Goal: Task Accomplishment & Management: Use online tool/utility

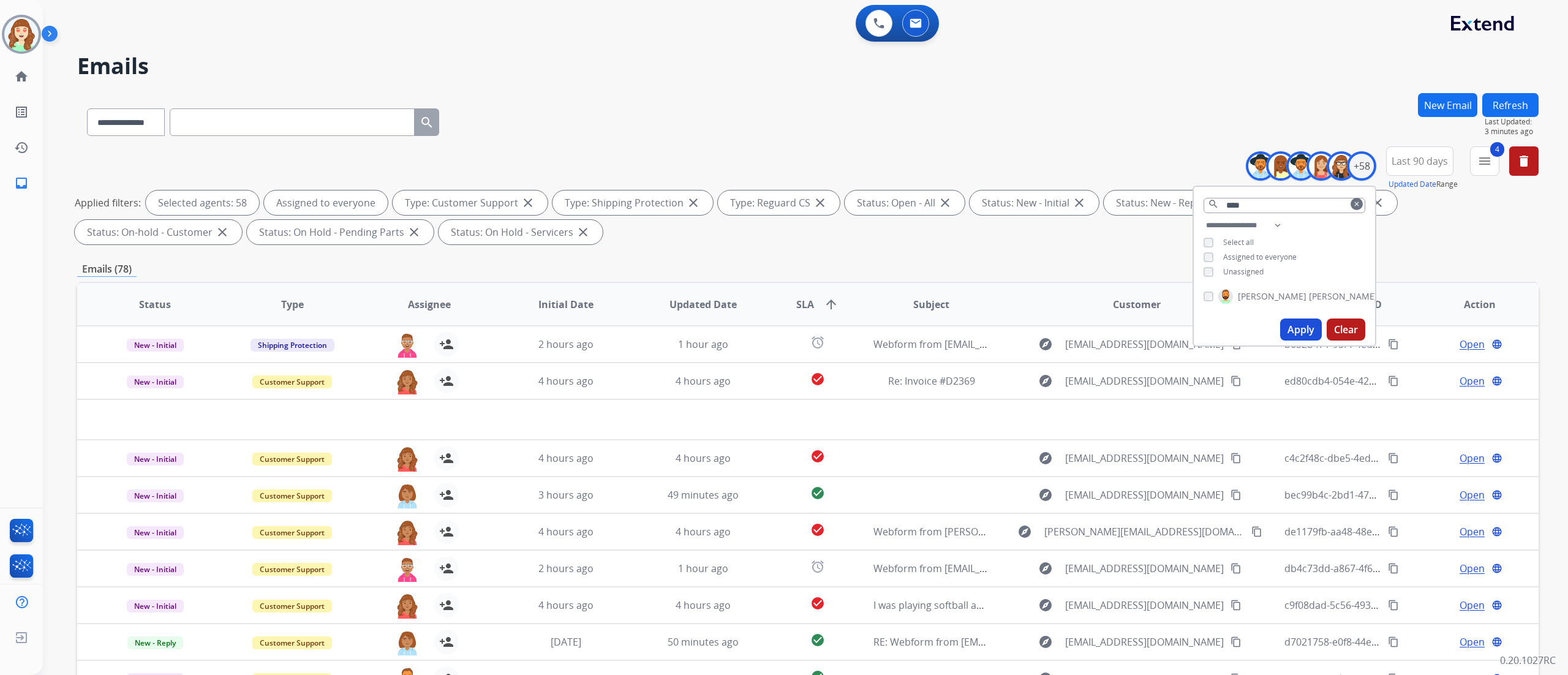
select select "**********"
click at [1344, 330] on button "Clear" at bounding box center [1346, 329] width 38 height 22
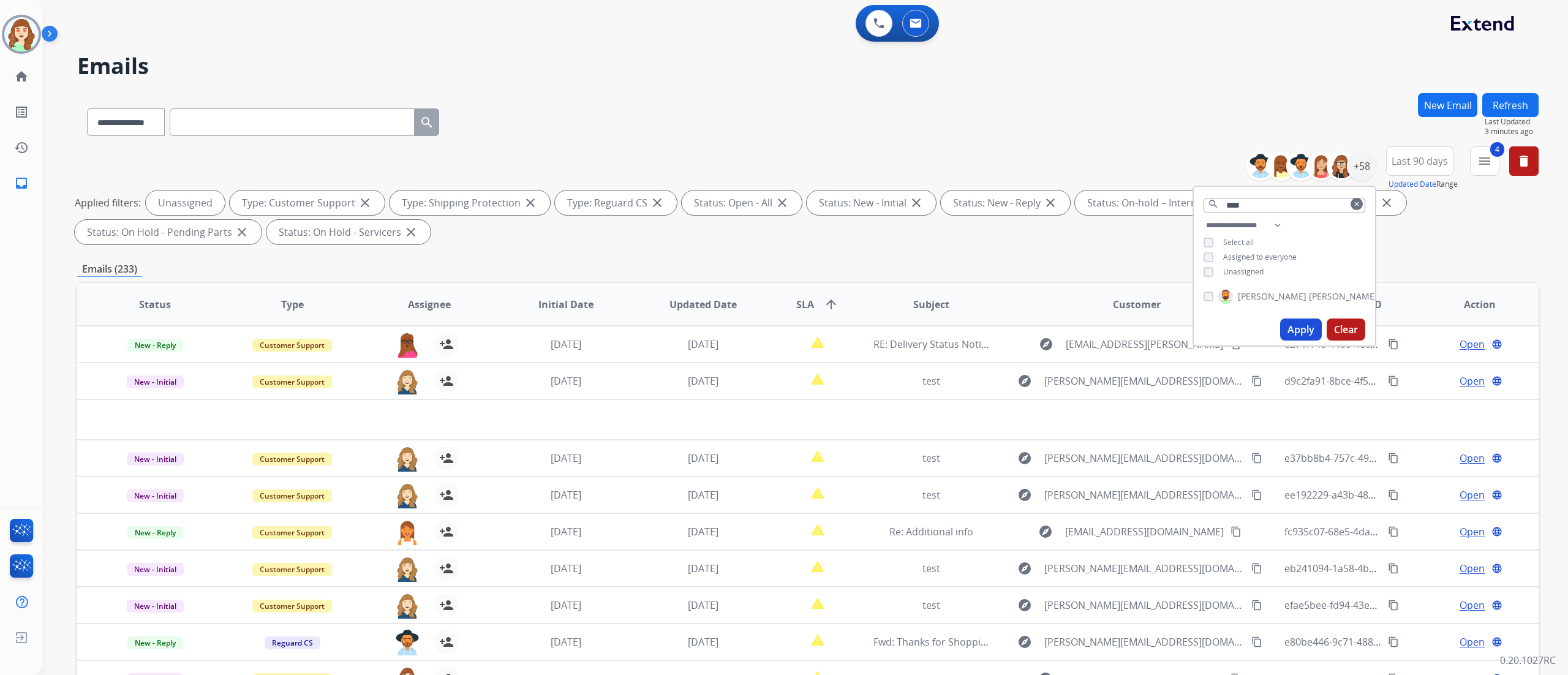
click at [1304, 338] on button "Apply" at bounding box center [1301, 329] width 42 height 22
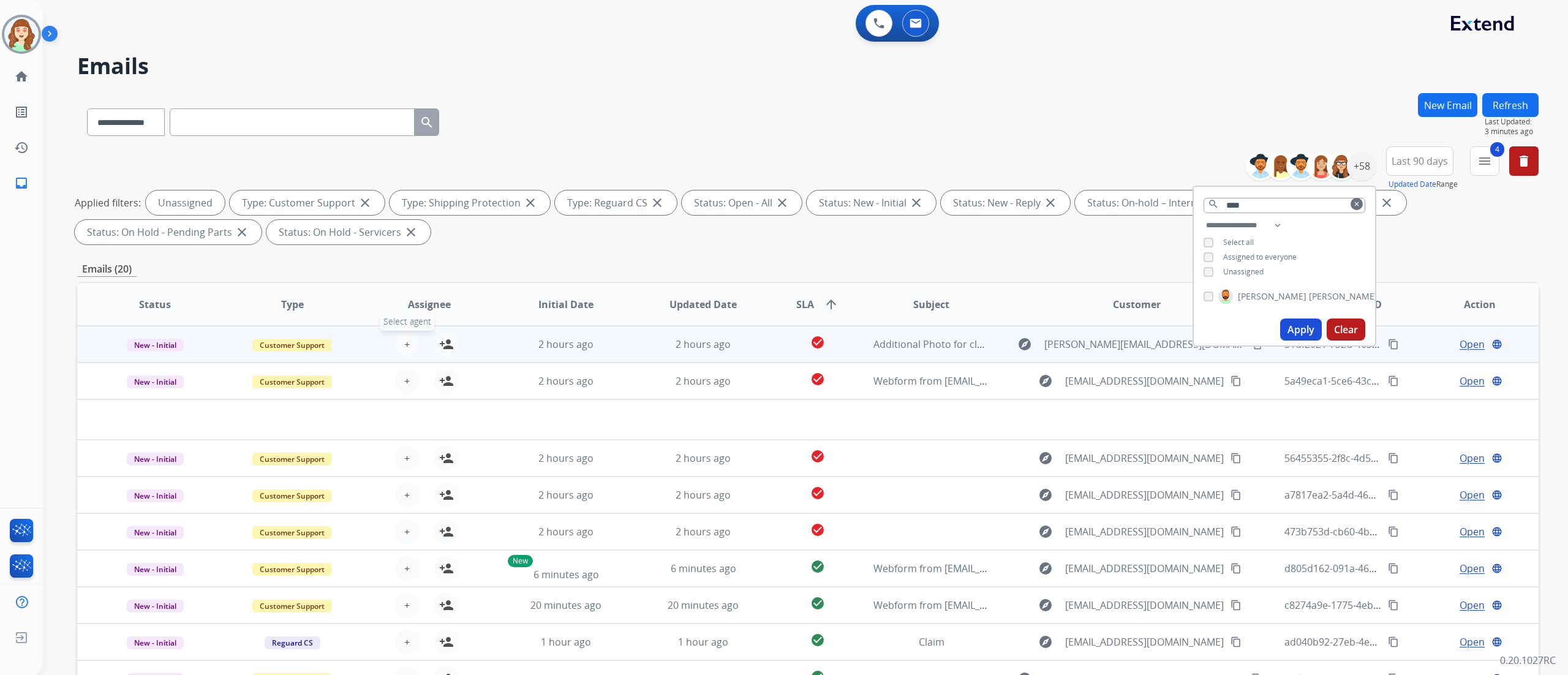
click at [407, 344] on span "+" at bounding box center [407, 344] width 6 height 15
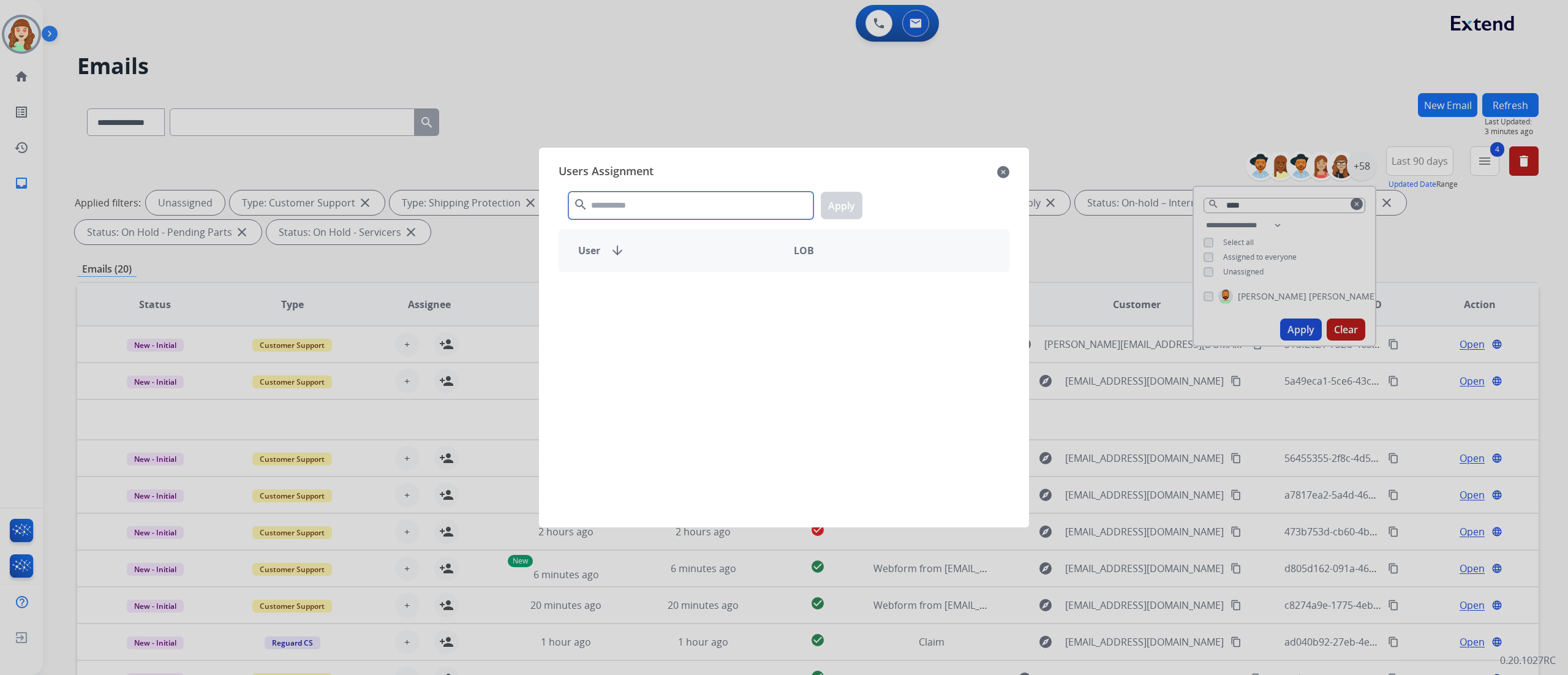
click at [626, 205] on input "text" at bounding box center [691, 205] width 245 height 28
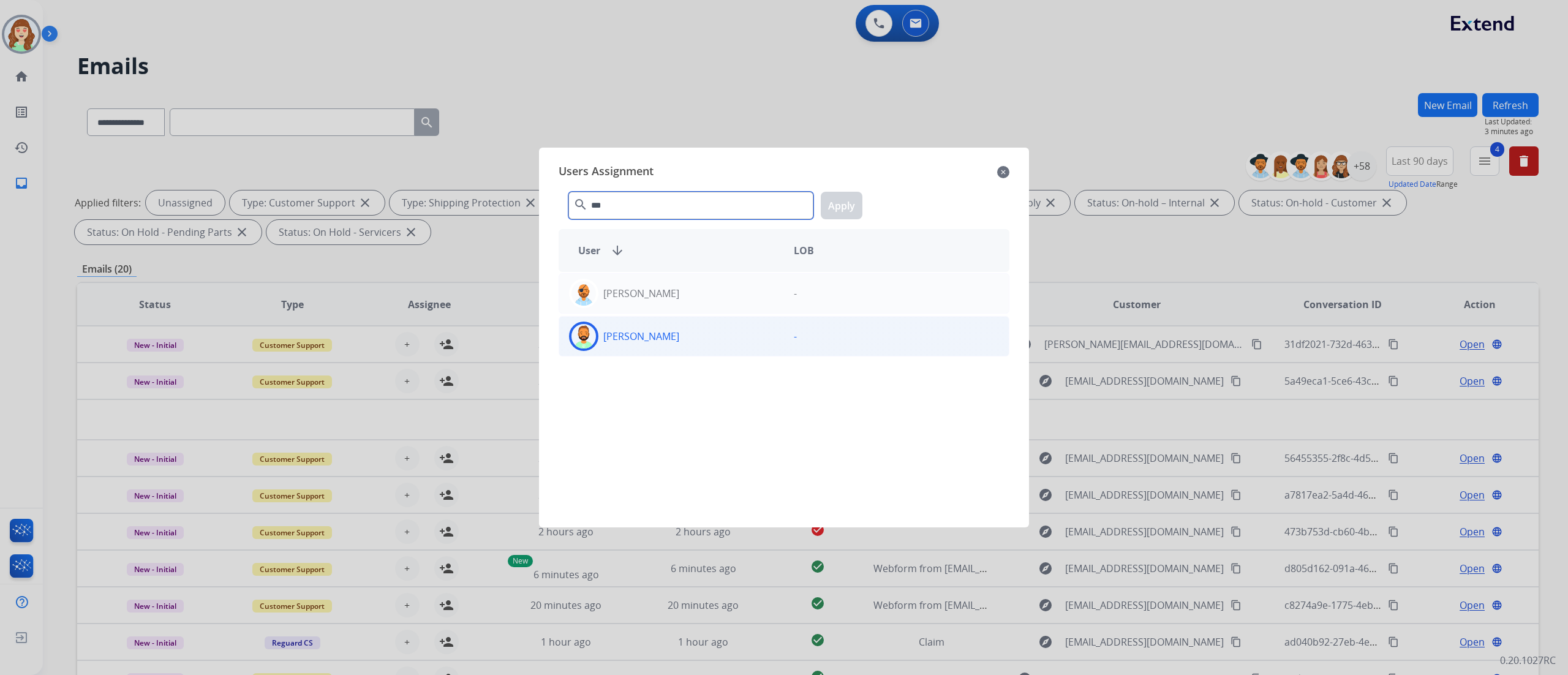
type input "***"
click at [704, 333] on div "[PERSON_NAME]" at bounding box center [672, 335] width 225 height 29
click at [838, 195] on button "Apply" at bounding box center [842, 205] width 42 height 28
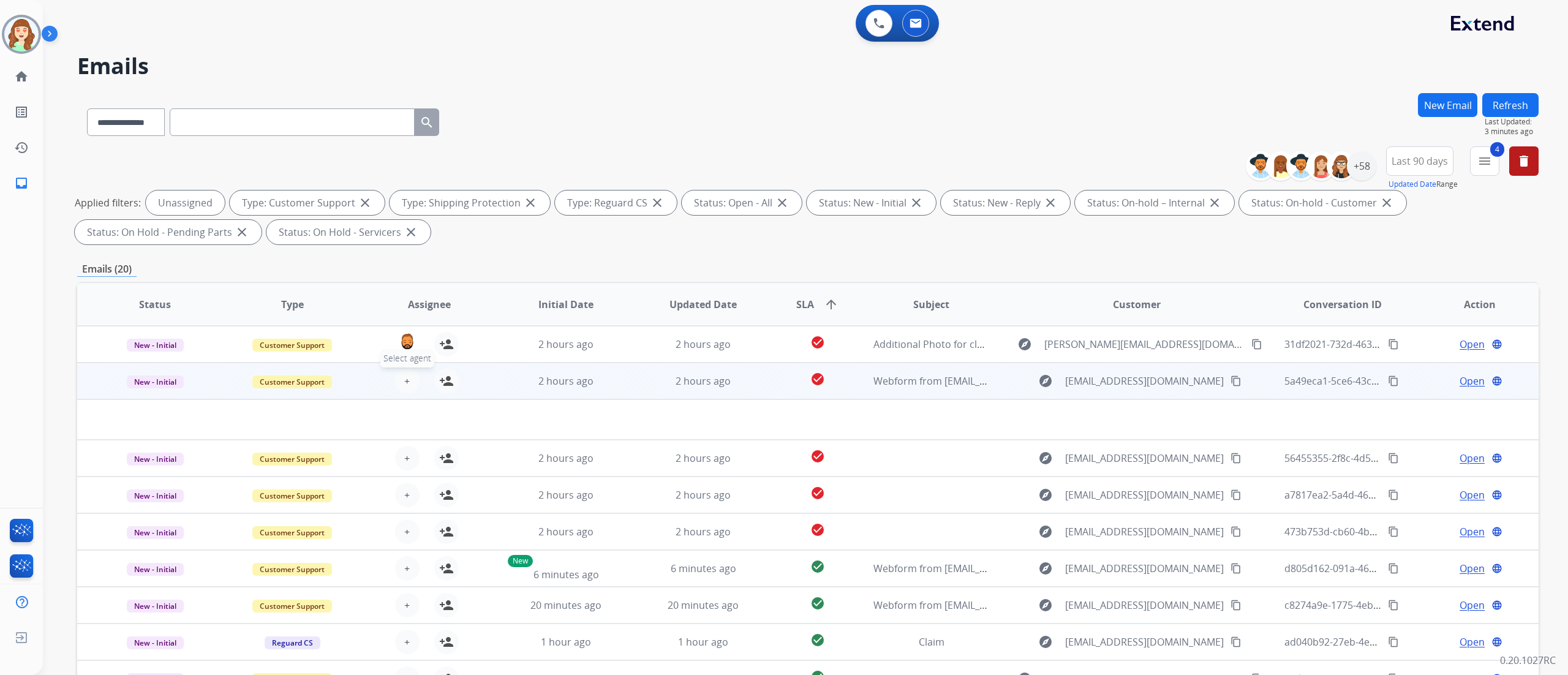
click at [404, 379] on span "+" at bounding box center [407, 381] width 6 height 15
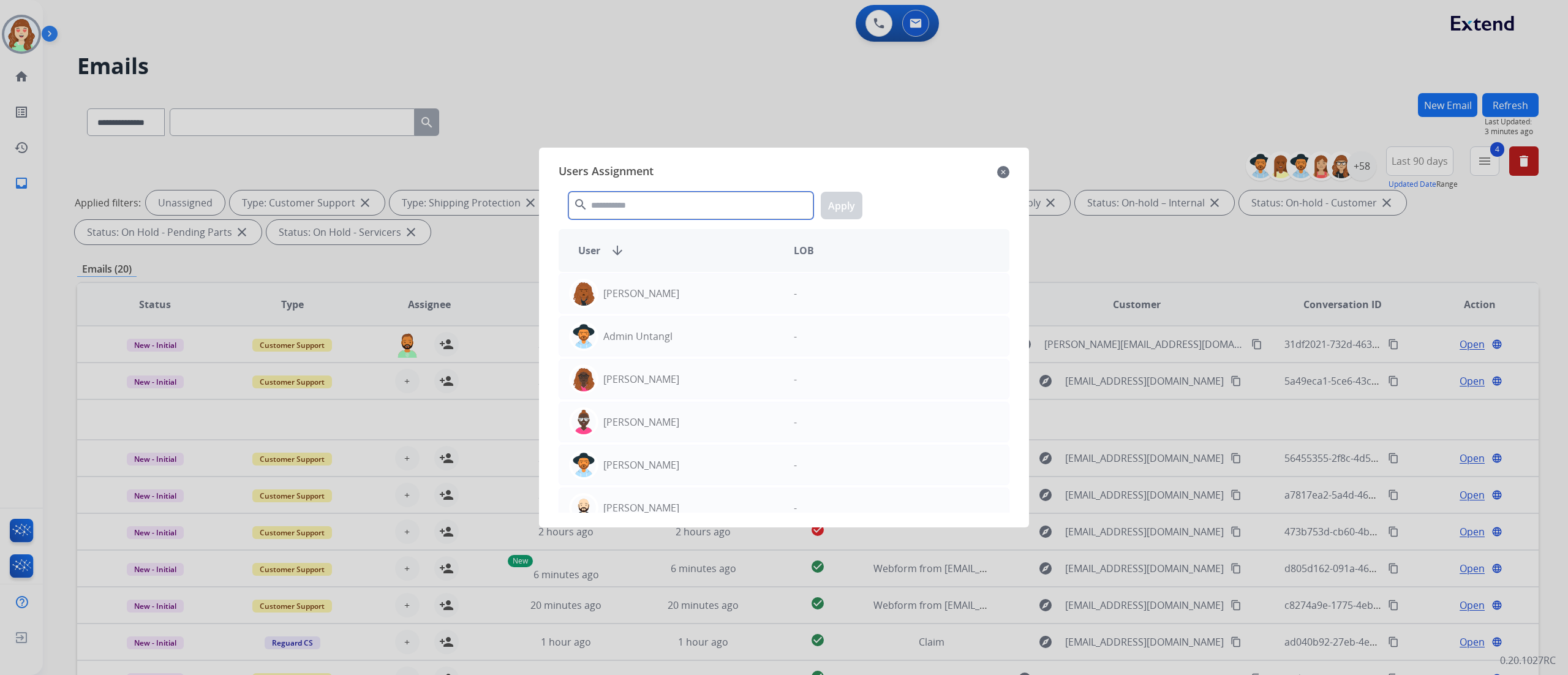
click at [665, 203] on input "text" at bounding box center [691, 205] width 245 height 28
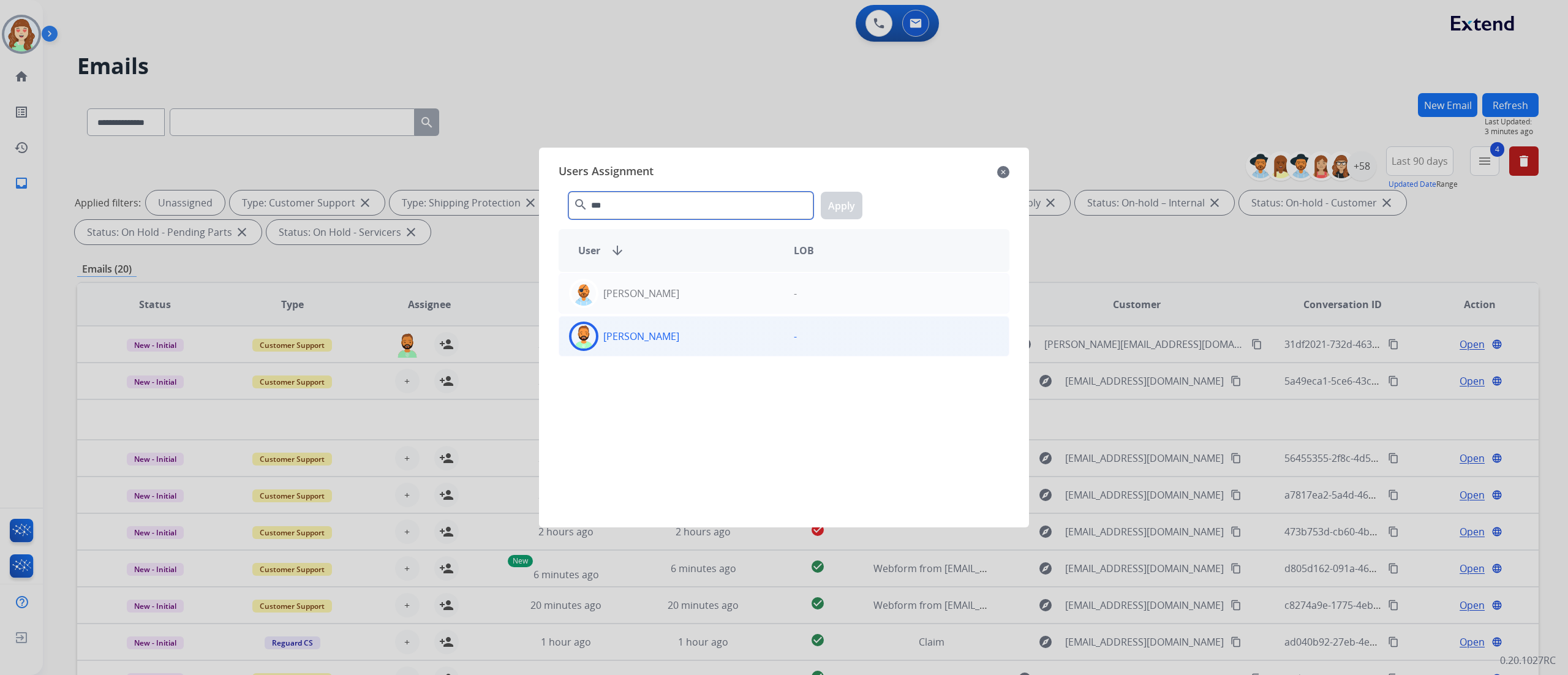
type input "***"
click at [670, 340] on div "[PERSON_NAME]" at bounding box center [672, 335] width 225 height 29
click at [837, 206] on button "Apply" at bounding box center [842, 205] width 42 height 28
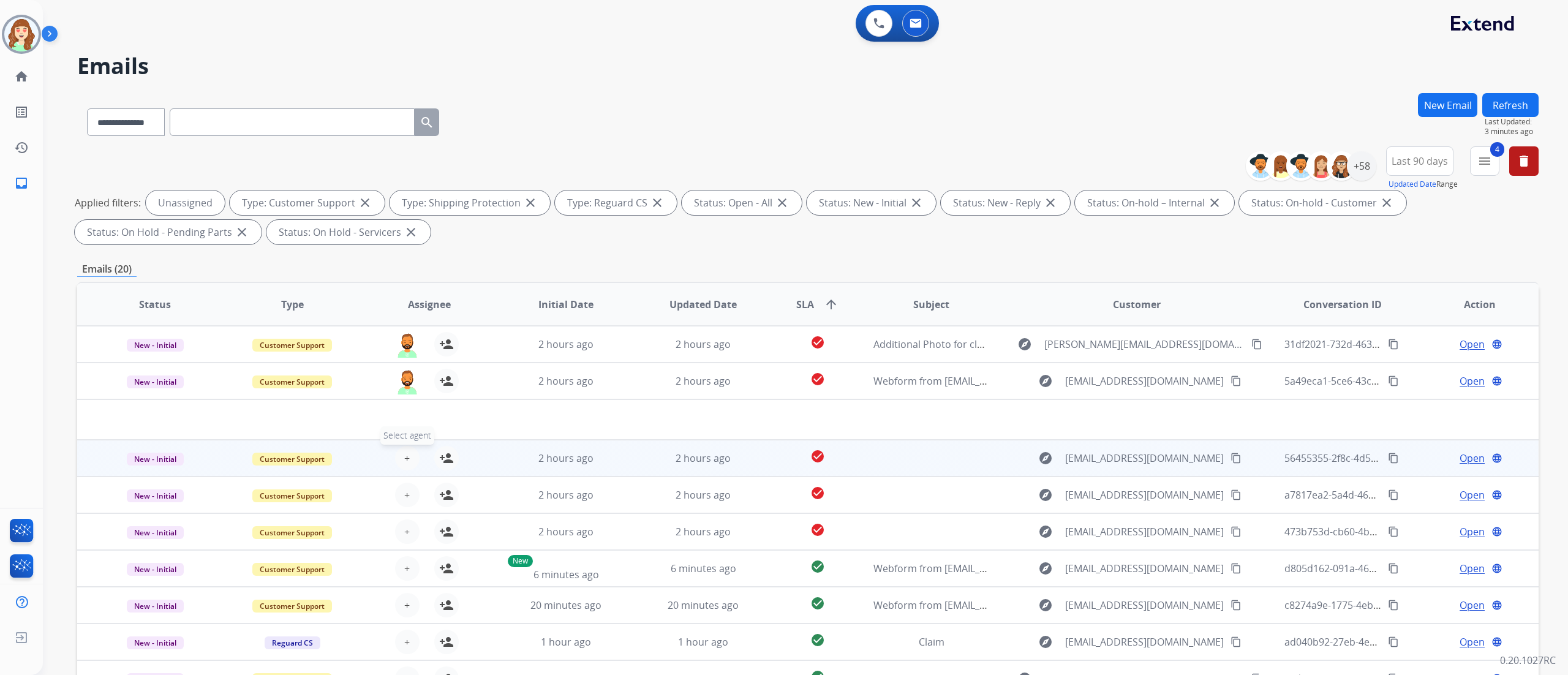
click at [414, 448] on div "+ Select agent person_add Assign to Me" at bounding box center [419, 458] width 78 height 24
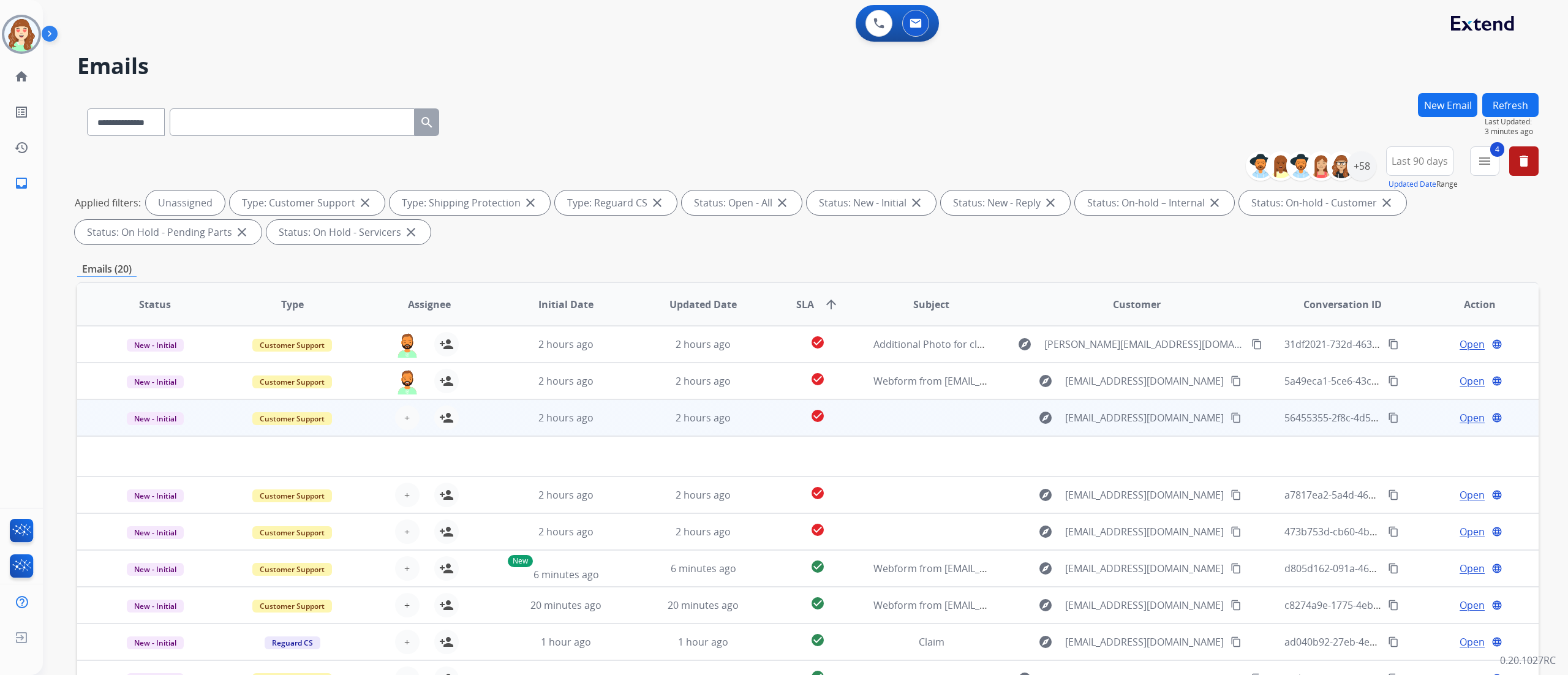
scroll to position [40, 0]
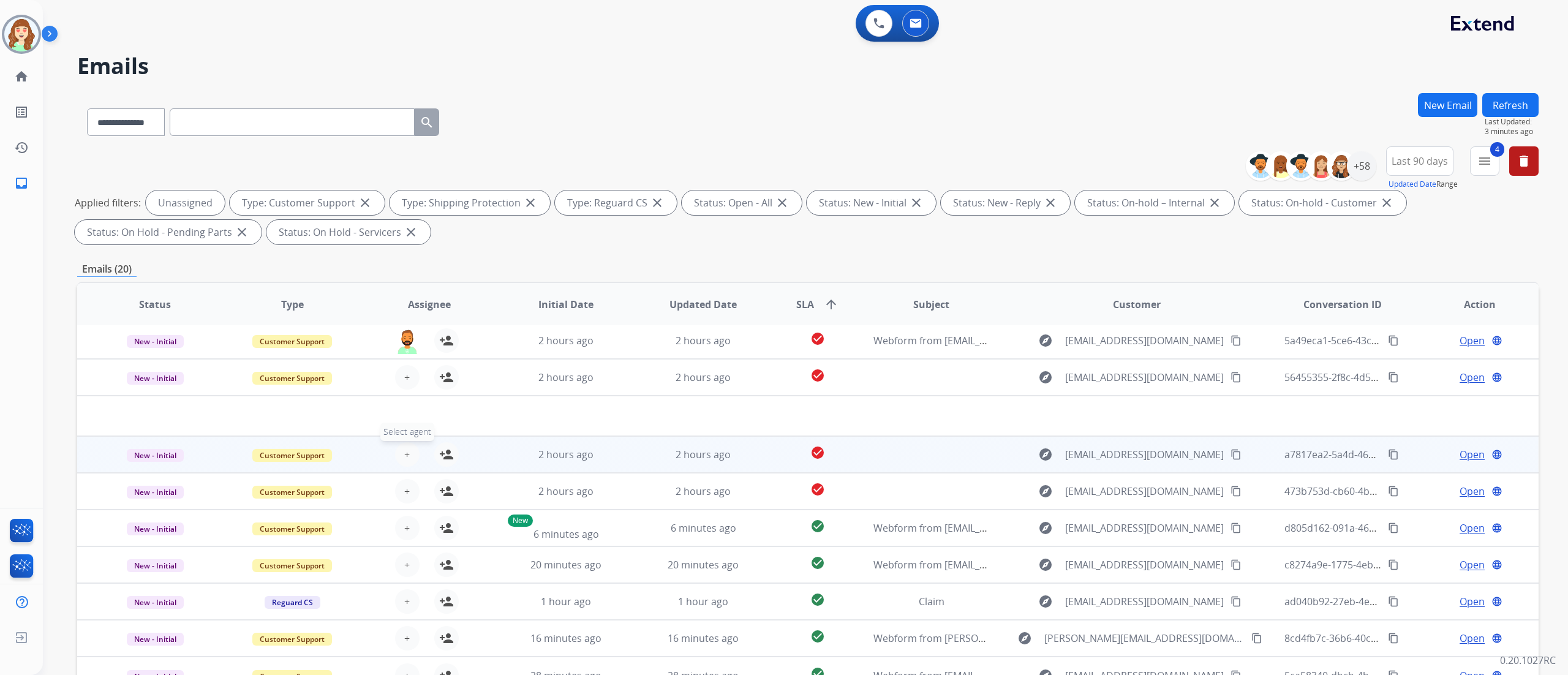
click at [399, 455] on button "+ Select agent" at bounding box center [407, 454] width 24 height 24
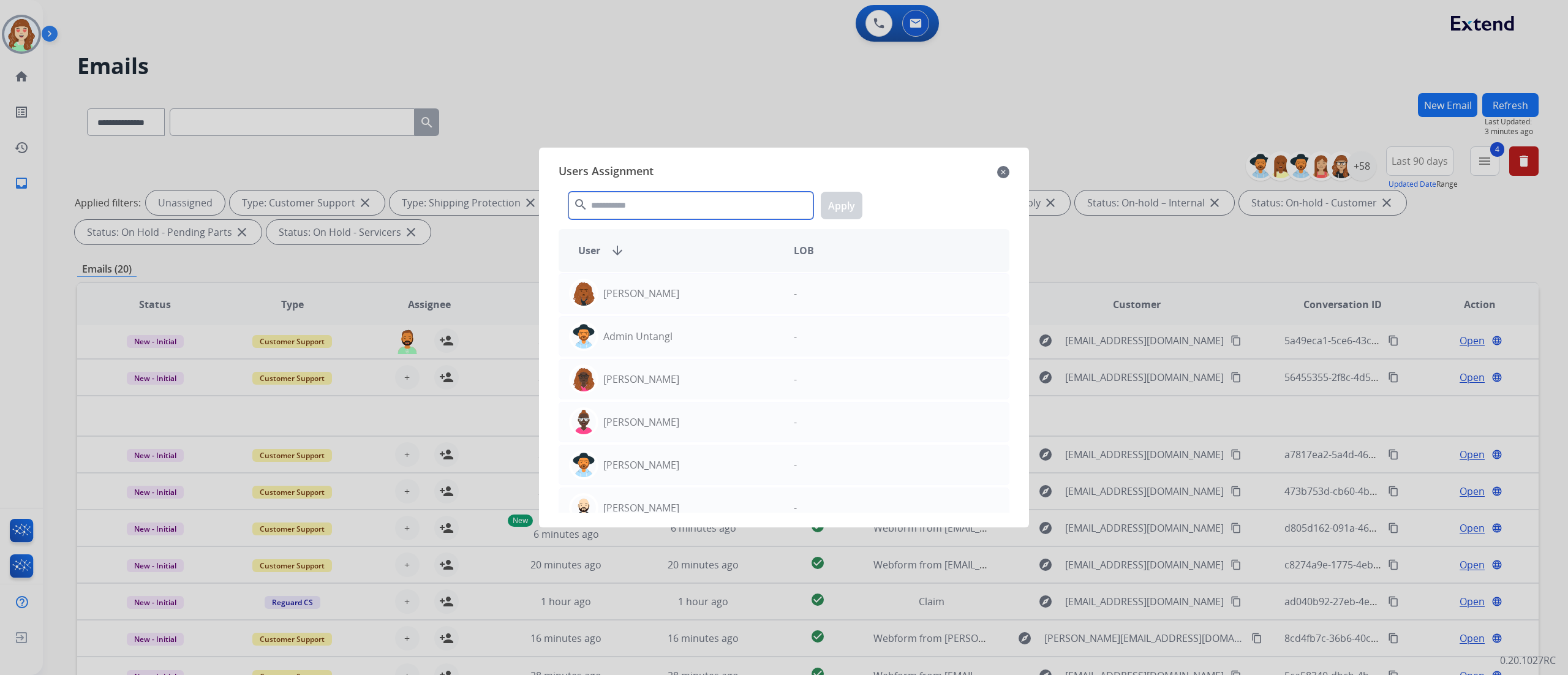
click at [637, 200] on input "text" at bounding box center [691, 205] width 245 height 28
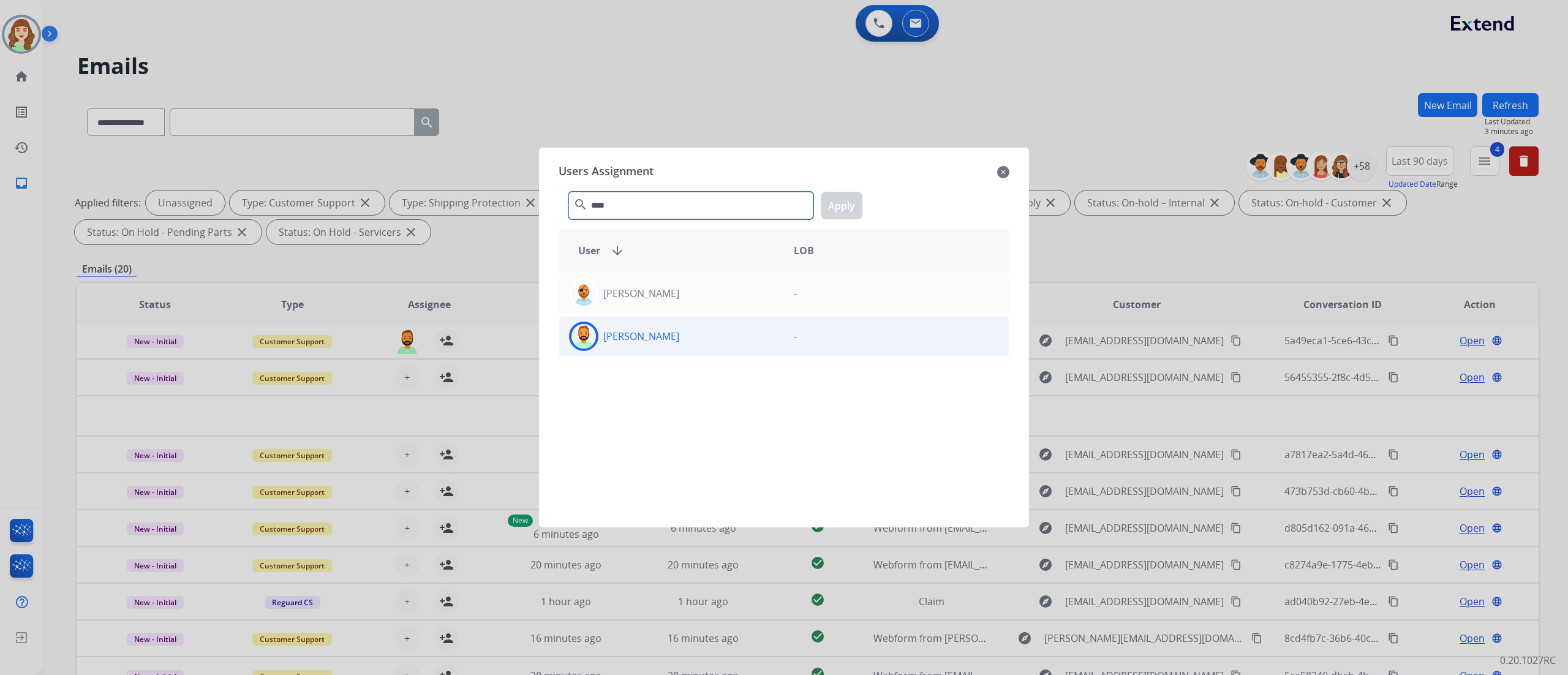
type input "****"
click at [681, 347] on div "[PERSON_NAME]" at bounding box center [672, 335] width 225 height 29
click at [839, 210] on button "Apply" at bounding box center [842, 205] width 42 height 28
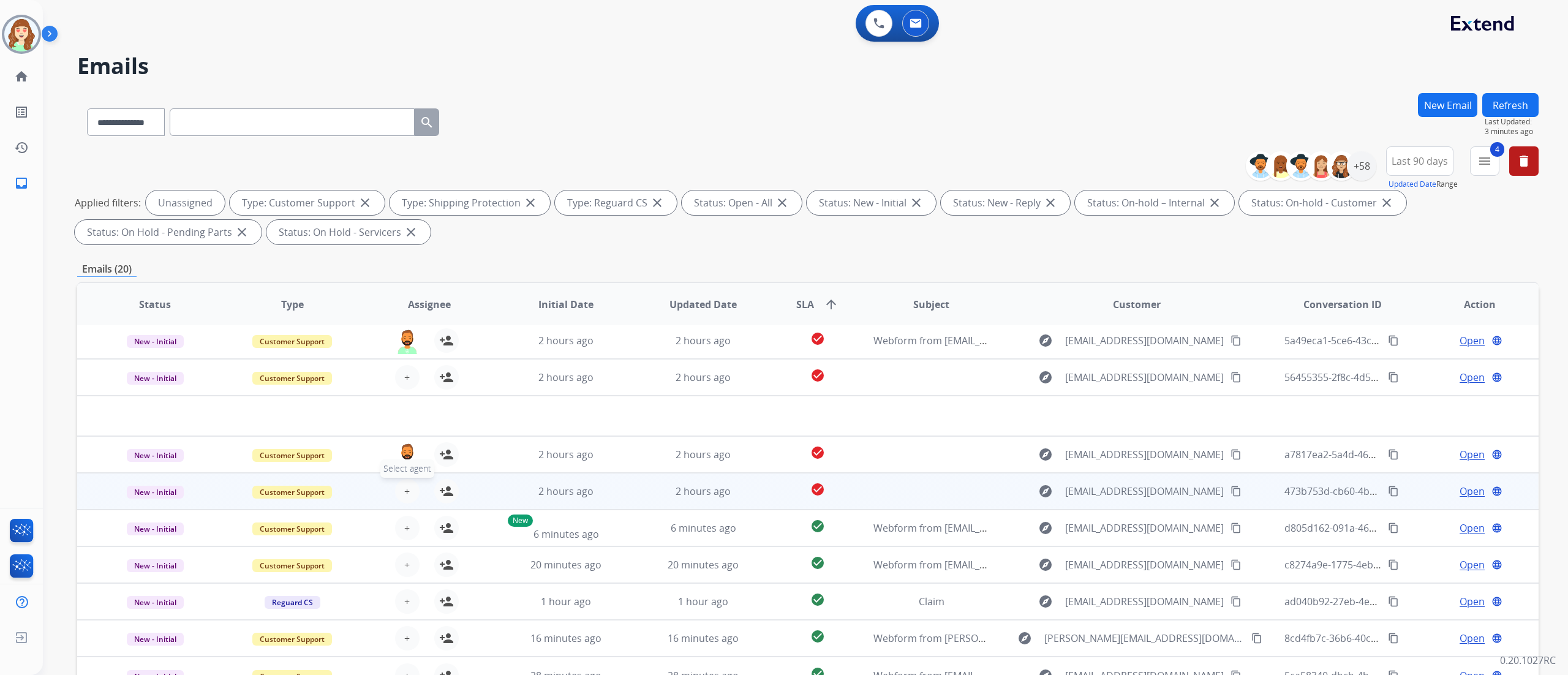
click at [405, 485] on span "+" at bounding box center [407, 491] width 6 height 15
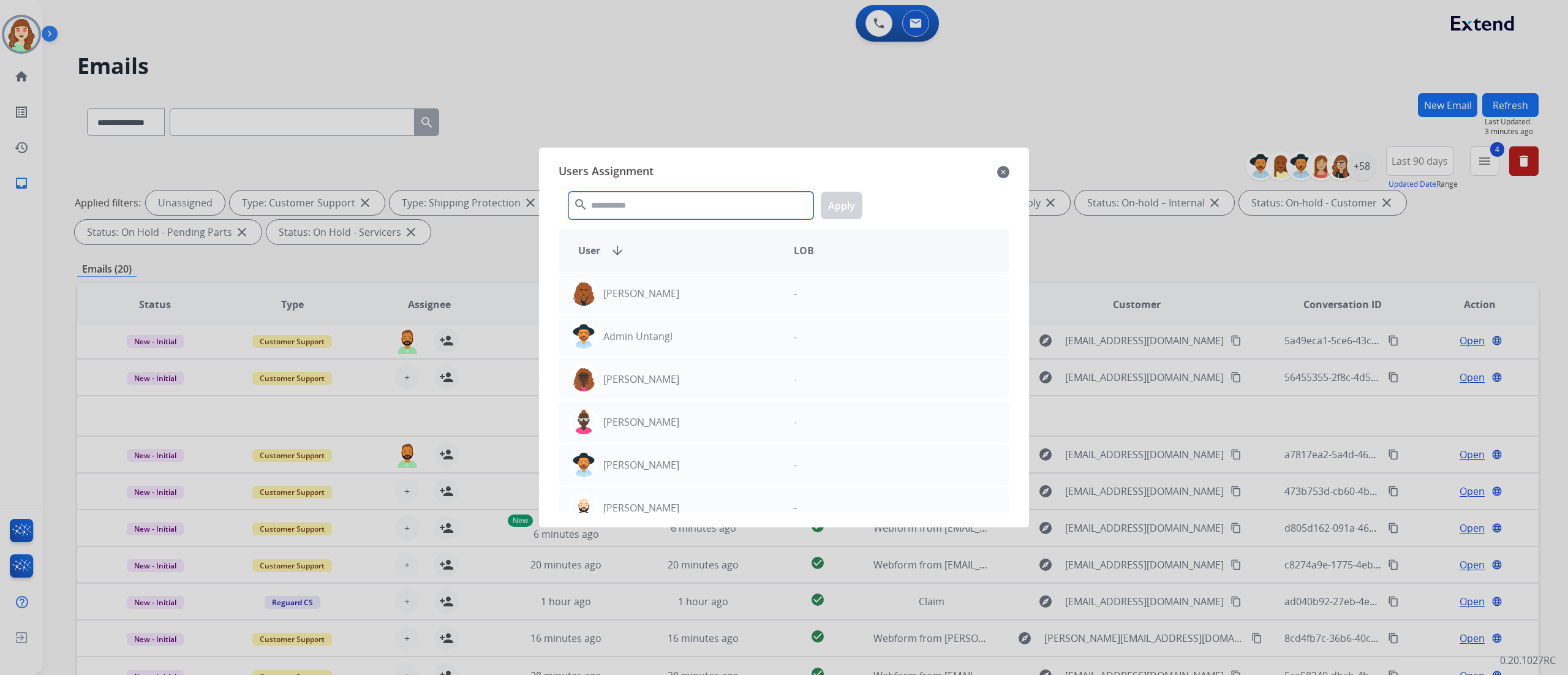
click at [711, 197] on input "text" at bounding box center [691, 205] width 245 height 28
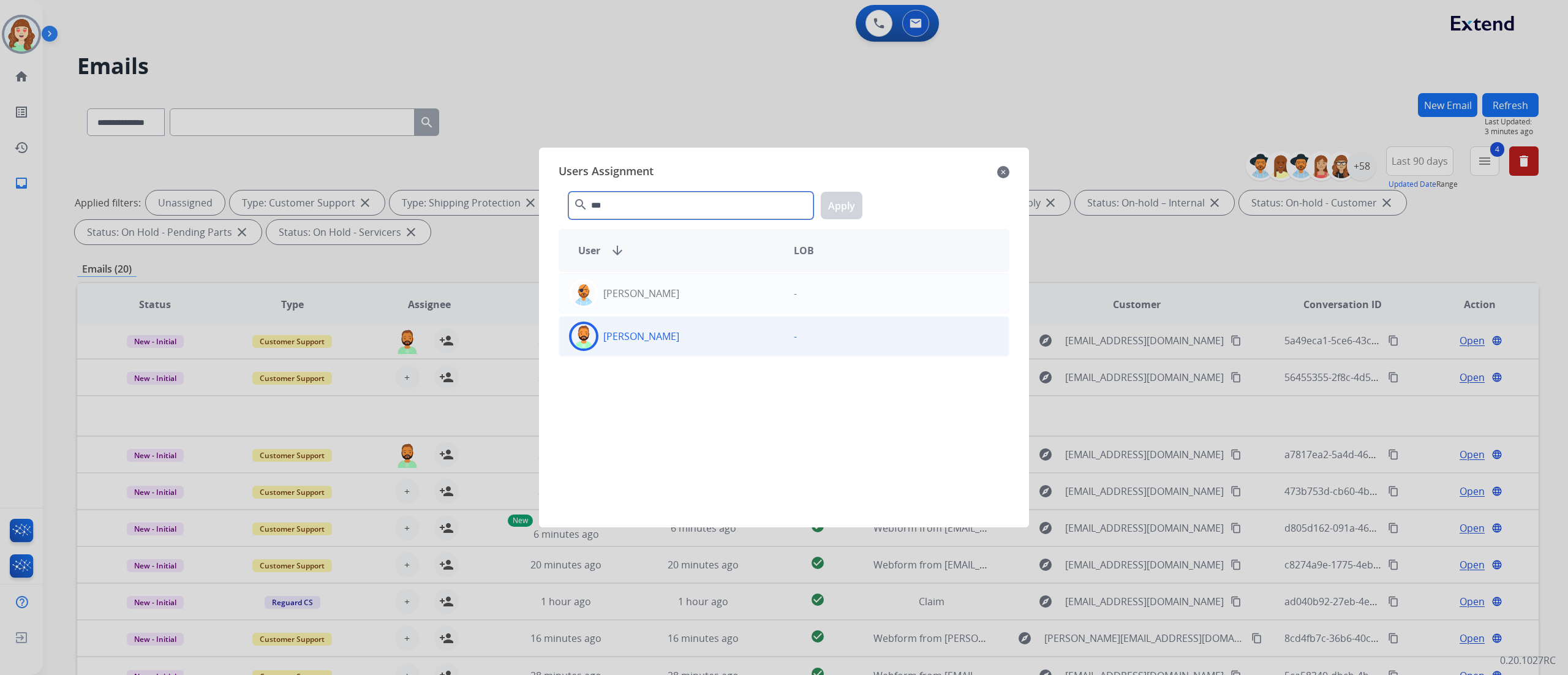
type input "***"
click at [669, 330] on div "[PERSON_NAME]" at bounding box center [672, 335] width 225 height 29
click at [849, 195] on button "Apply" at bounding box center [842, 205] width 42 height 28
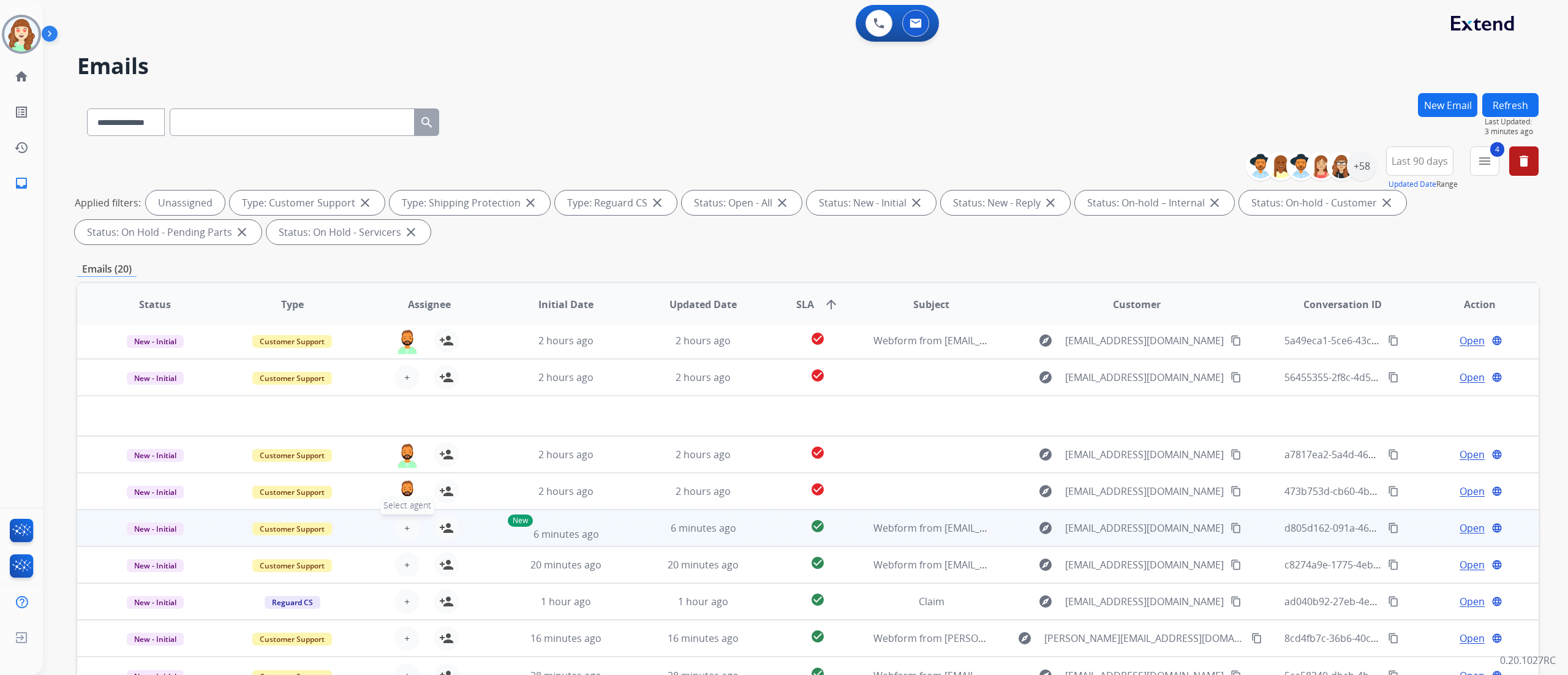
click at [404, 531] on span "+" at bounding box center [407, 527] width 6 height 15
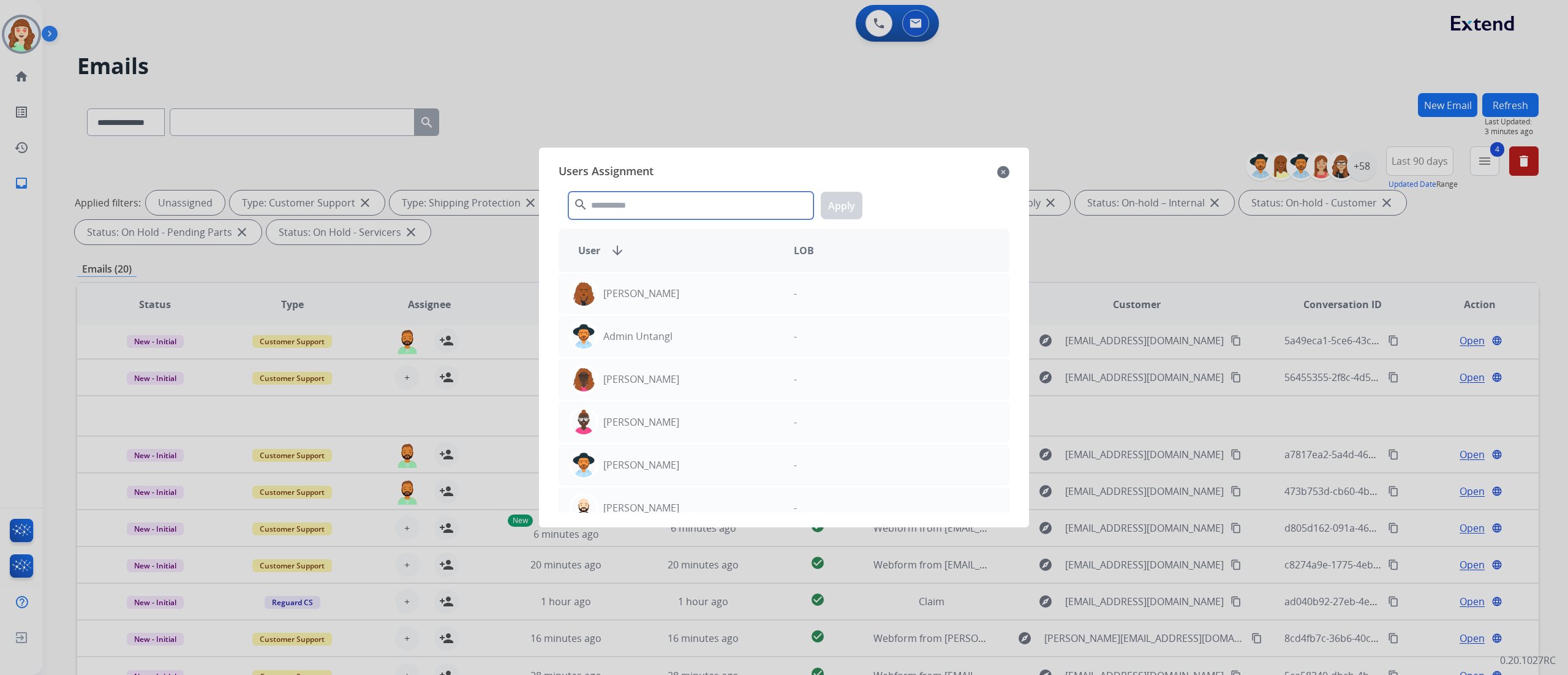
click at [726, 207] on input "text" at bounding box center [691, 205] width 245 height 28
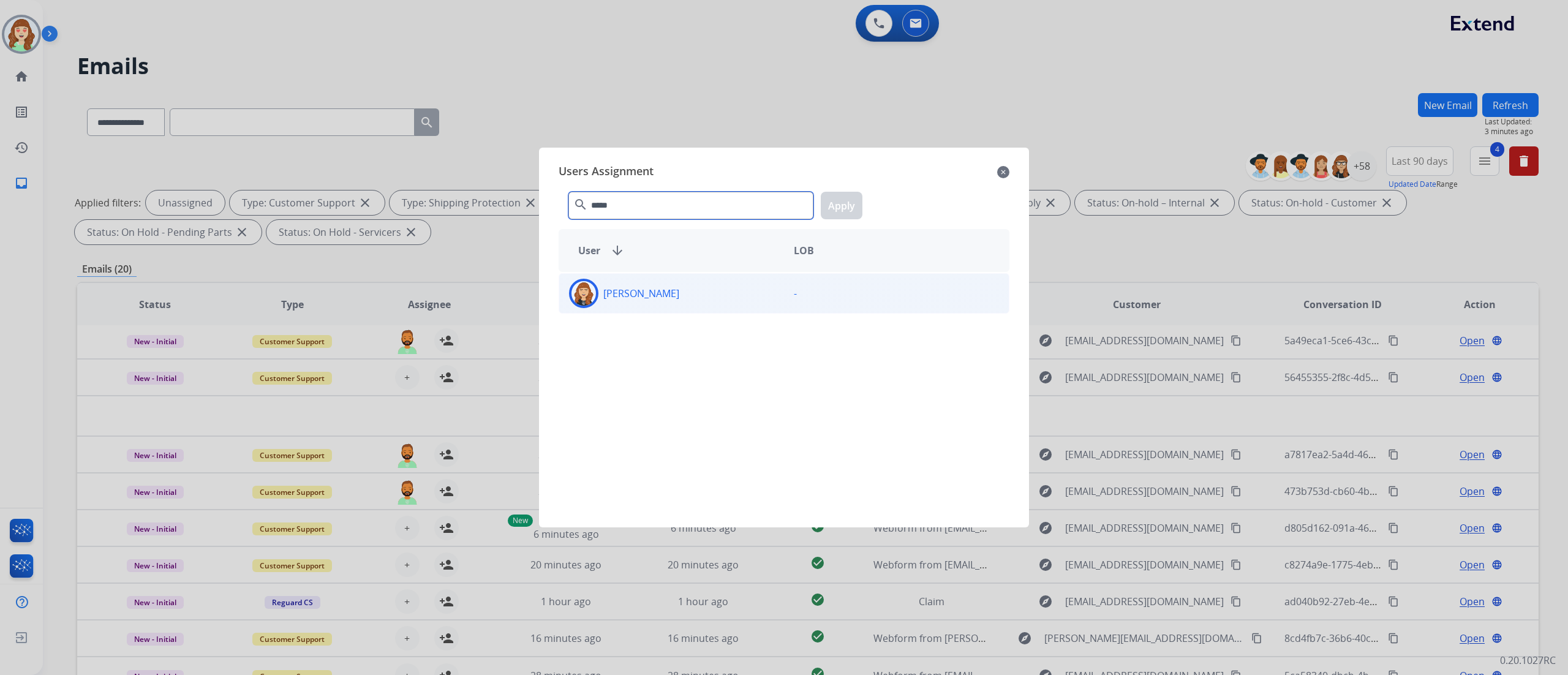
type input "*****"
click at [692, 299] on div "[PERSON_NAME]" at bounding box center [672, 293] width 225 height 29
click at [853, 206] on button "Apply" at bounding box center [842, 205] width 42 height 28
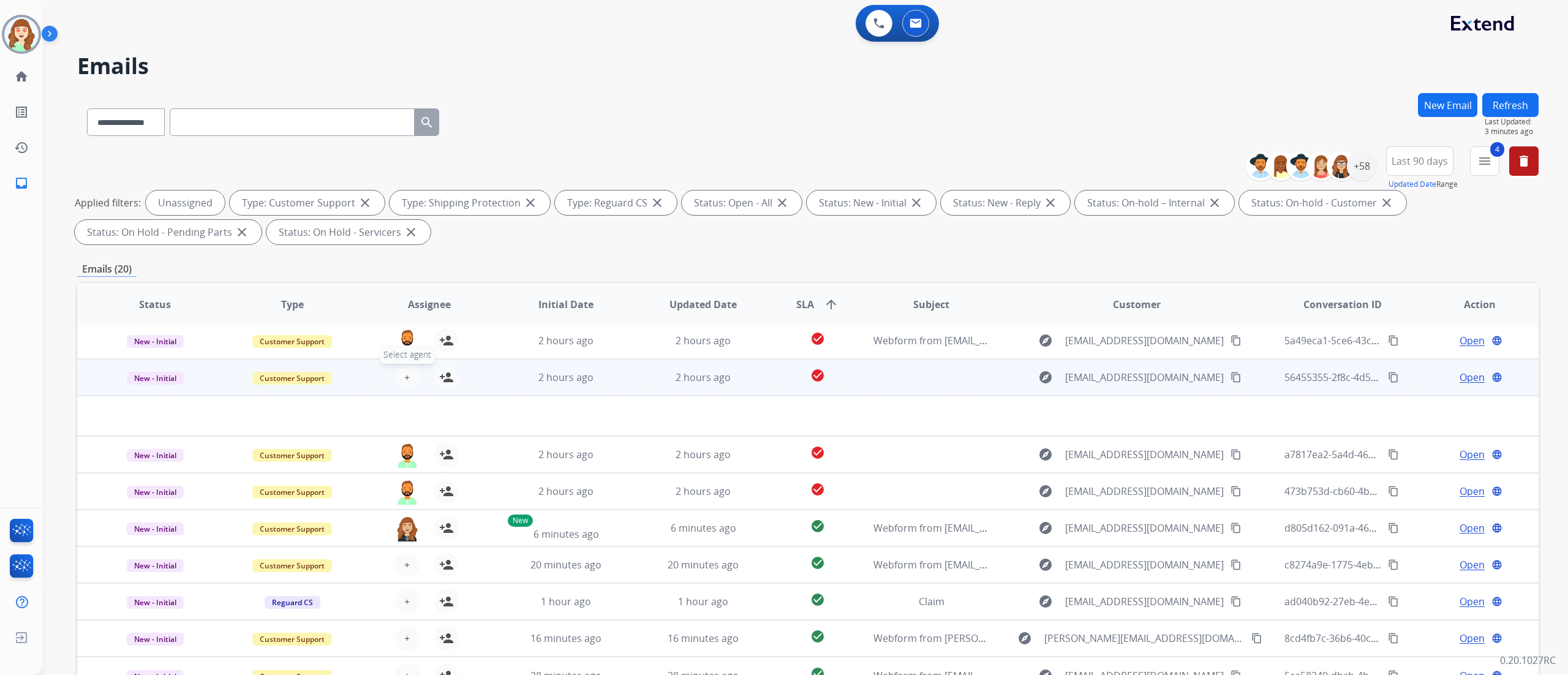
click at [405, 384] on button "+ Select agent" at bounding box center [407, 377] width 24 height 24
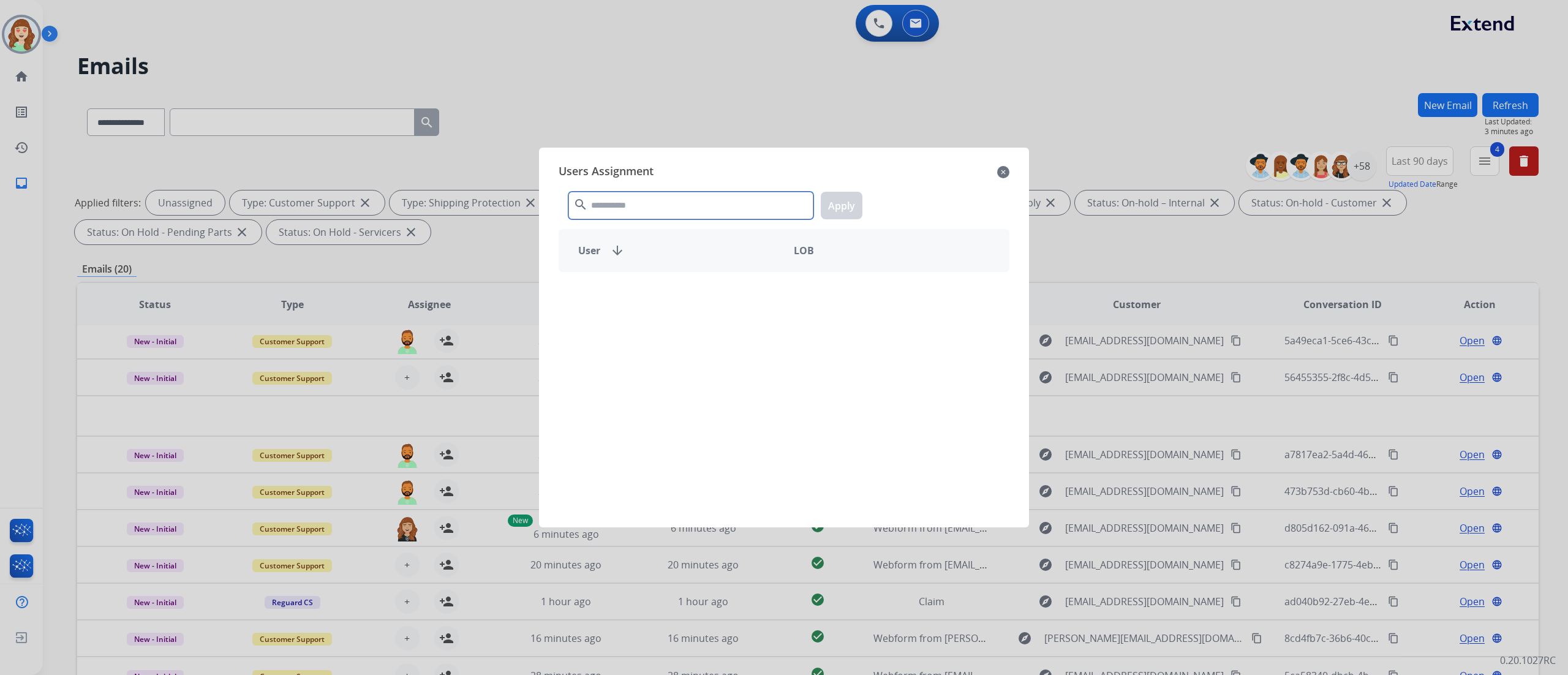
click at [642, 207] on input "text" at bounding box center [691, 205] width 245 height 28
type input "****"
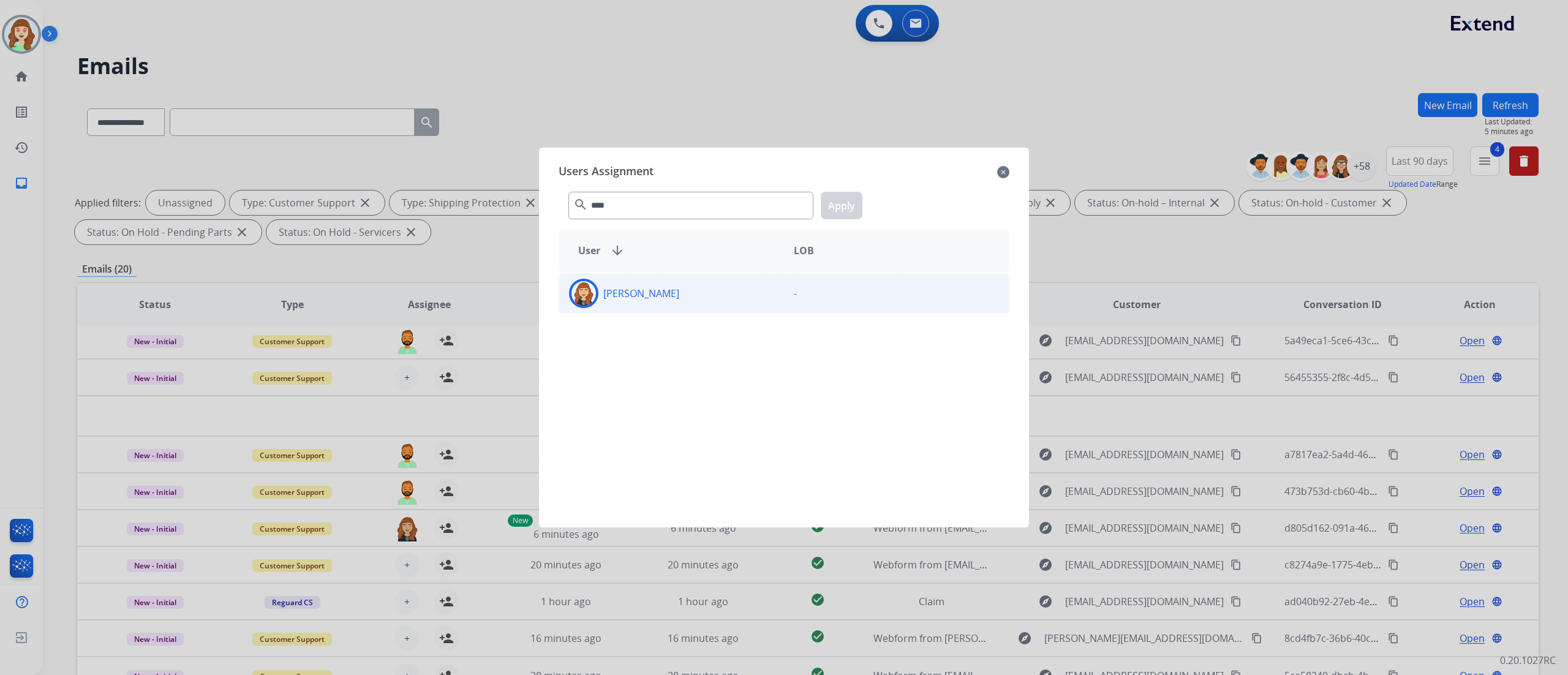
click at [706, 281] on div "[PERSON_NAME]" at bounding box center [672, 293] width 225 height 29
click at [839, 210] on button "Apply" at bounding box center [842, 205] width 42 height 28
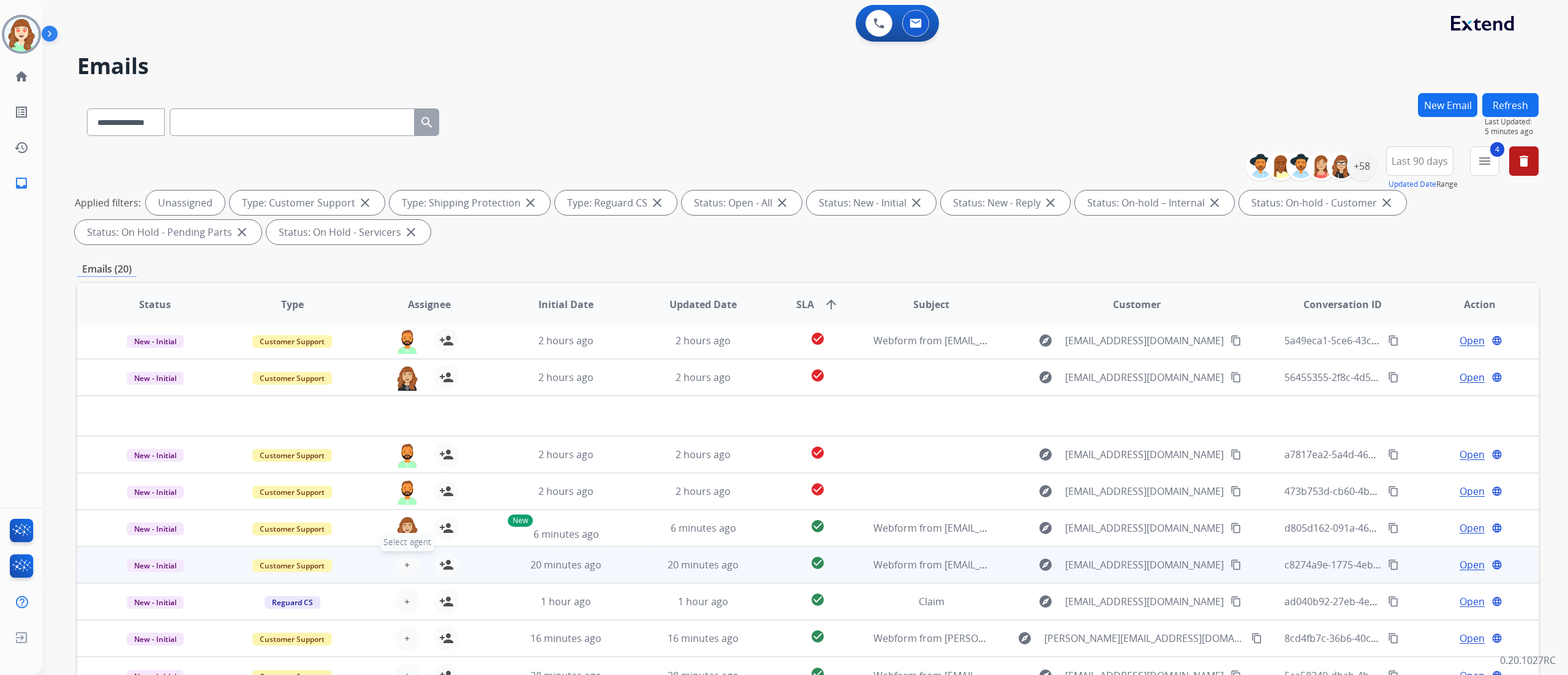
click at [407, 565] on span "+" at bounding box center [407, 564] width 6 height 15
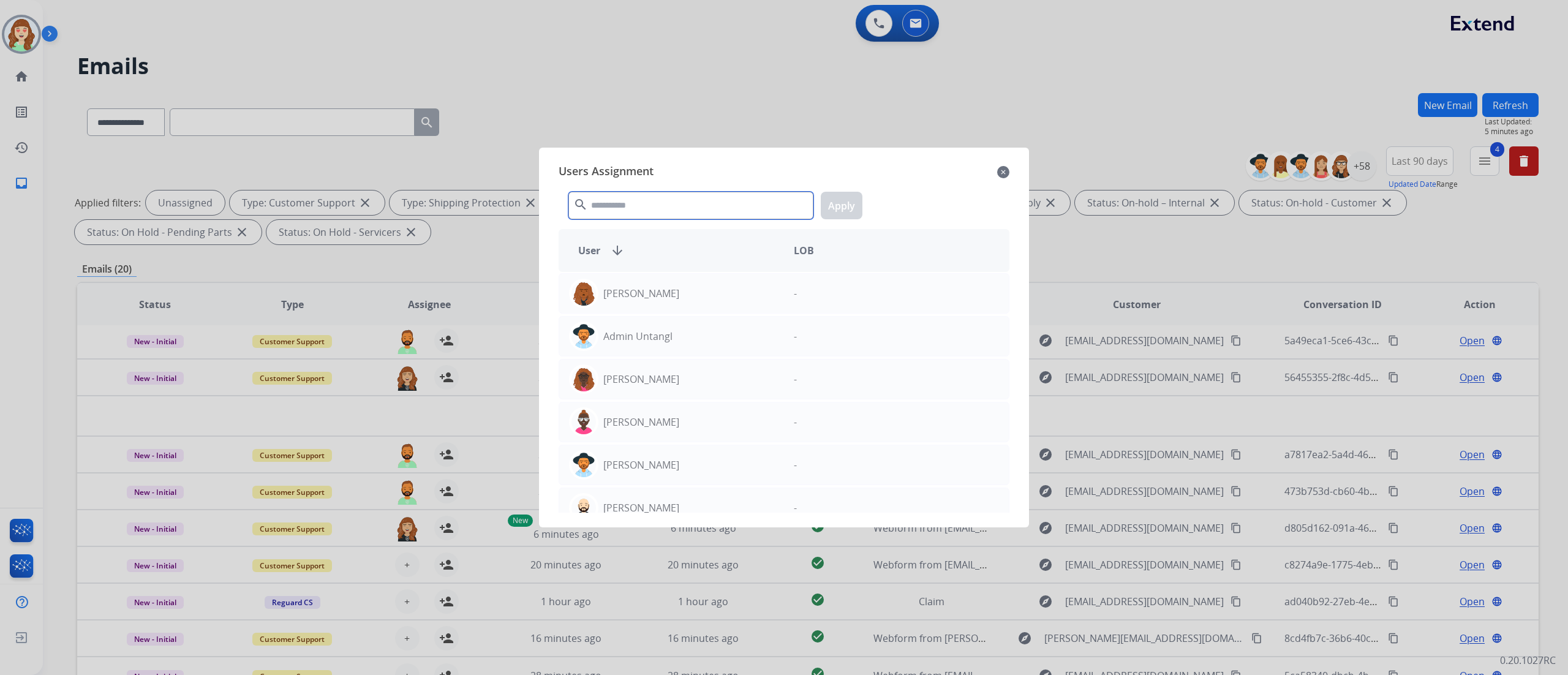
click at [670, 210] on input "text" at bounding box center [691, 205] width 245 height 28
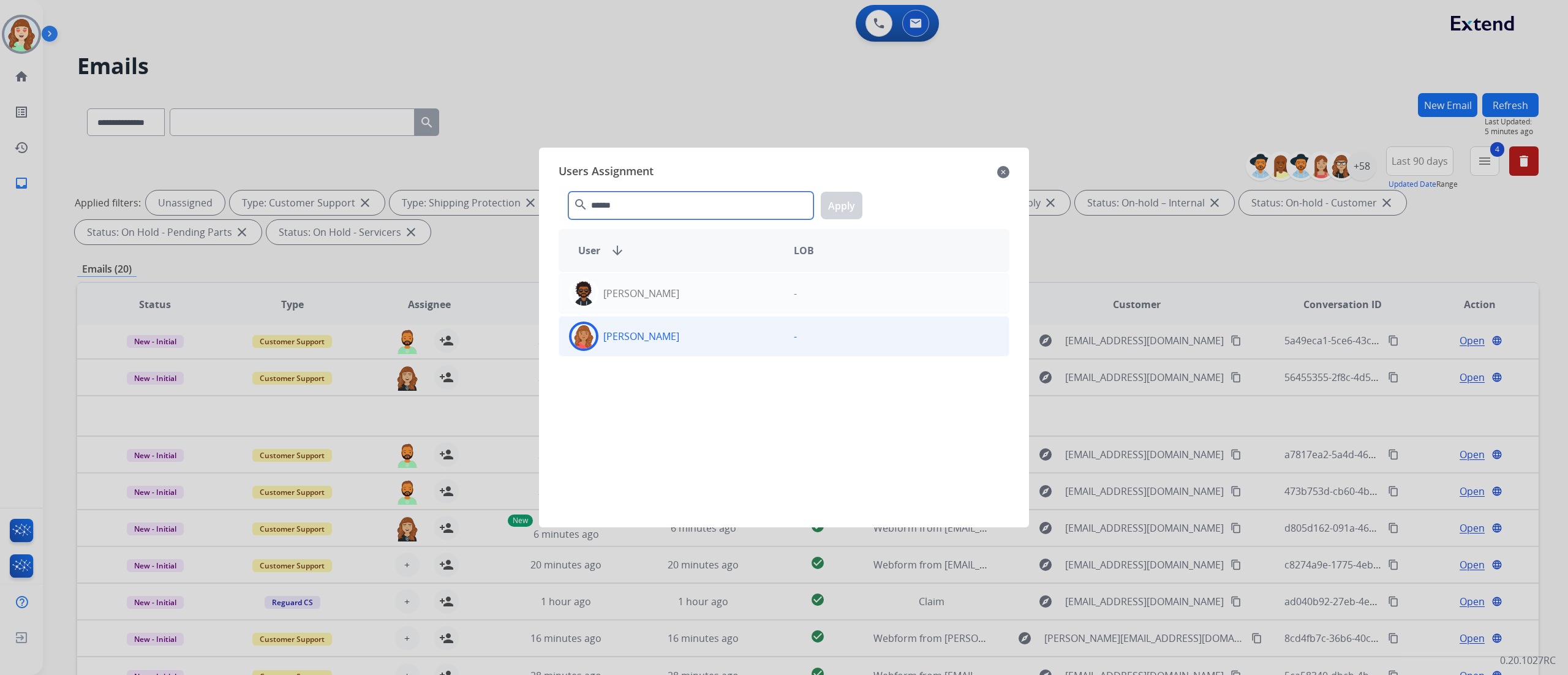
type input "******"
click at [659, 355] on div "Roberta Jordan -" at bounding box center [784, 336] width 451 height 40
click at [826, 220] on div "****** search Apply" at bounding box center [784, 202] width 451 height 42
click at [838, 207] on button "Apply" at bounding box center [842, 205] width 42 height 28
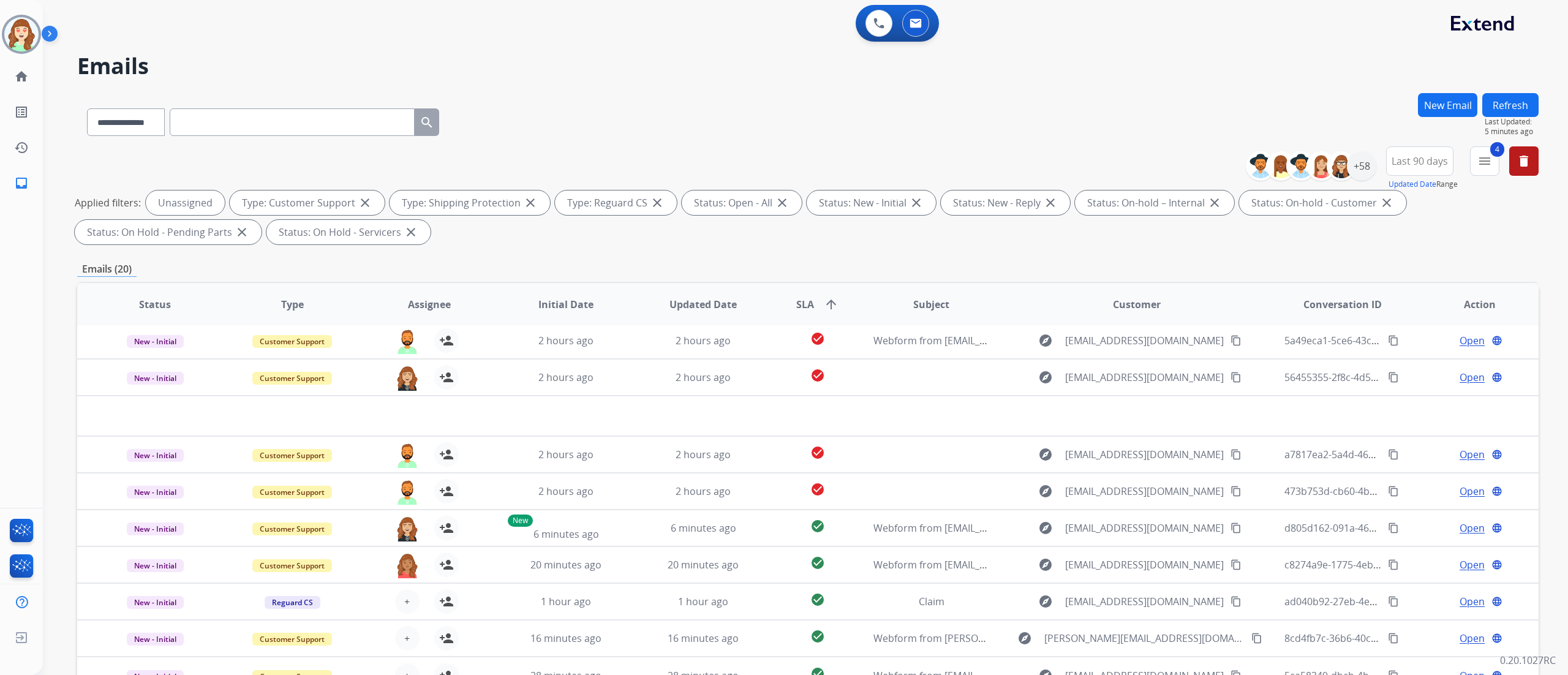
click at [1539, 240] on div "**********" at bounding box center [805, 338] width 1525 height 675
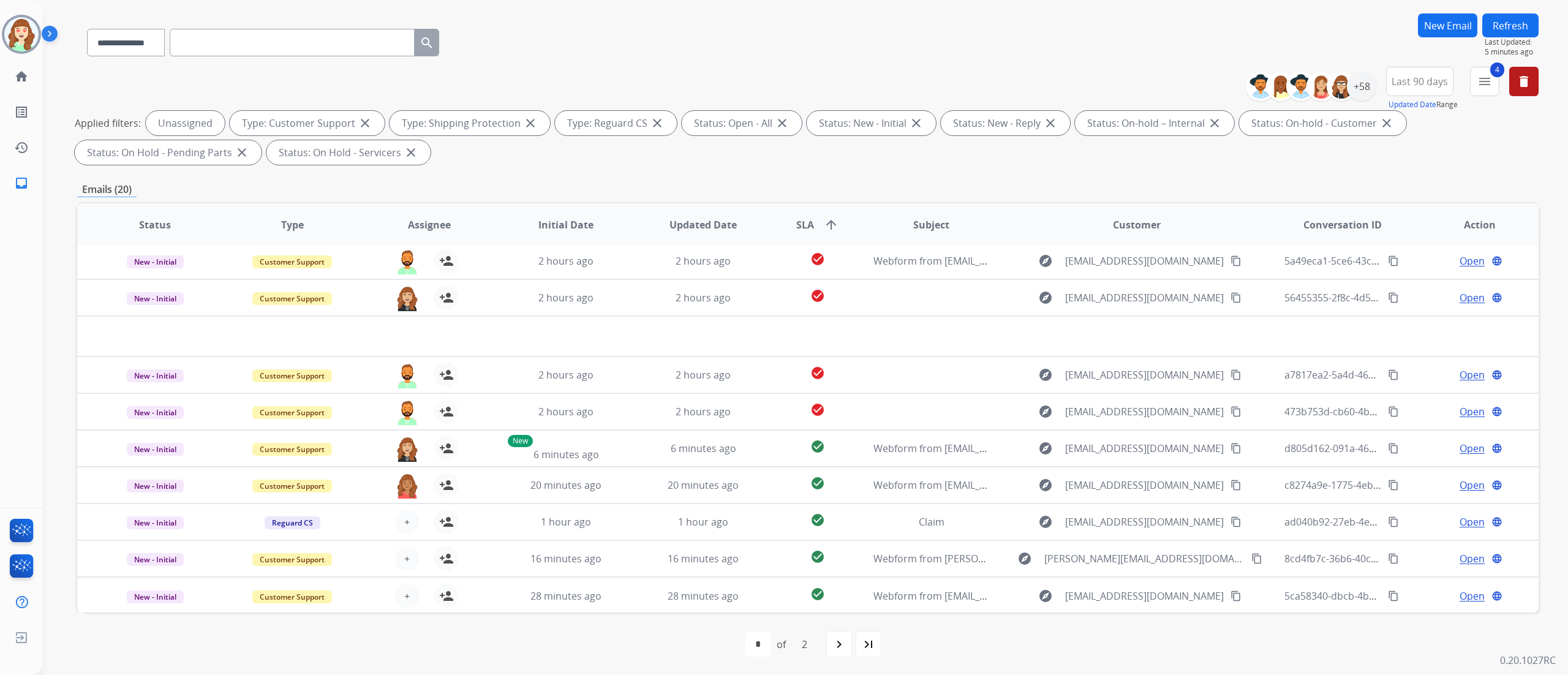
scroll to position [81, 0]
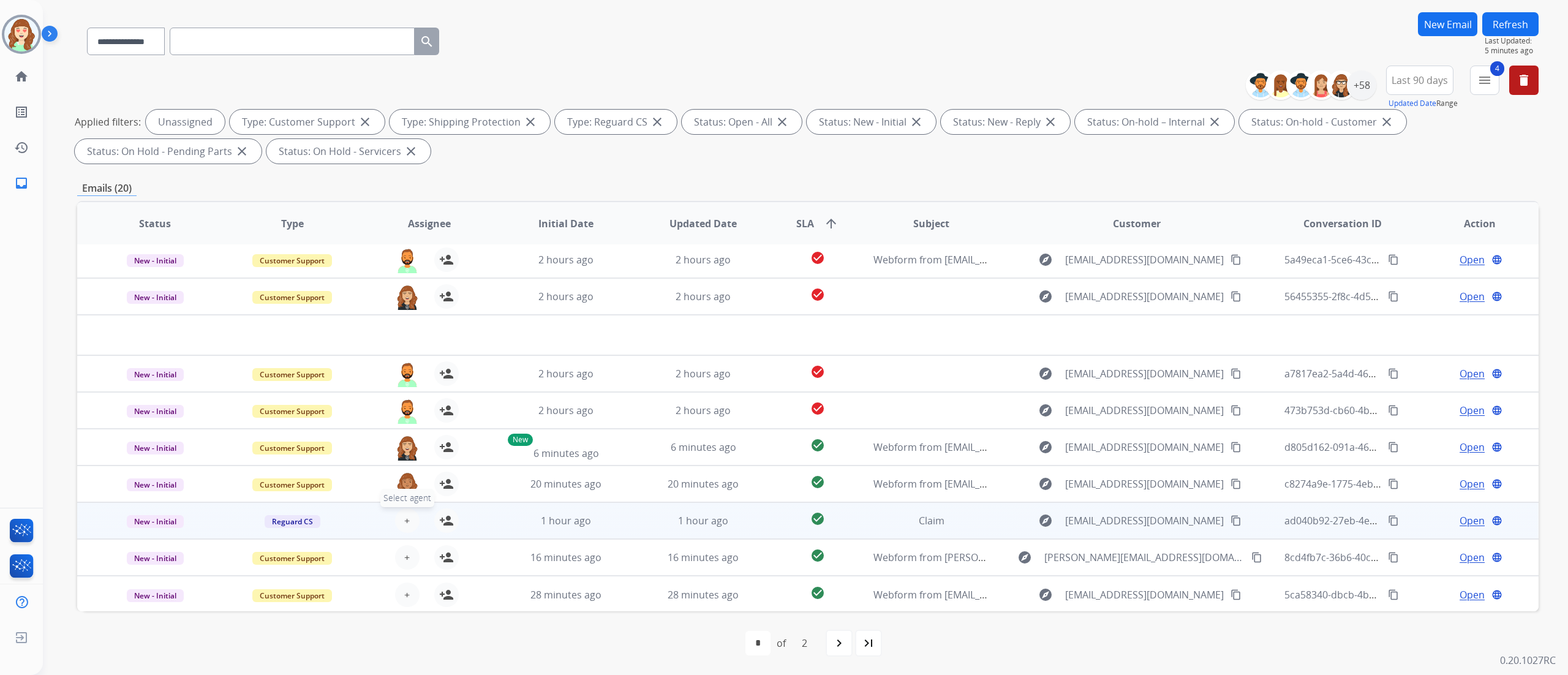
click at [409, 513] on button "+ Select agent" at bounding box center [407, 520] width 24 height 24
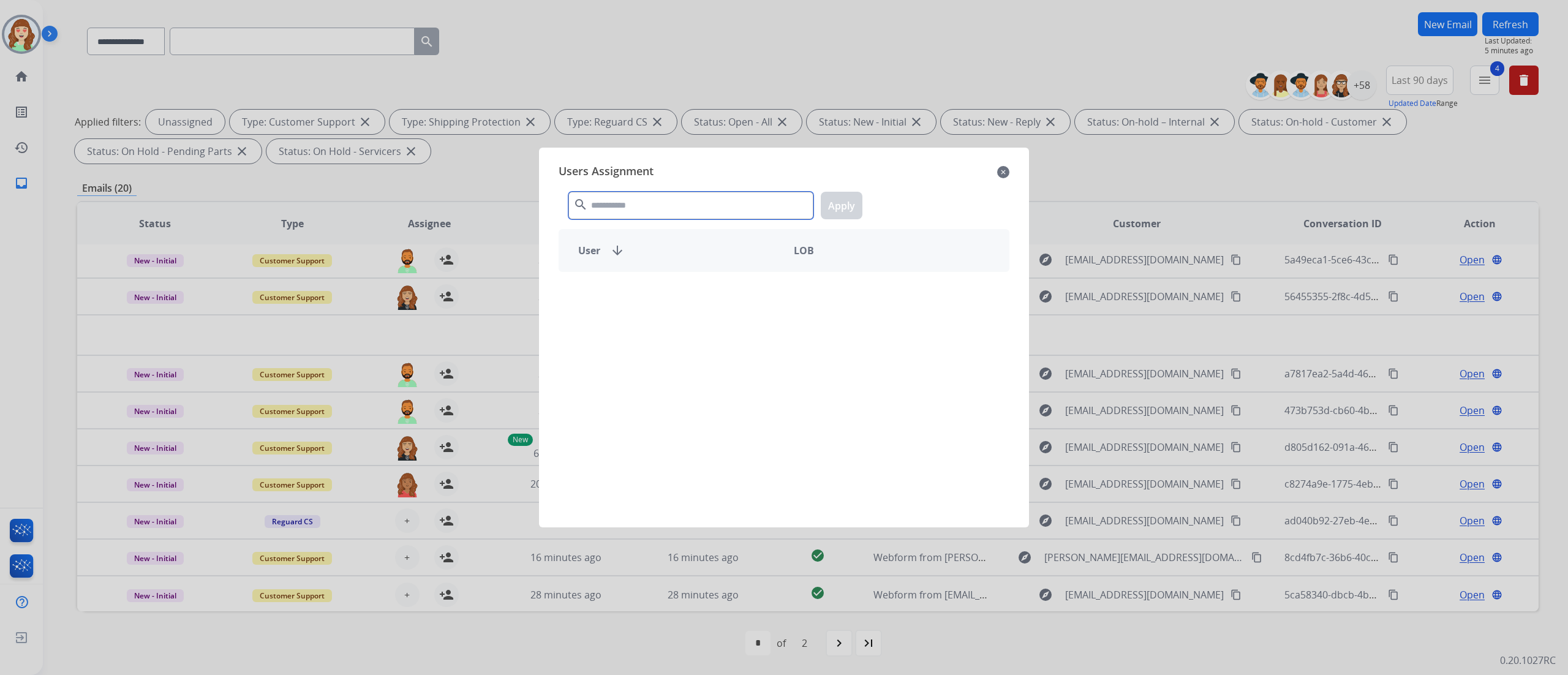
click at [659, 212] on input "text" at bounding box center [691, 205] width 245 height 28
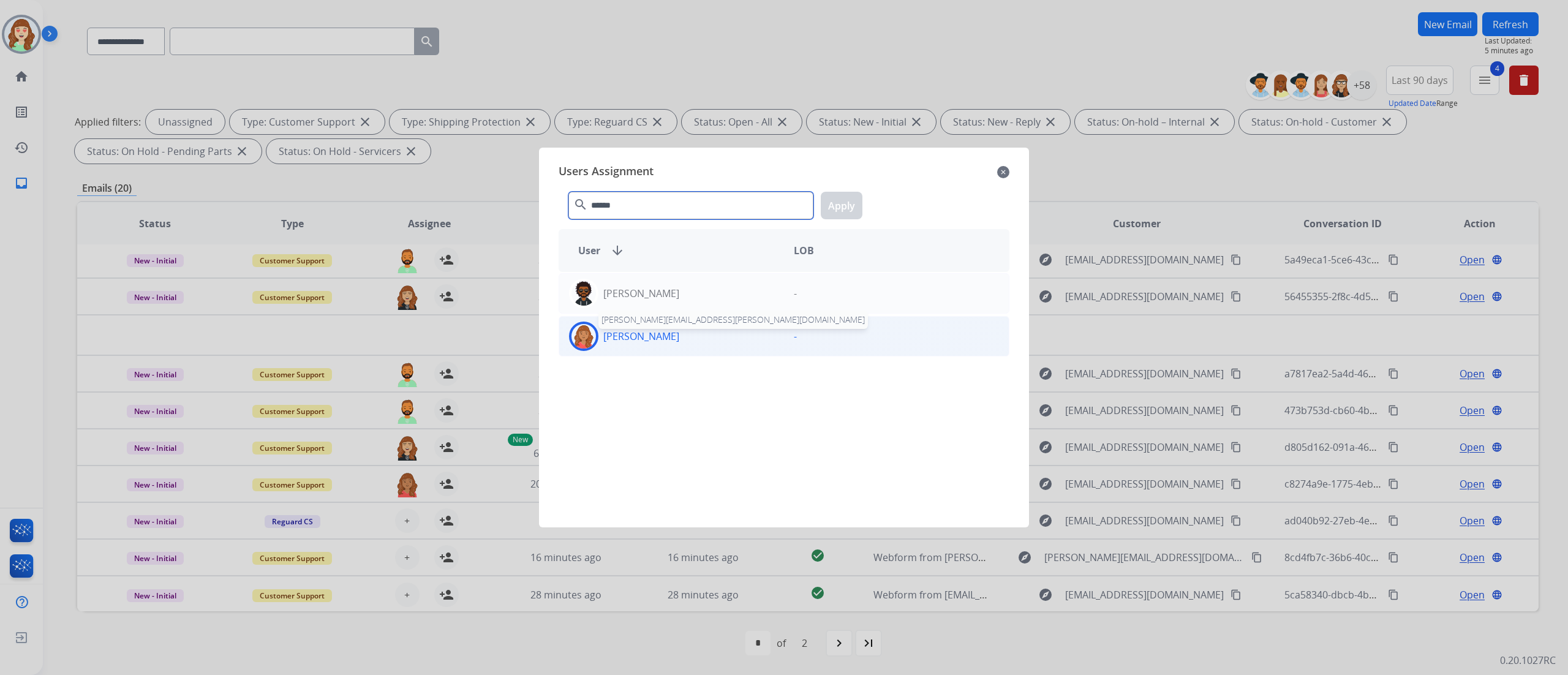
type input "******"
click at [662, 343] on p "[PERSON_NAME]" at bounding box center [641, 336] width 76 height 15
click at [844, 203] on button "Apply" at bounding box center [842, 205] width 42 height 28
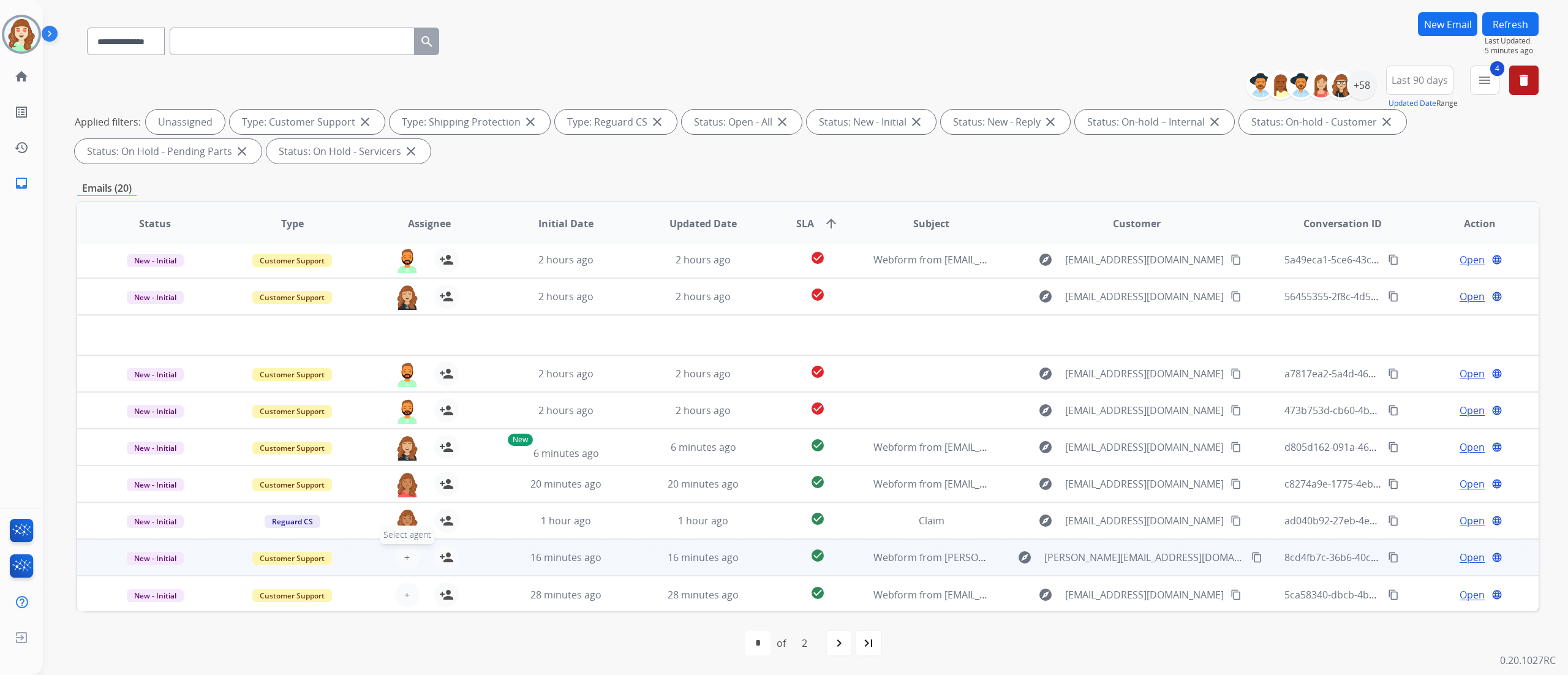
click at [400, 563] on button "+ Select agent" at bounding box center [407, 557] width 24 height 24
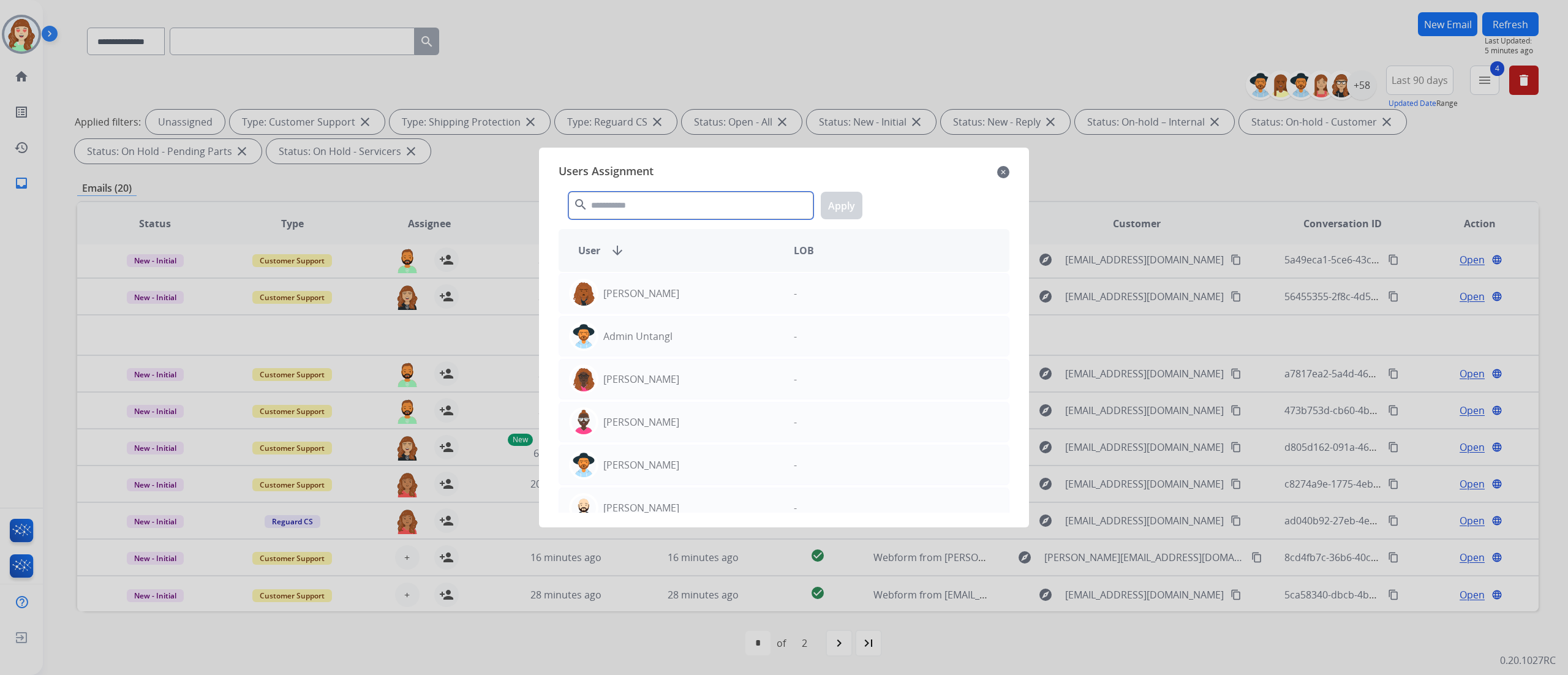
click at [645, 205] on input "text" at bounding box center [691, 205] width 245 height 28
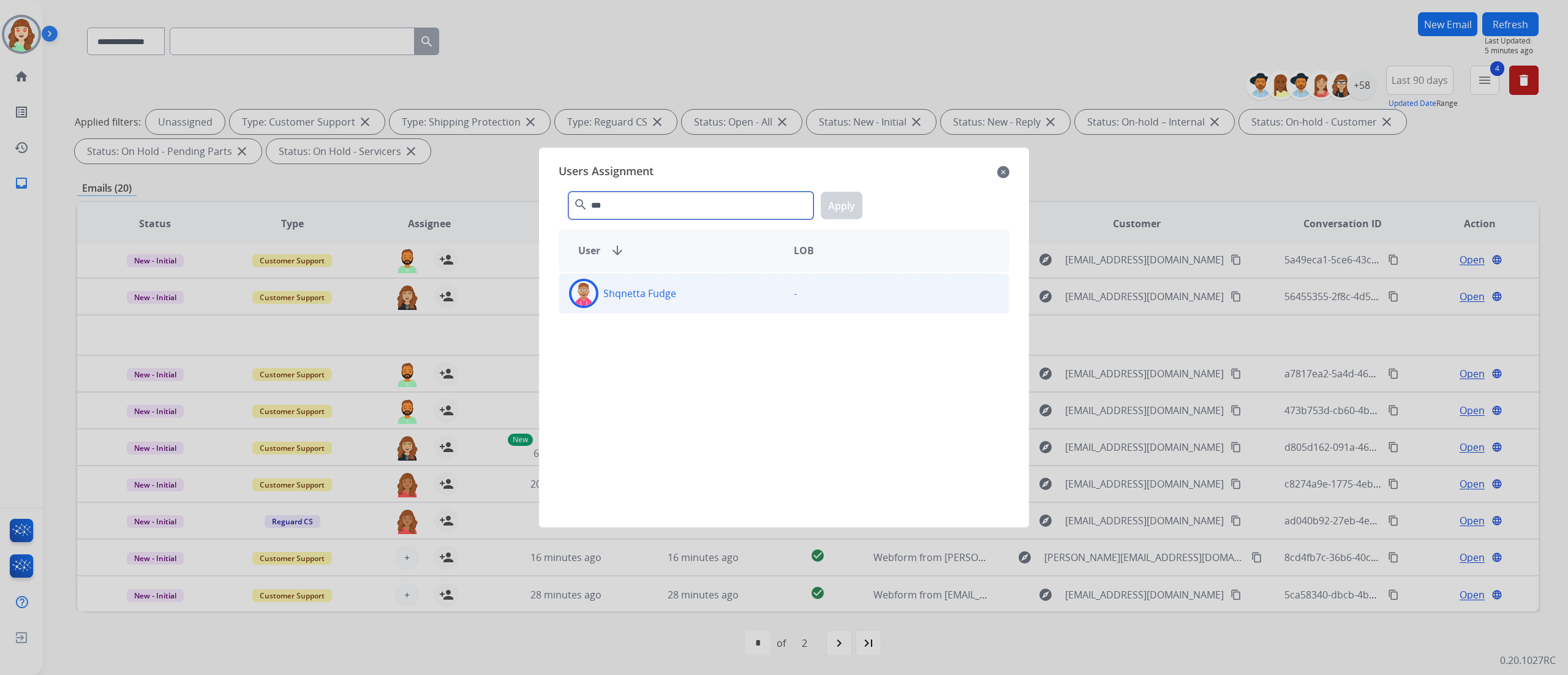
type input "***"
click at [734, 308] on div "Shqnetta Fudge -" at bounding box center [784, 293] width 451 height 40
click at [837, 202] on button "Apply" at bounding box center [842, 205] width 42 height 28
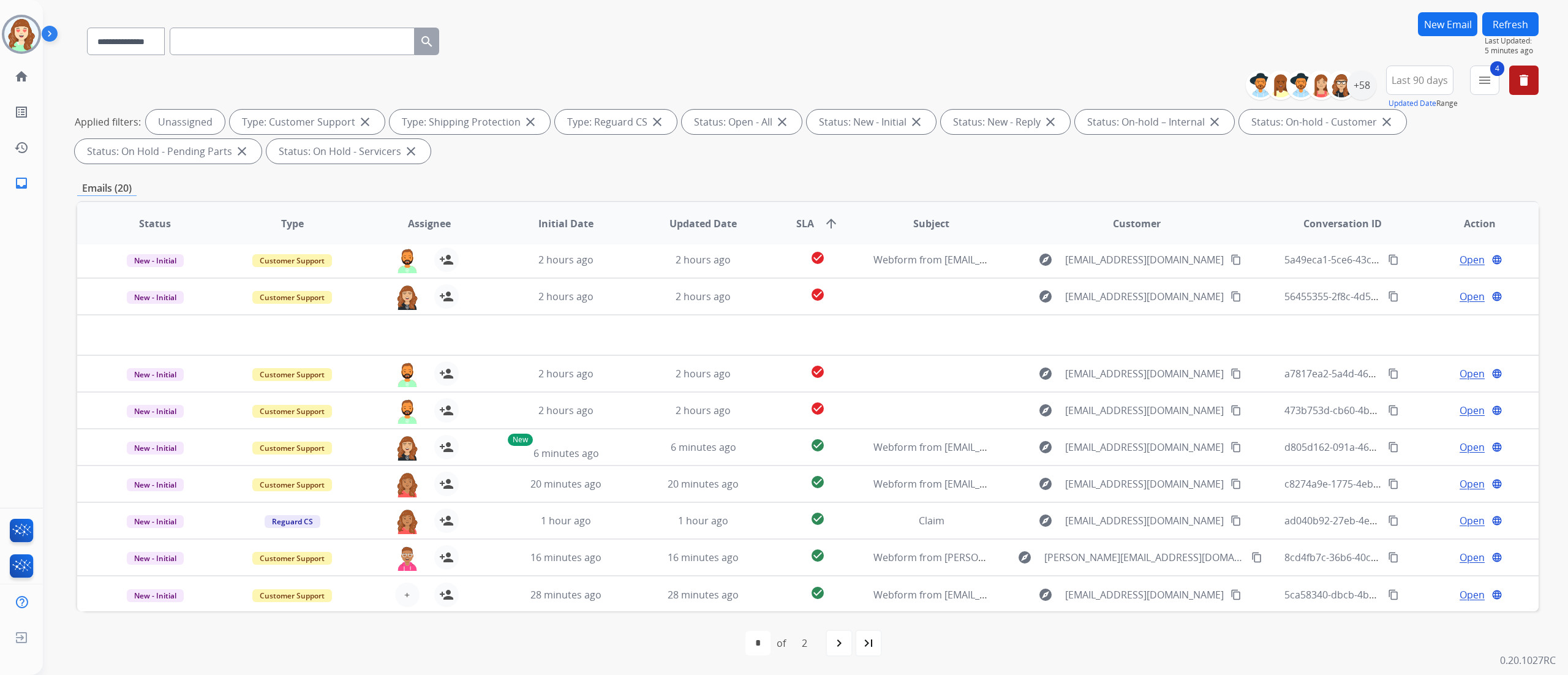
click at [837, 202] on th "SLA arrow_upward" at bounding box center [807, 223] width 91 height 43
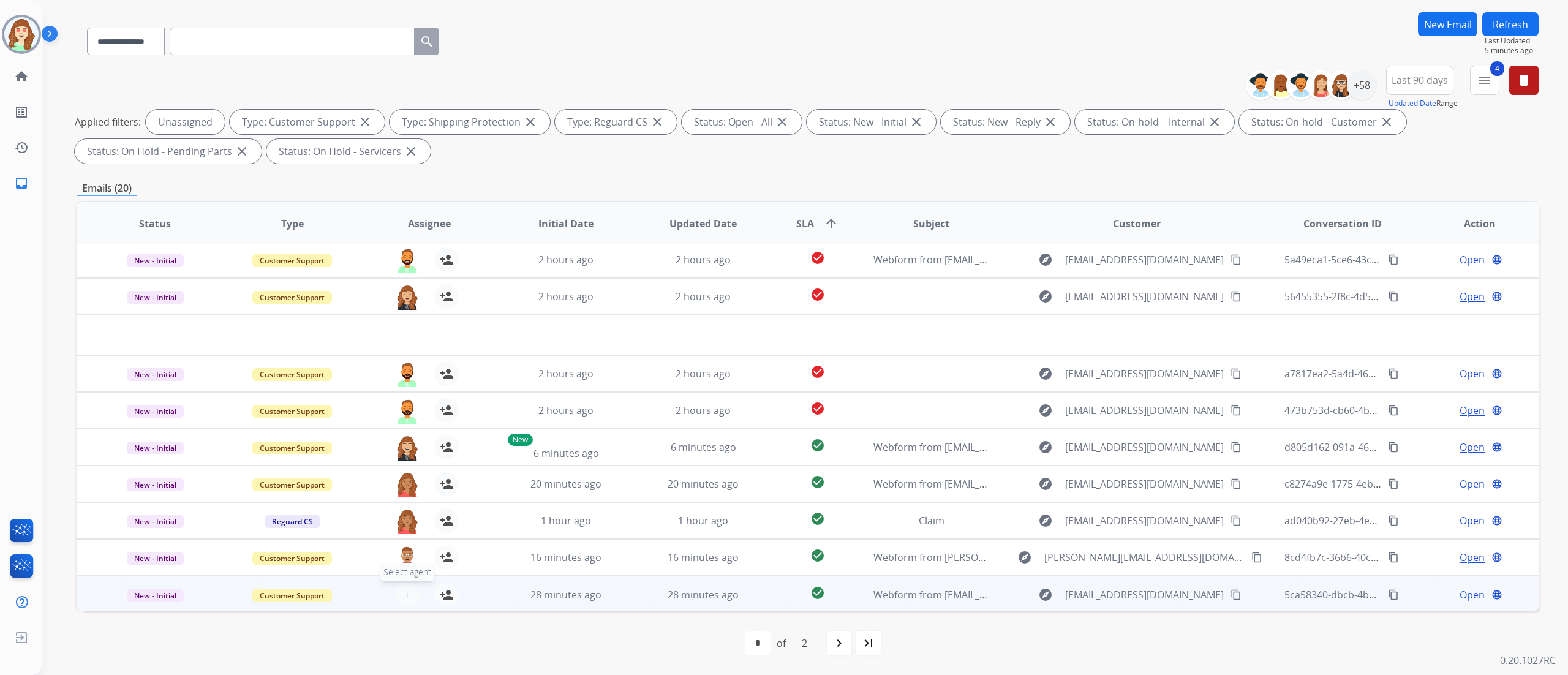
click at [408, 591] on button "+ Select agent" at bounding box center [407, 594] width 24 height 24
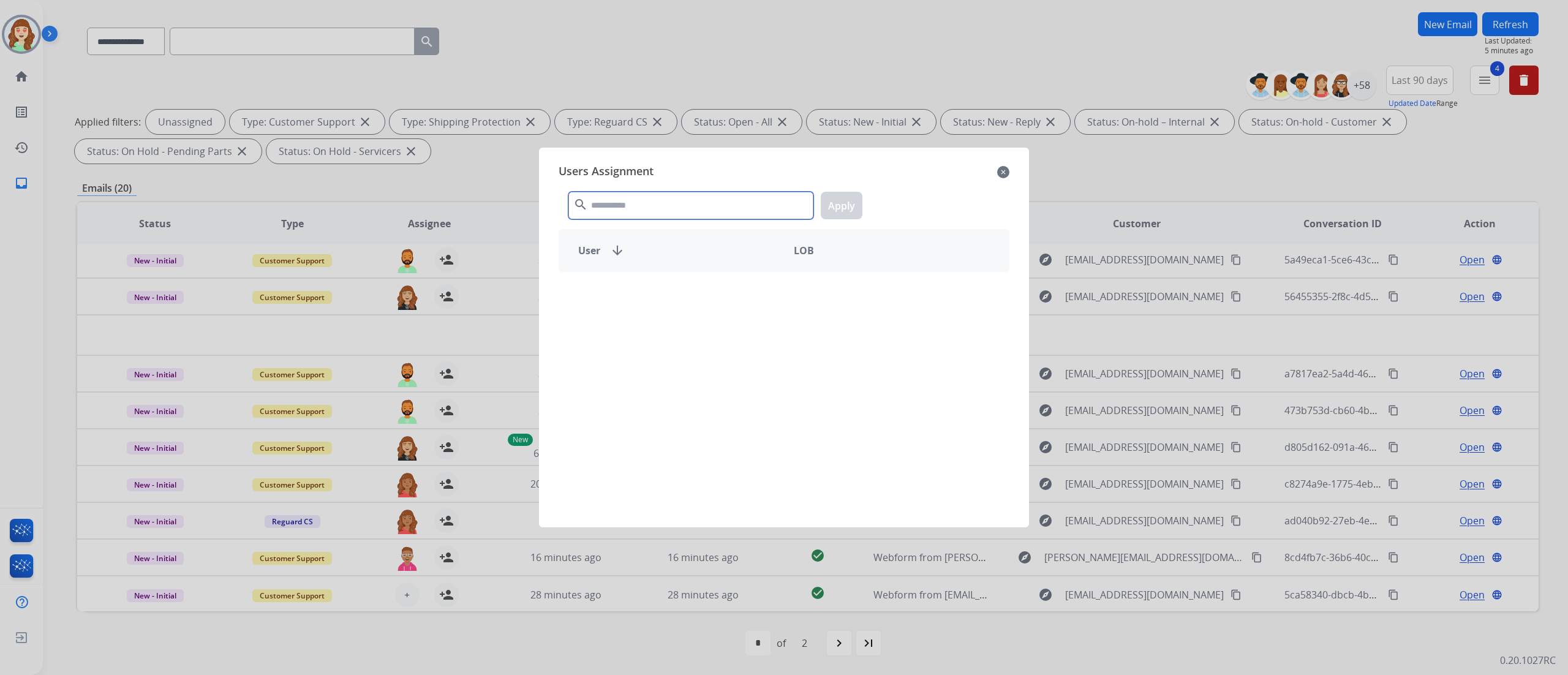
click at [681, 205] on input "text" at bounding box center [691, 205] width 245 height 28
type input "***"
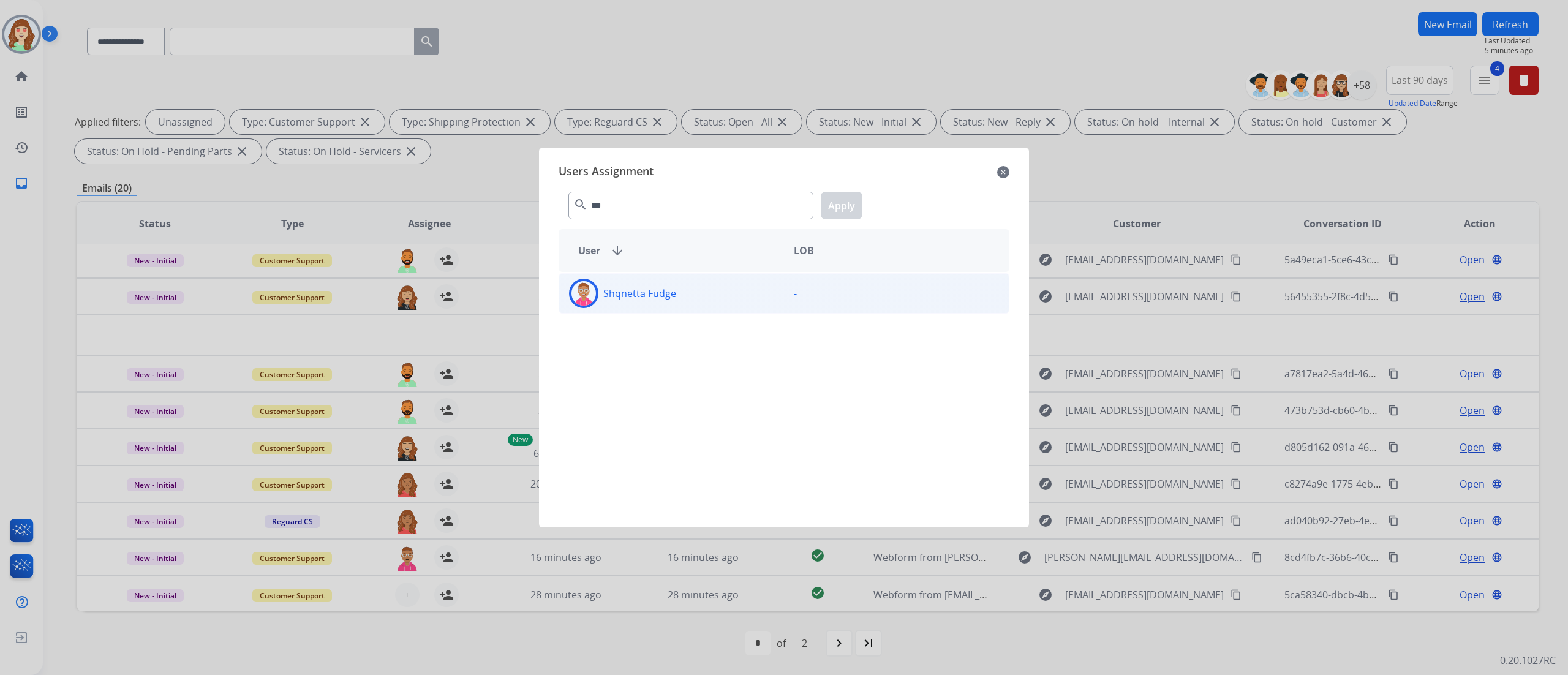
click at [699, 308] on div "Shqnetta Fudge" at bounding box center [672, 293] width 225 height 29
click at [847, 215] on button "Apply" at bounding box center [842, 205] width 42 height 28
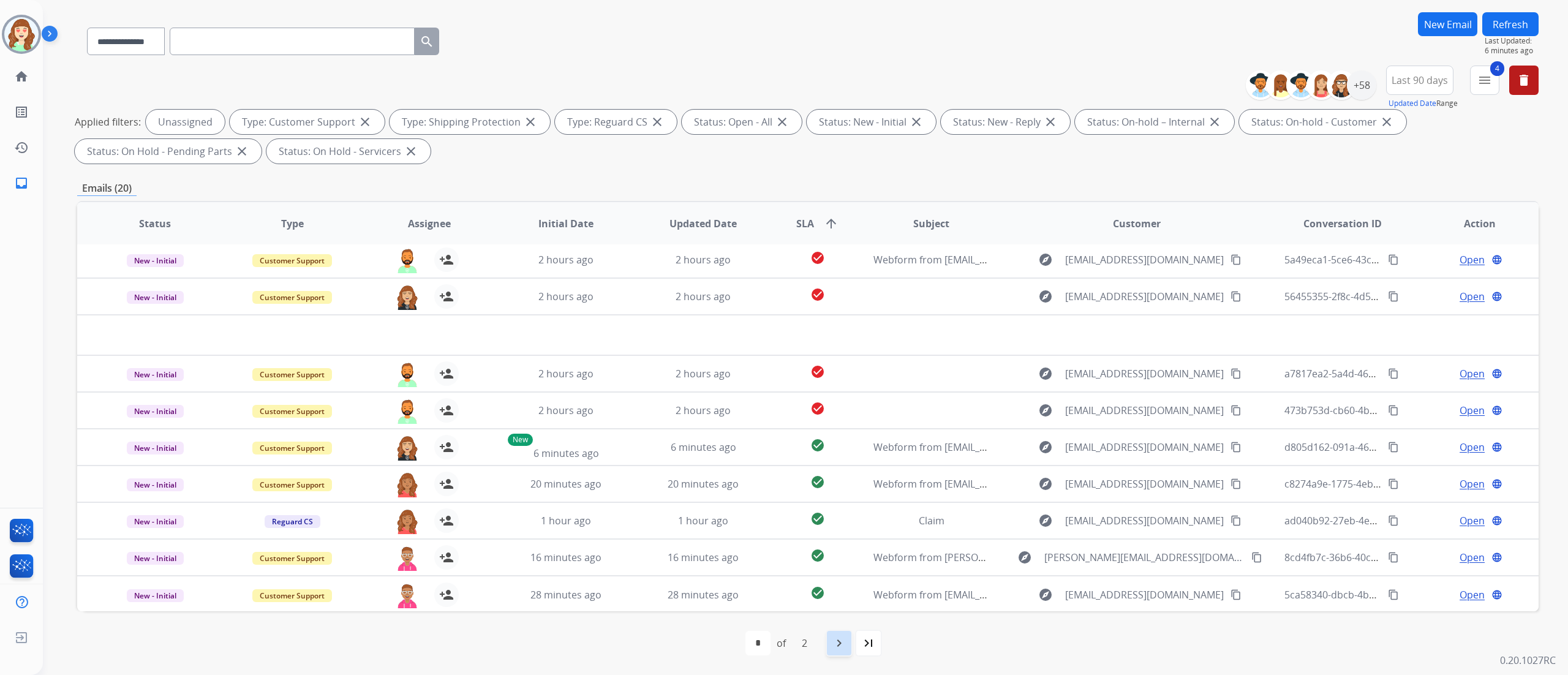
click at [842, 638] on mat-icon "navigate_next" at bounding box center [839, 642] width 15 height 15
select select "*"
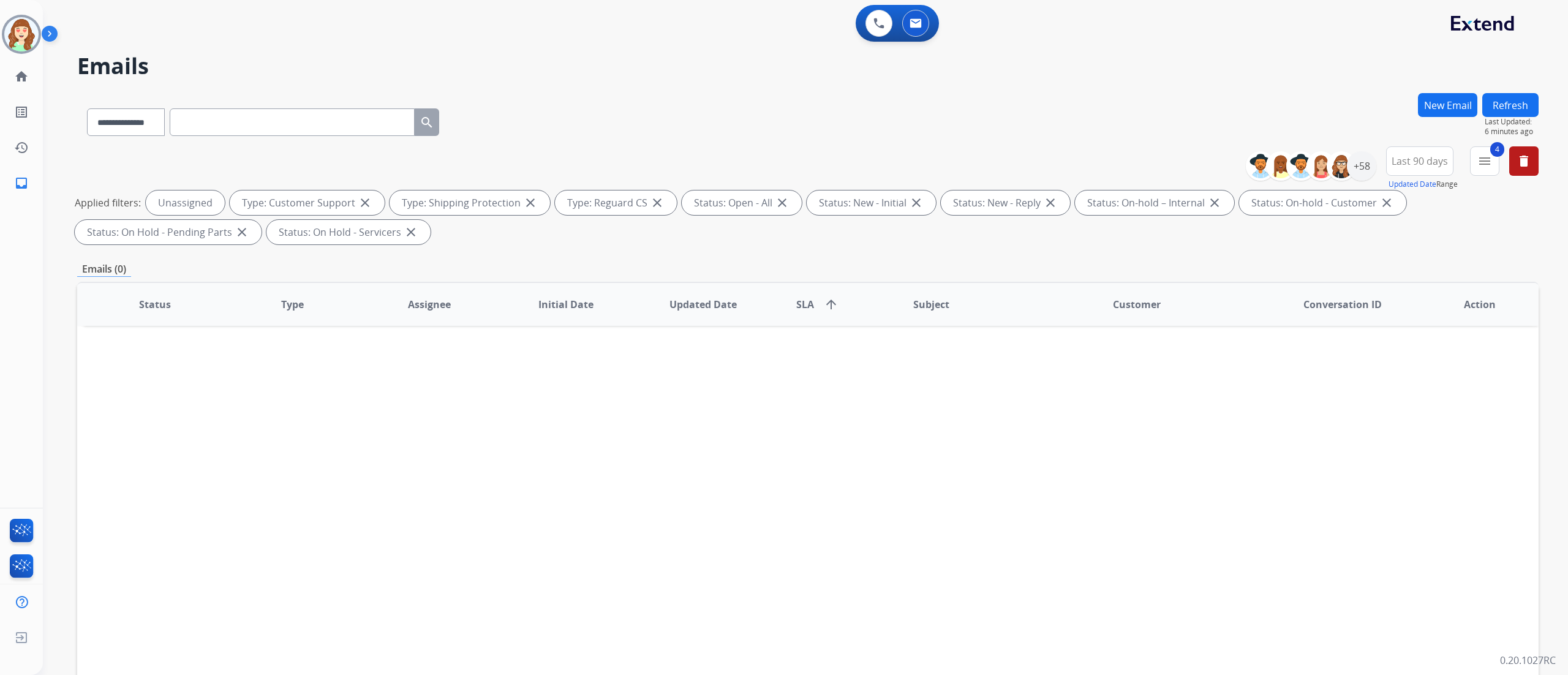
scroll to position [0, 0]
click at [1365, 163] on div "+58" at bounding box center [1361, 166] width 29 height 29
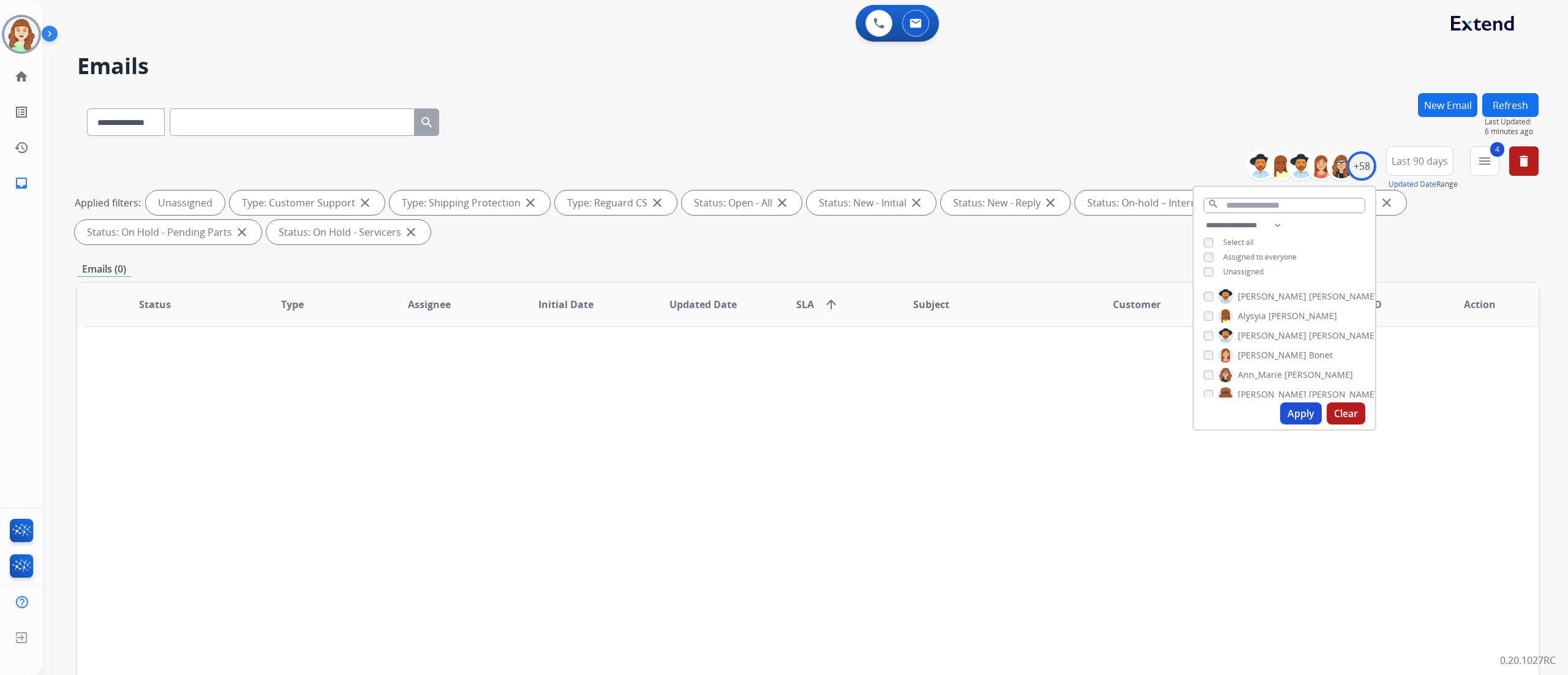
click at [1287, 420] on button "Apply" at bounding box center [1301, 413] width 42 height 22
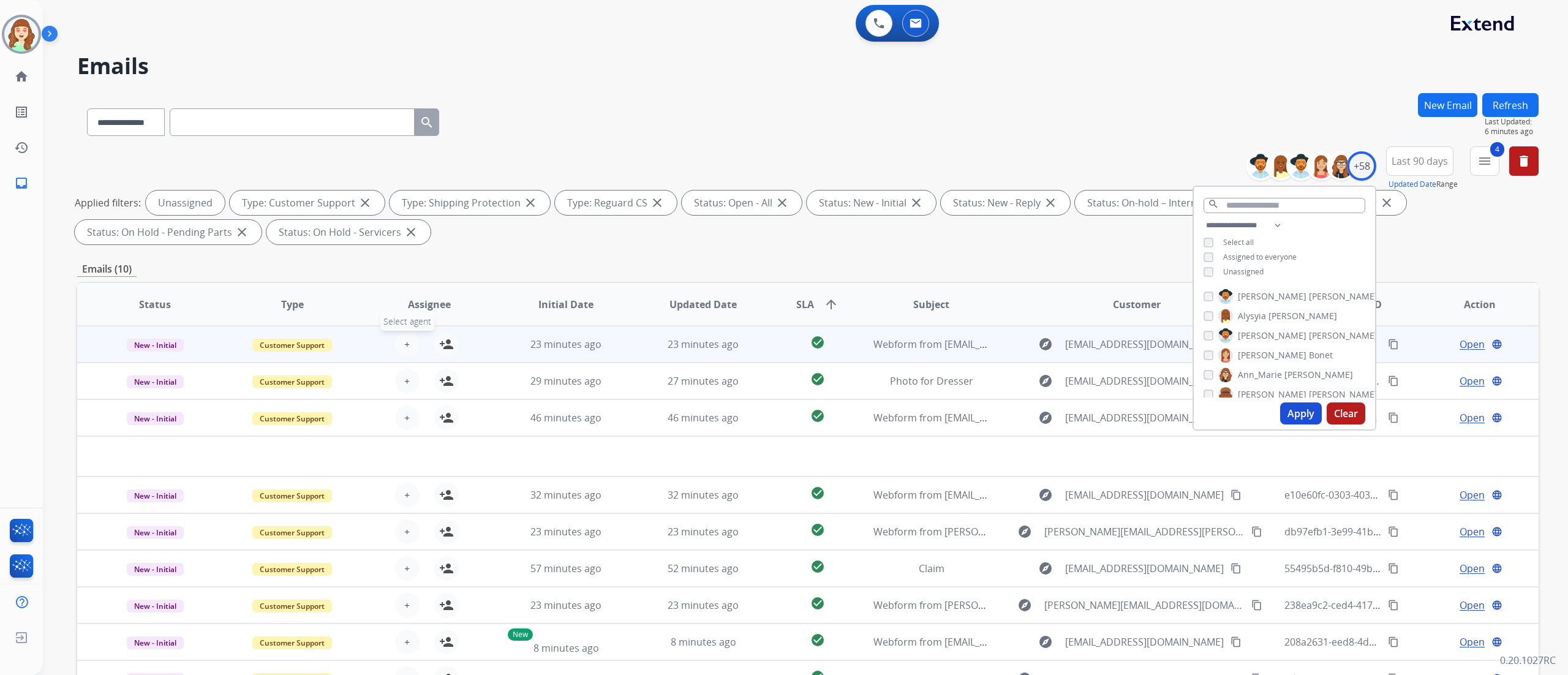
click at [405, 342] on span "+" at bounding box center [407, 344] width 6 height 15
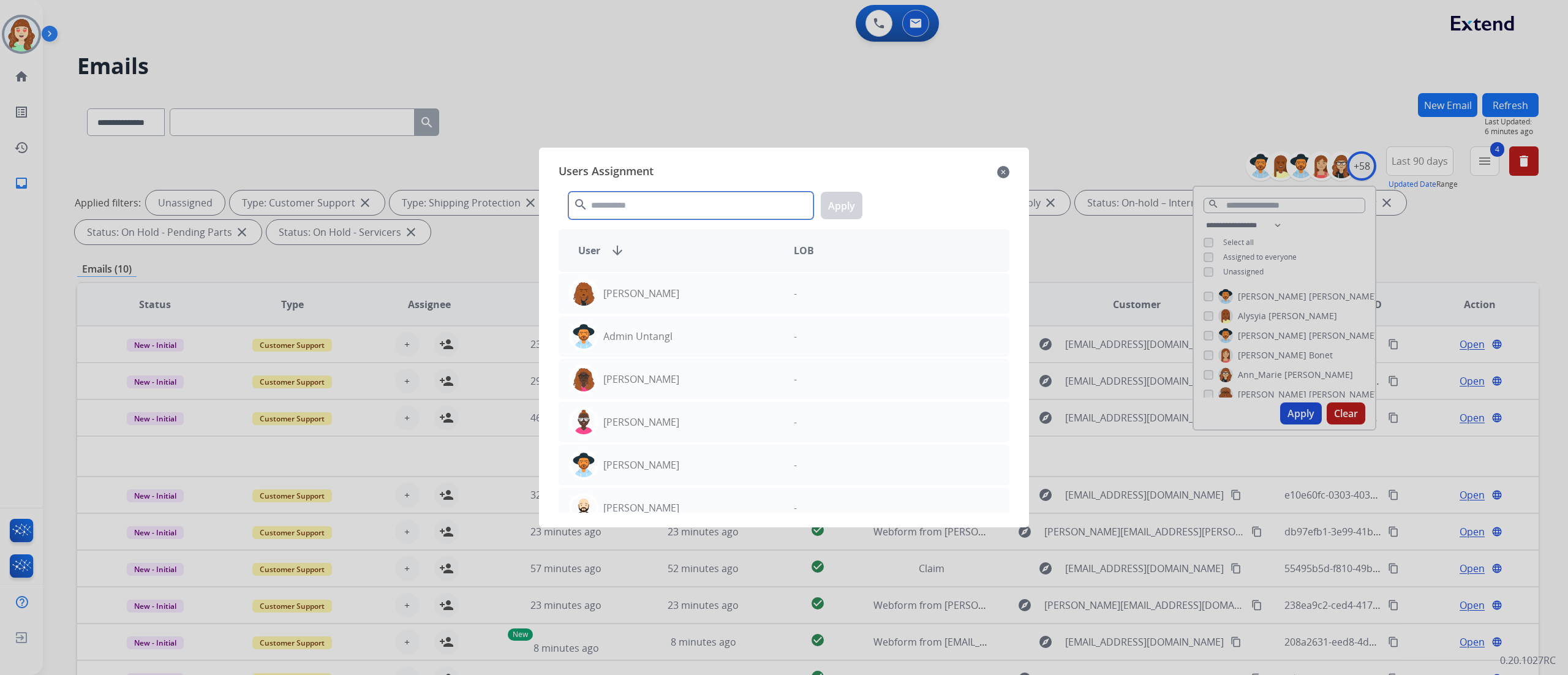
click at [628, 193] on input "text" at bounding box center [691, 205] width 245 height 28
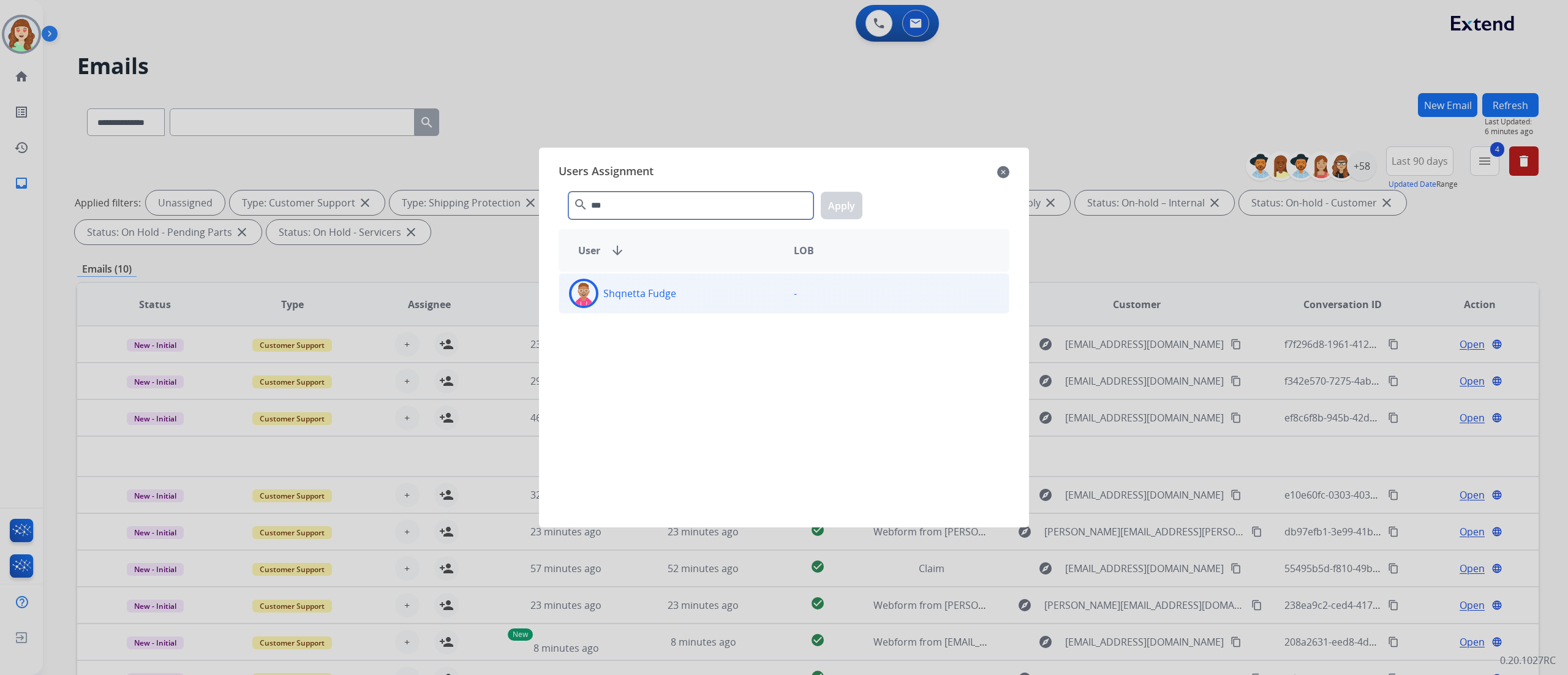
type input "***"
click at [753, 301] on div "Shqnetta Fudge" at bounding box center [672, 293] width 225 height 29
click at [838, 205] on button "Apply" at bounding box center [842, 205] width 42 height 28
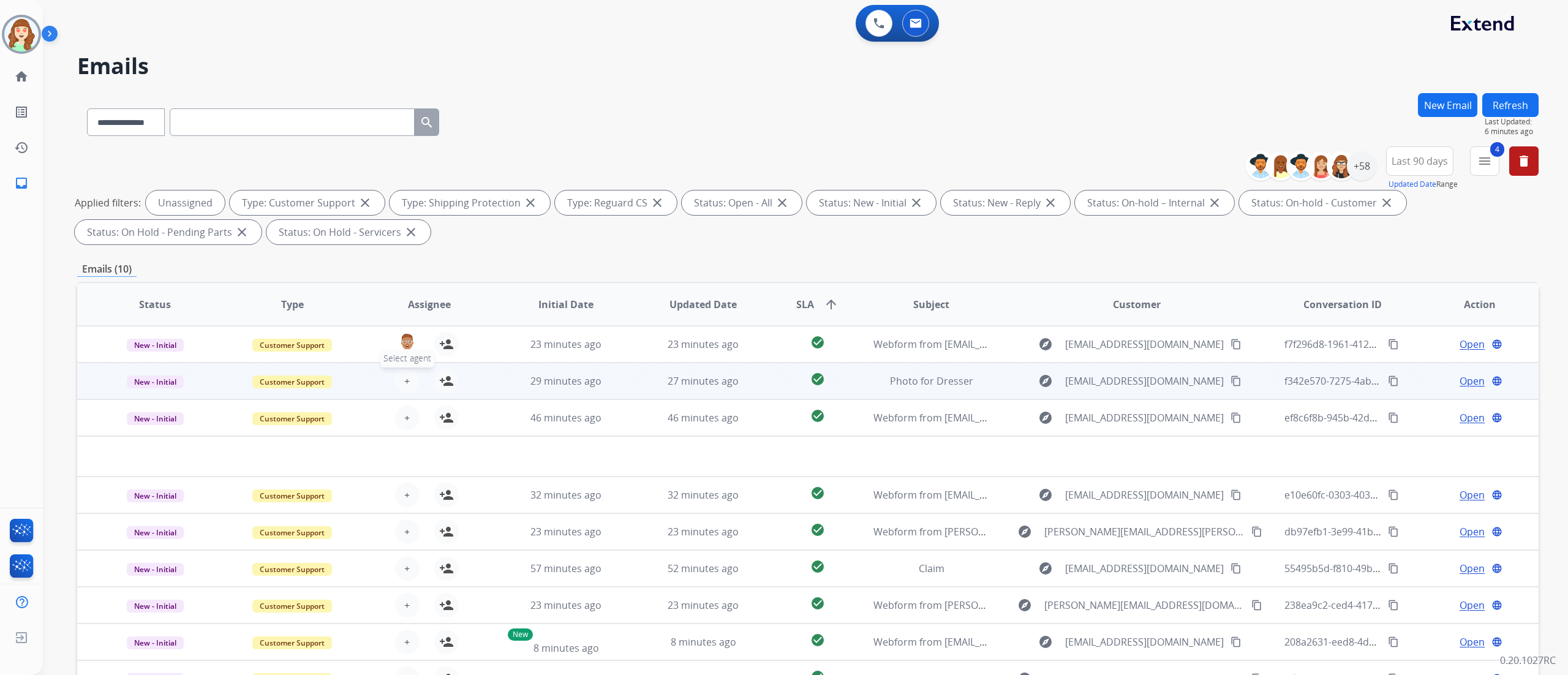
click at [404, 374] on span "+" at bounding box center [407, 381] width 6 height 15
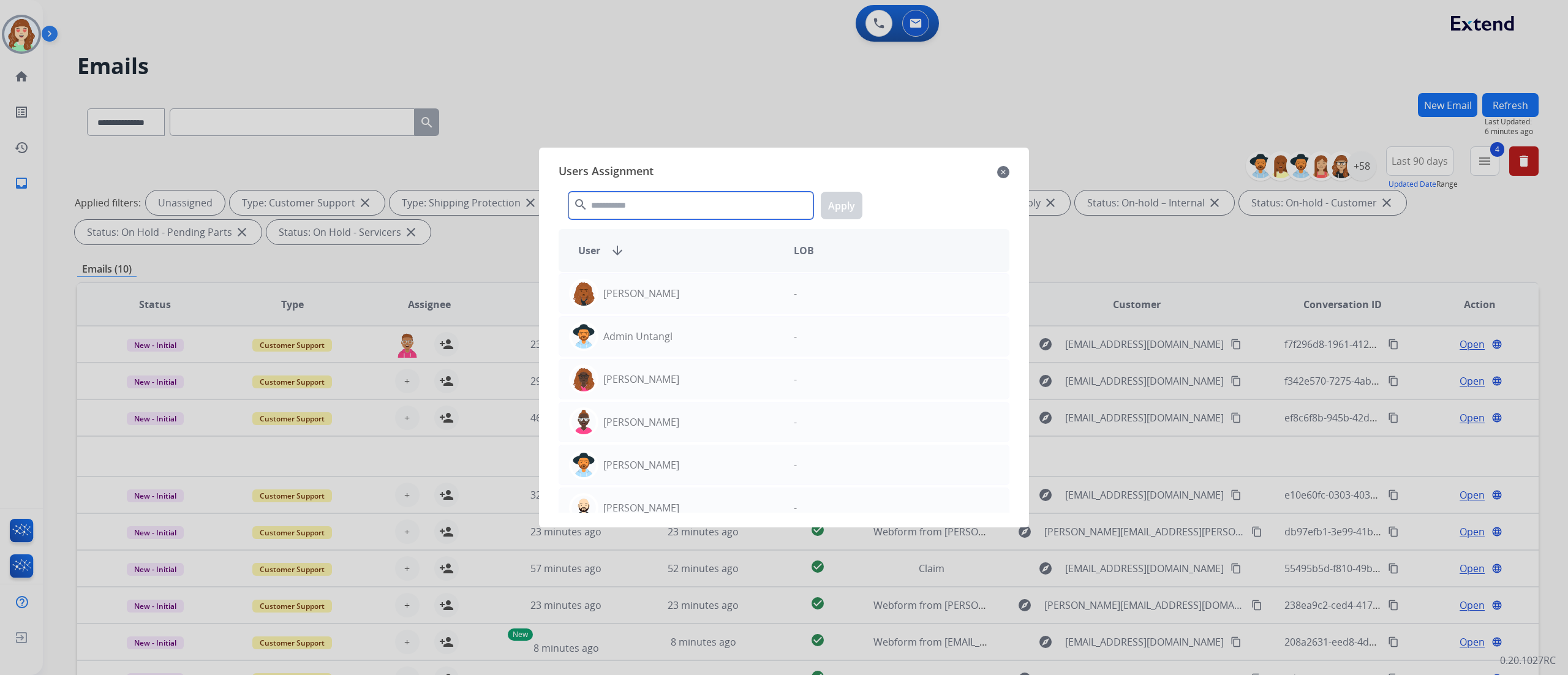
click at [675, 200] on input "text" at bounding box center [691, 205] width 245 height 28
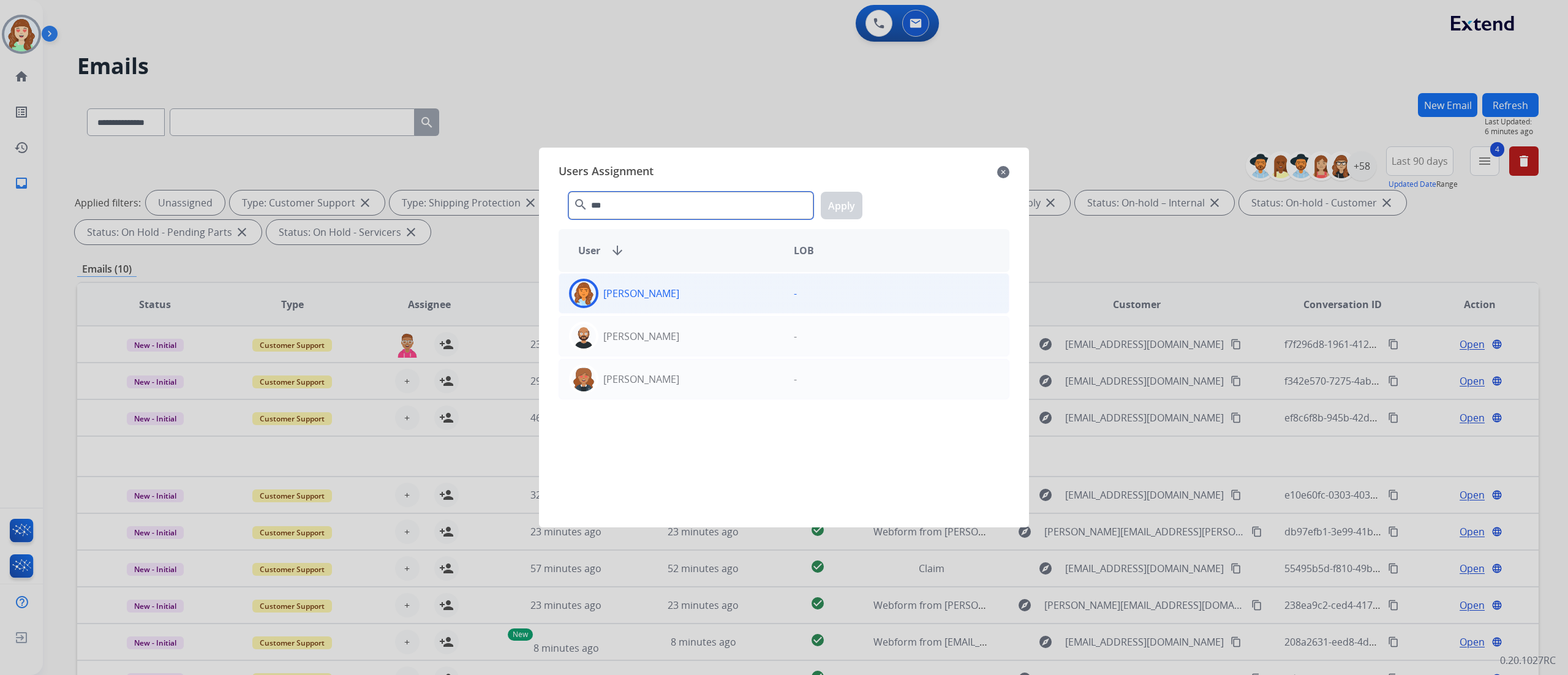
type input "***"
click at [687, 283] on div "[PERSON_NAME]" at bounding box center [672, 293] width 225 height 29
click at [850, 220] on div "*** search Apply" at bounding box center [784, 202] width 451 height 42
click at [848, 205] on button "Apply" at bounding box center [842, 205] width 42 height 28
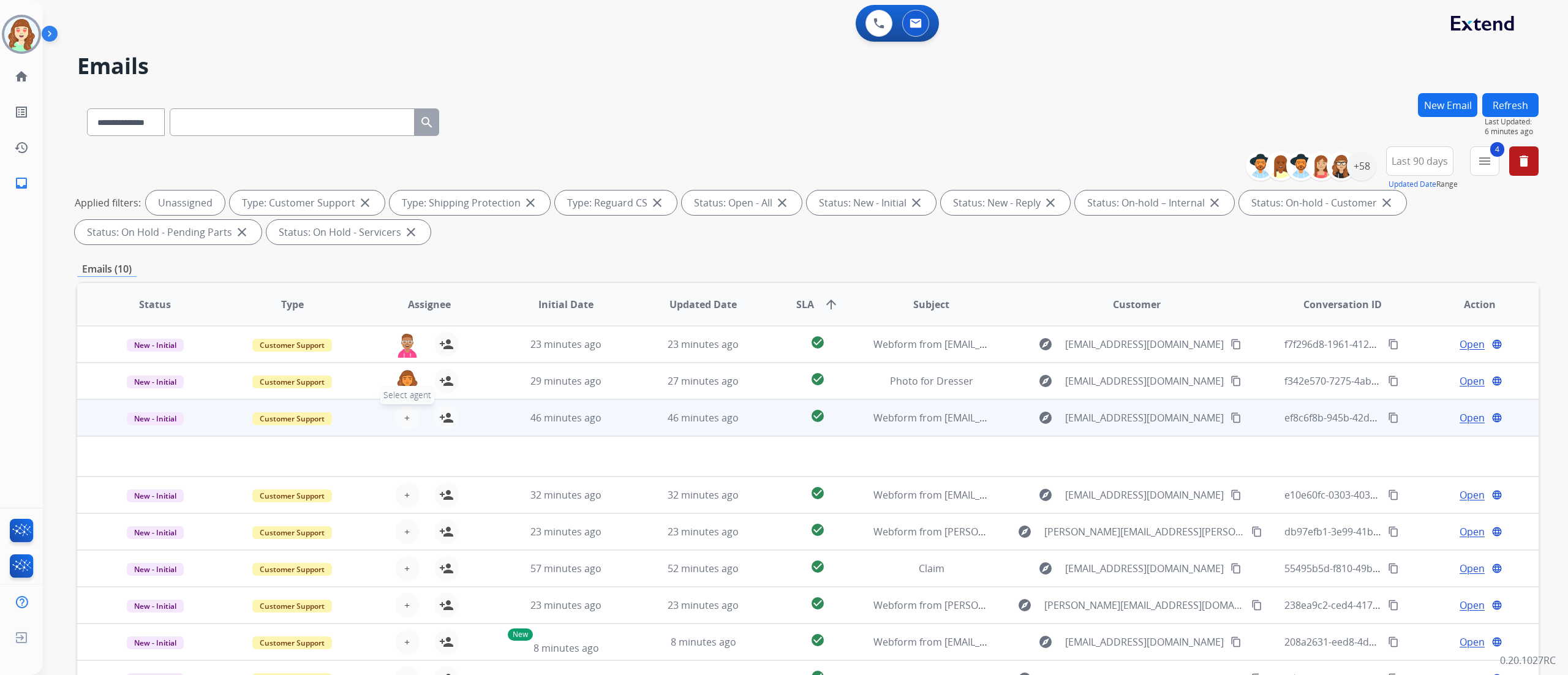
click at [401, 415] on button "+ Select agent" at bounding box center [407, 417] width 24 height 24
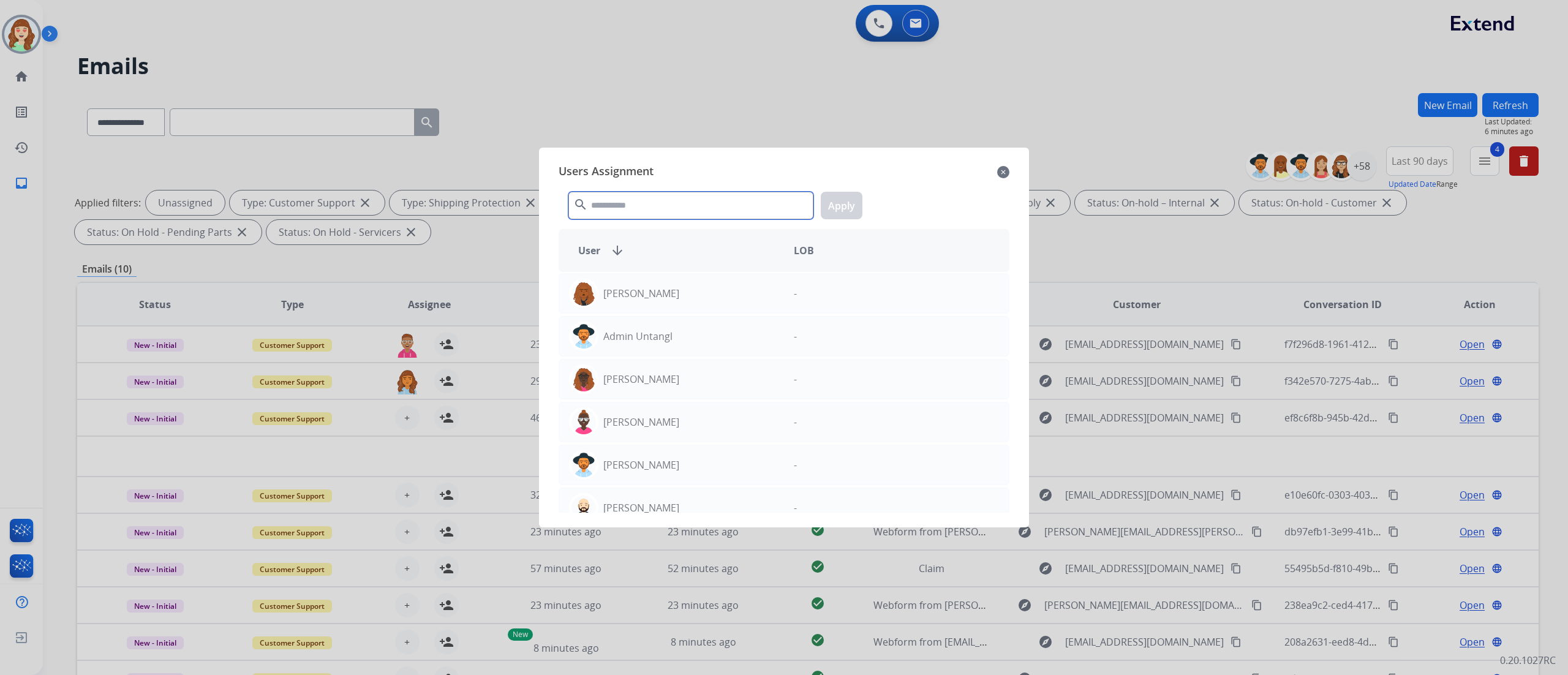
click at [677, 198] on input "text" at bounding box center [691, 205] width 245 height 28
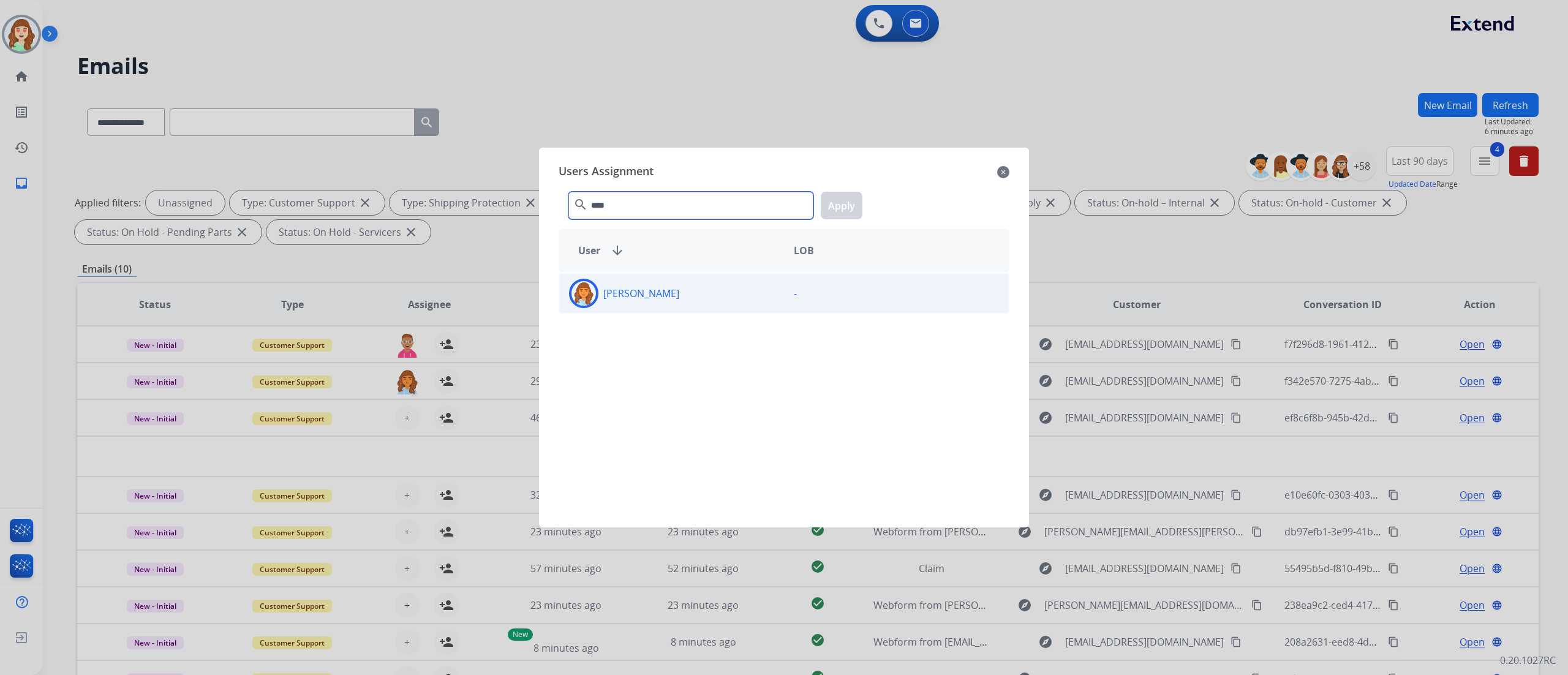
type input "****"
click at [707, 306] on div "[PERSON_NAME]" at bounding box center [672, 293] width 225 height 29
click at [848, 207] on button "Apply" at bounding box center [842, 205] width 42 height 28
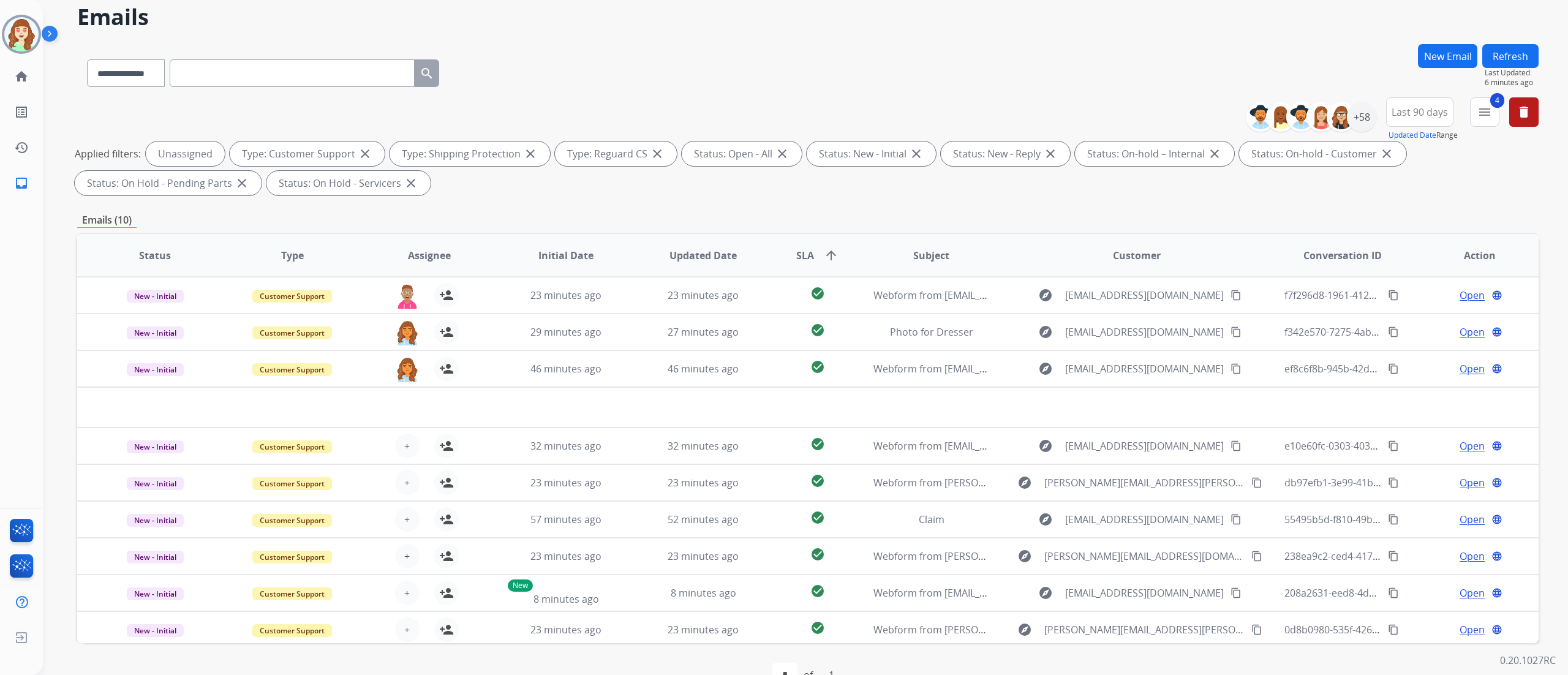
scroll to position [81, 0]
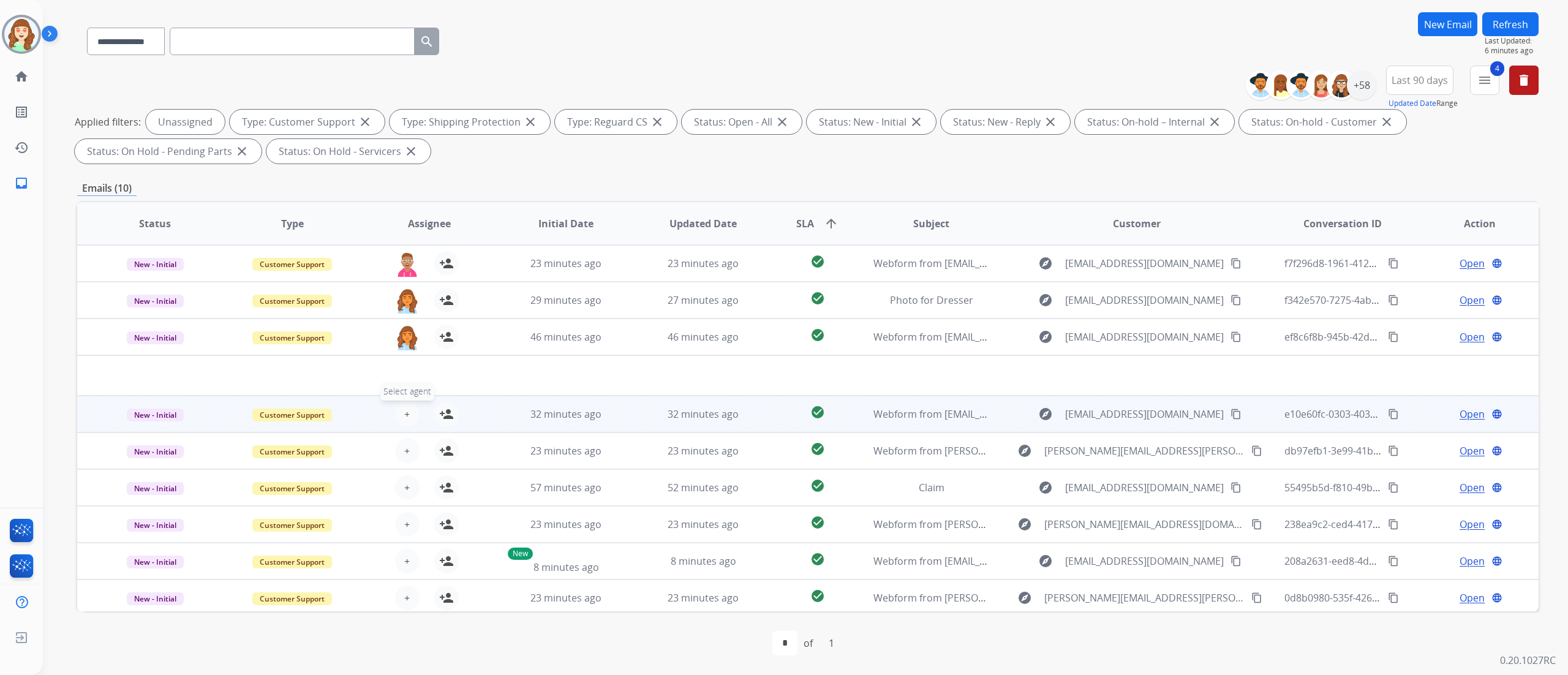
click at [407, 414] on span "+" at bounding box center [407, 414] width 6 height 15
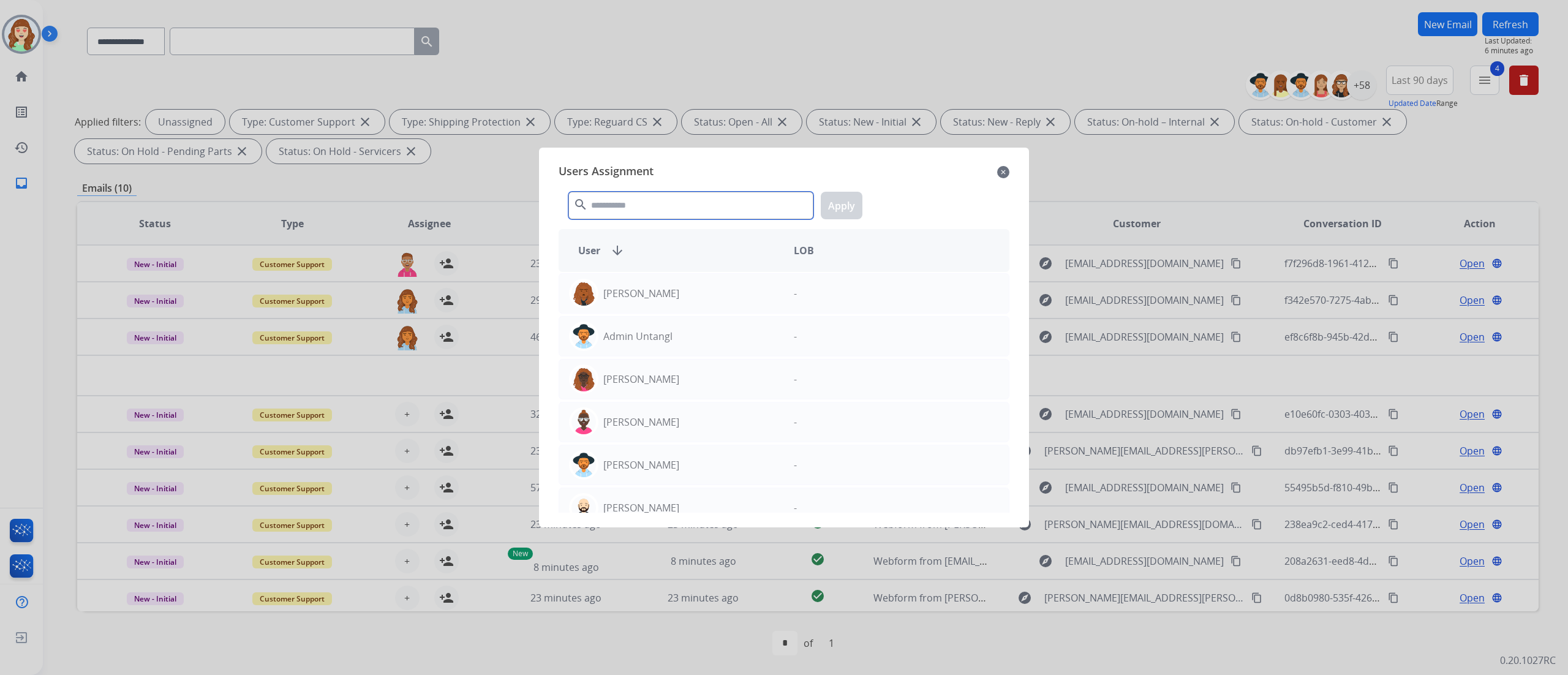
click at [647, 205] on input "text" at bounding box center [691, 205] width 245 height 28
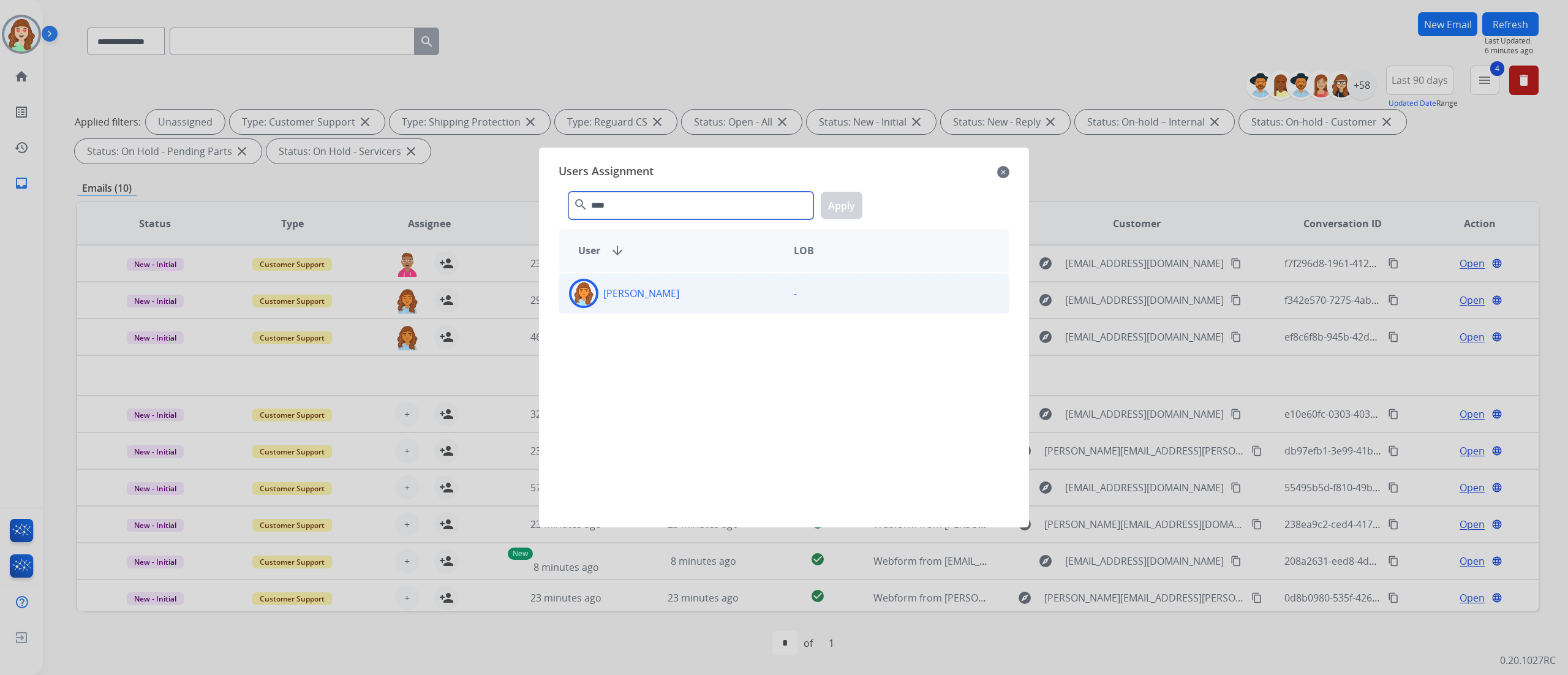
type input "****"
click at [709, 310] on div "Deambrana Smith -" at bounding box center [784, 293] width 451 height 40
click at [832, 206] on button "Apply" at bounding box center [842, 205] width 42 height 28
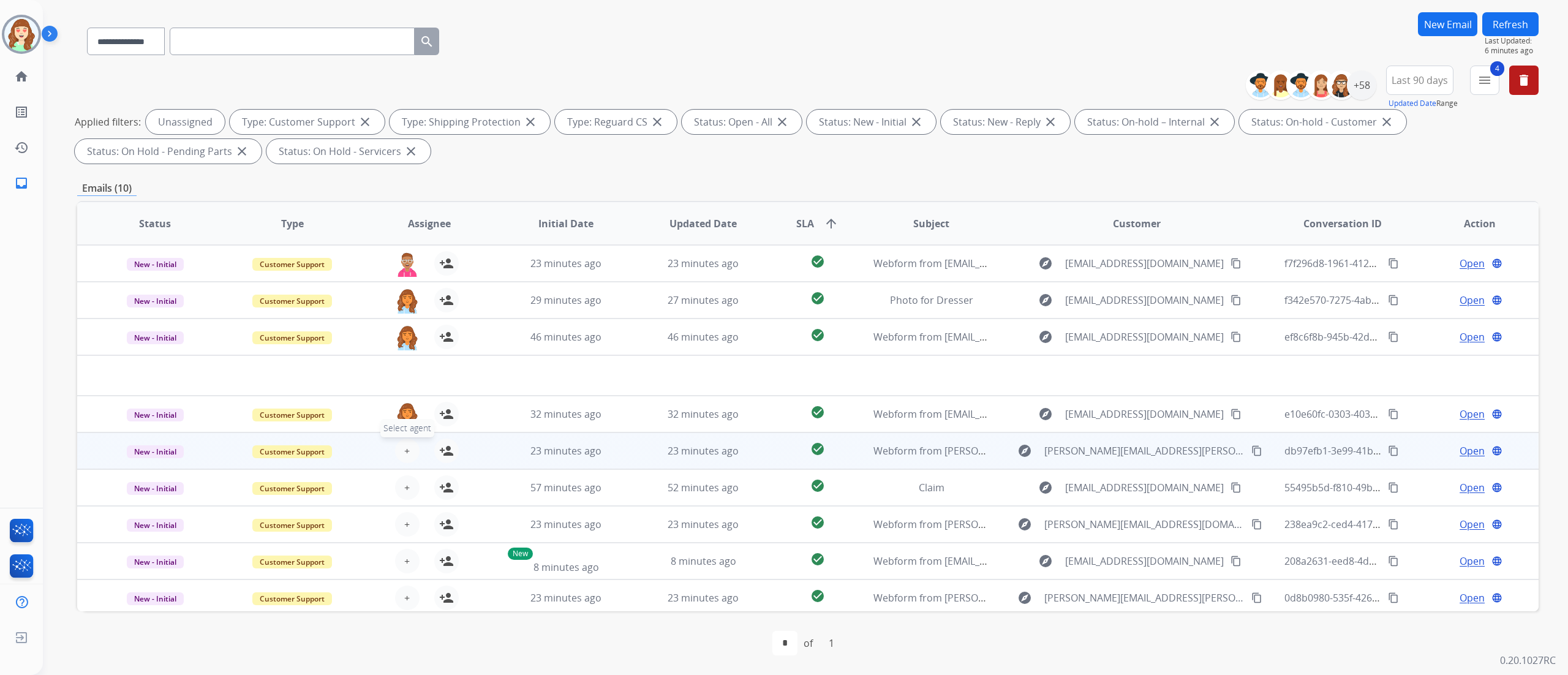
click at [395, 454] on button "+ Select agent" at bounding box center [407, 450] width 24 height 24
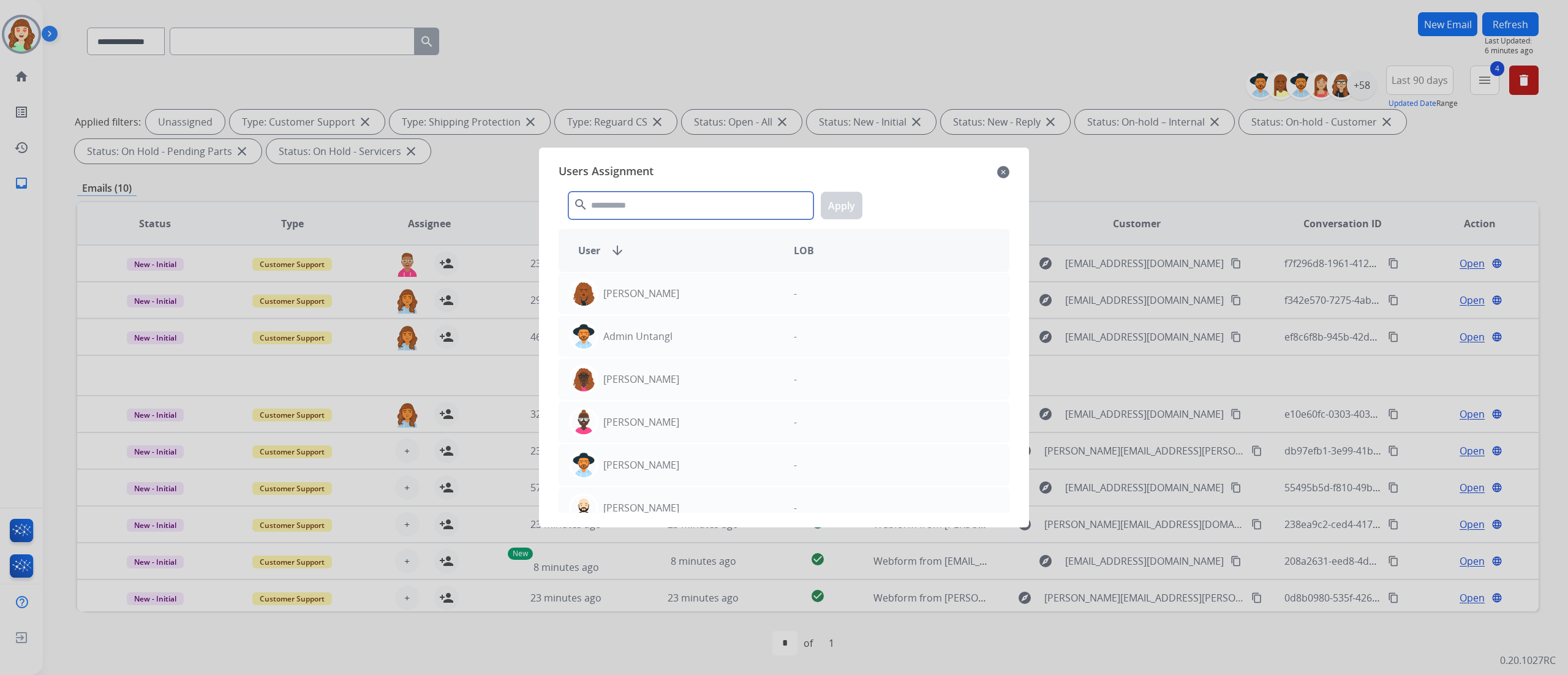
click at [692, 195] on input "text" at bounding box center [691, 205] width 245 height 28
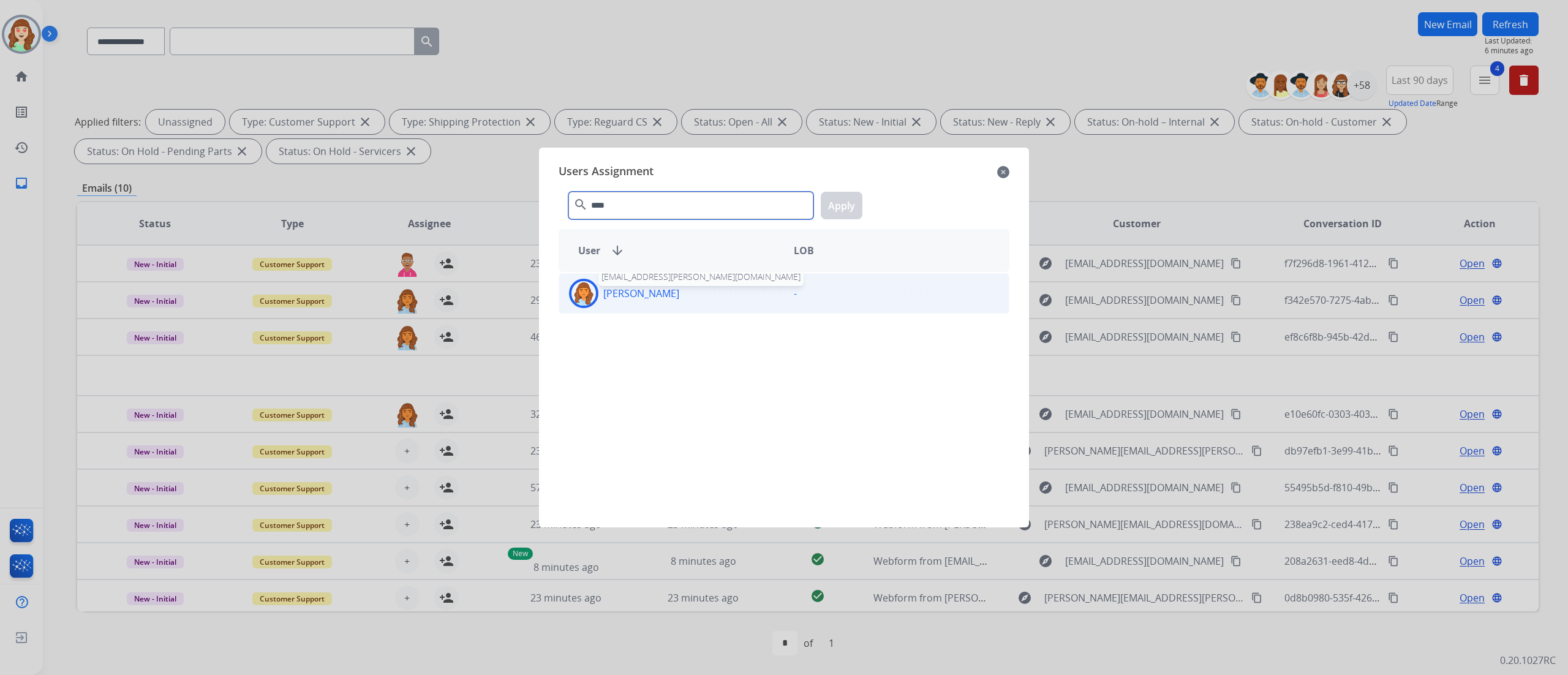
type input "****"
click at [643, 291] on p "[PERSON_NAME]" at bounding box center [641, 293] width 76 height 15
click at [843, 203] on button "Apply" at bounding box center [842, 205] width 42 height 28
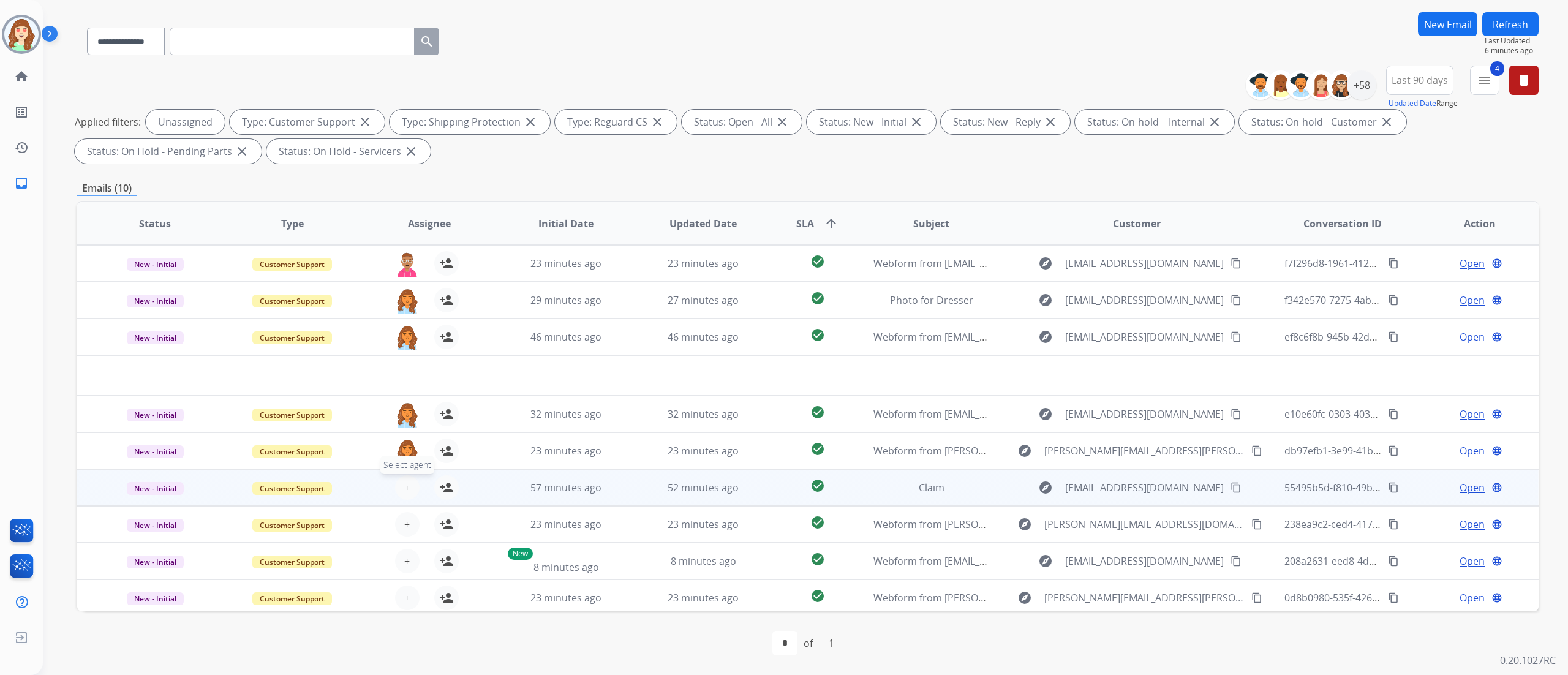
click at [405, 484] on span "+" at bounding box center [407, 487] width 6 height 15
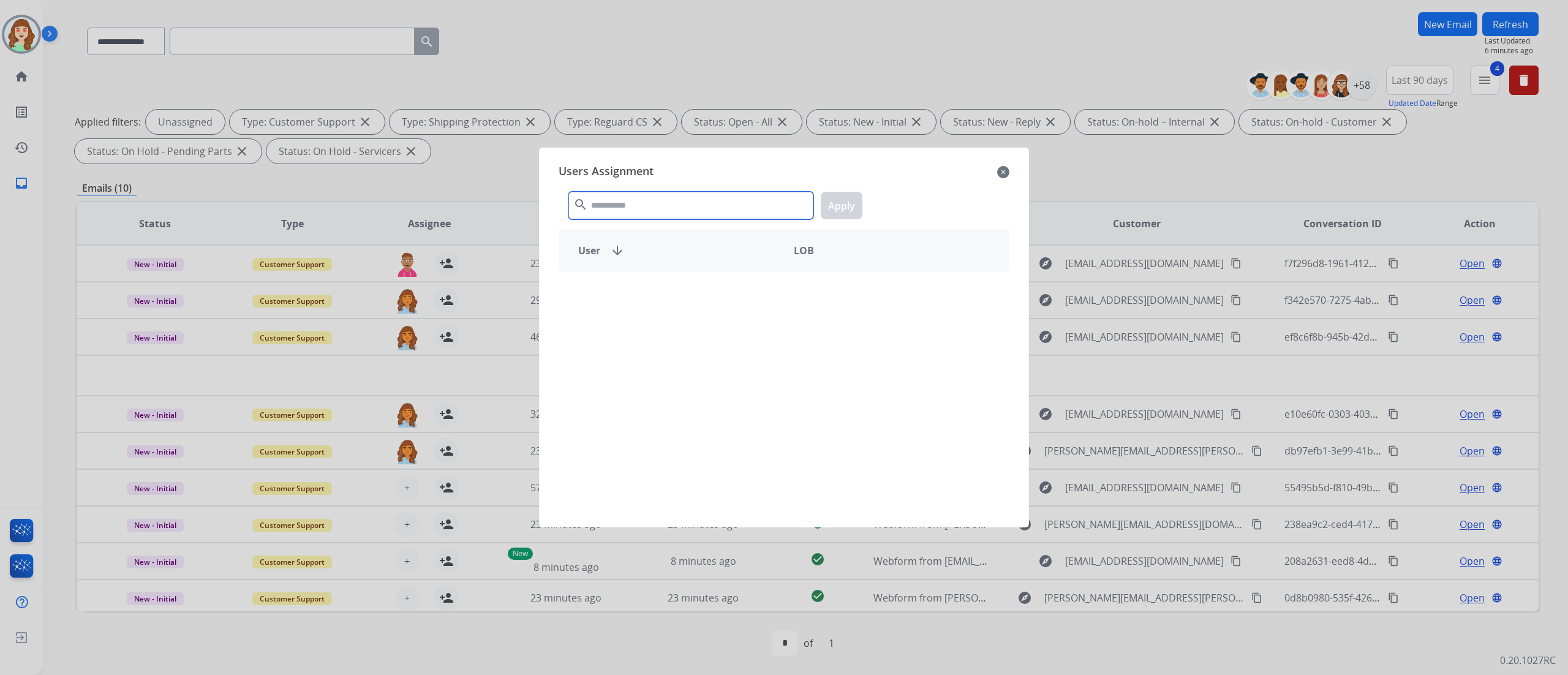
click at [671, 198] on input "text" at bounding box center [691, 205] width 245 height 28
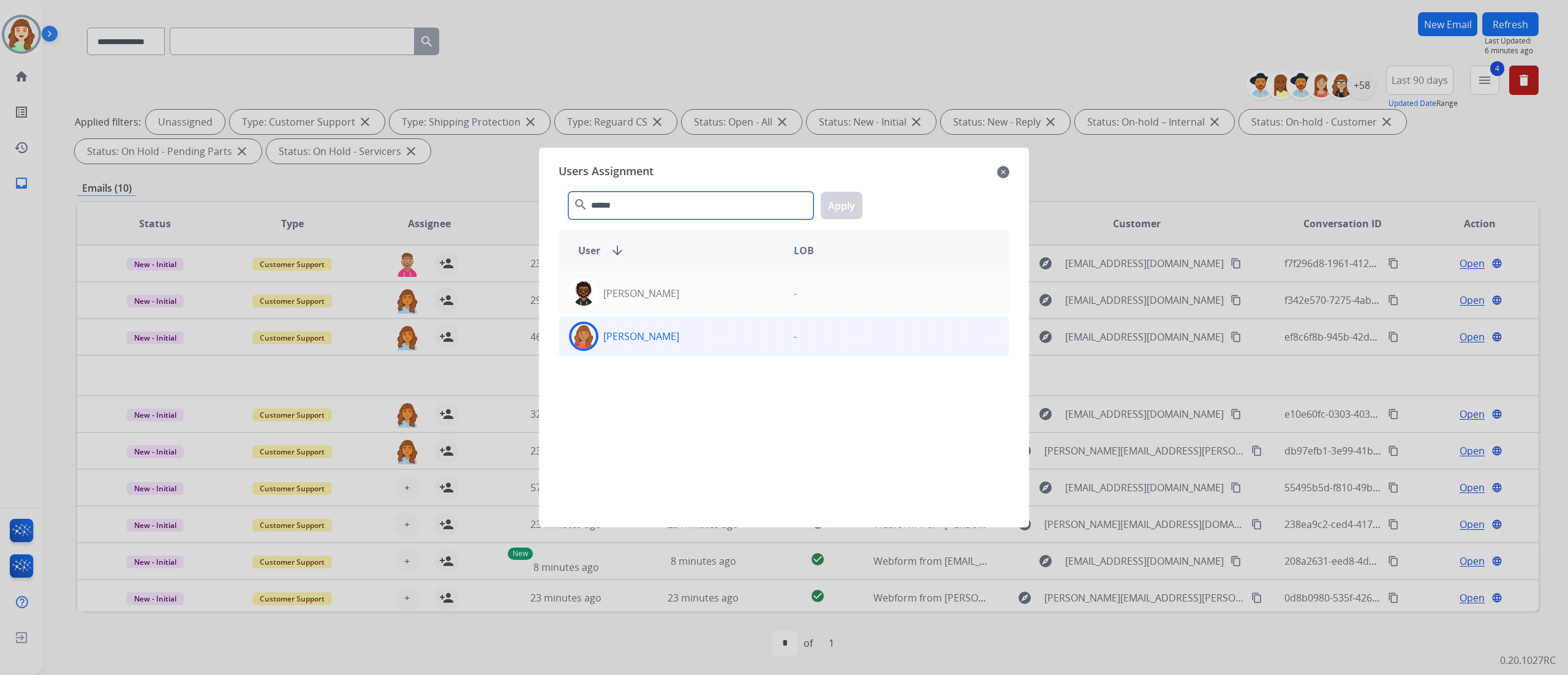
type input "******"
click at [660, 345] on div "[PERSON_NAME]" at bounding box center [672, 335] width 225 height 29
click at [837, 203] on button "Apply" at bounding box center [842, 205] width 42 height 28
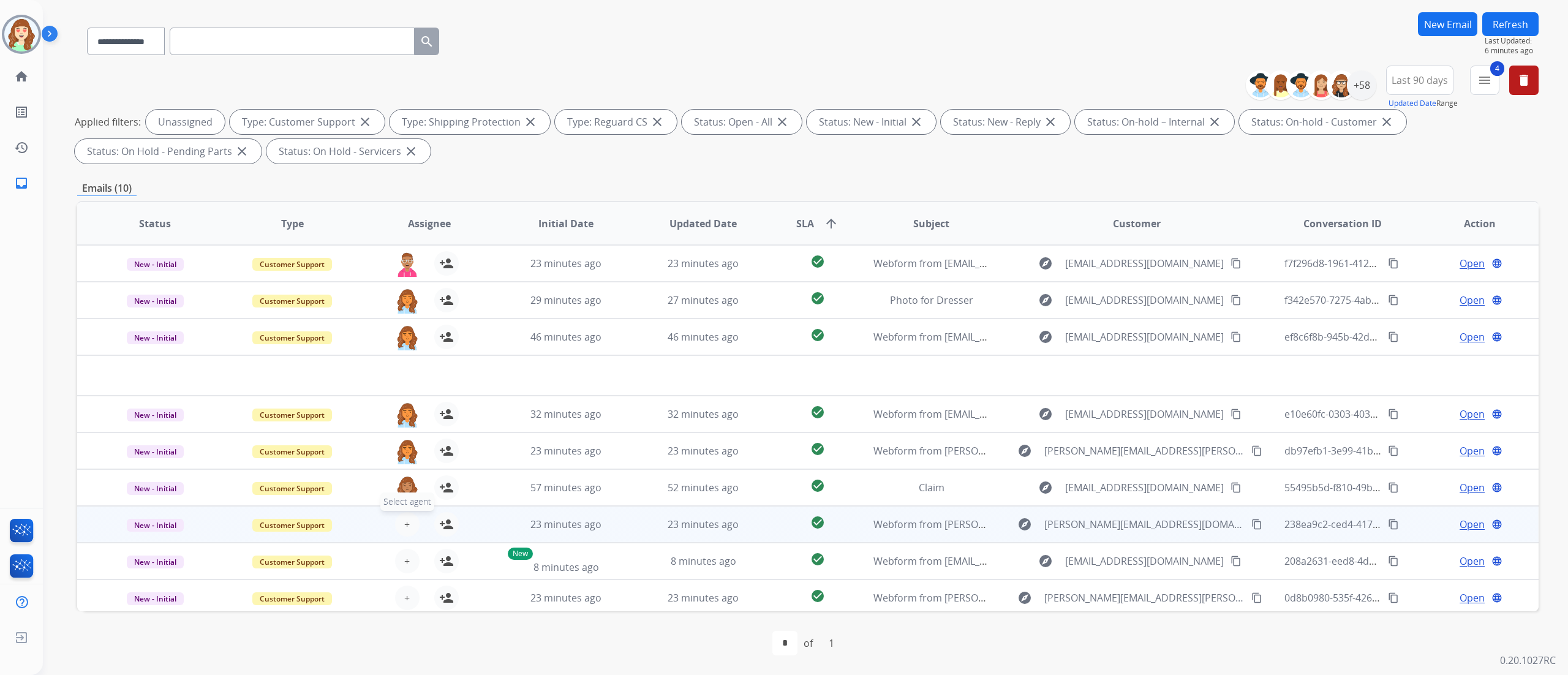
click at [404, 519] on span "+" at bounding box center [407, 524] width 6 height 15
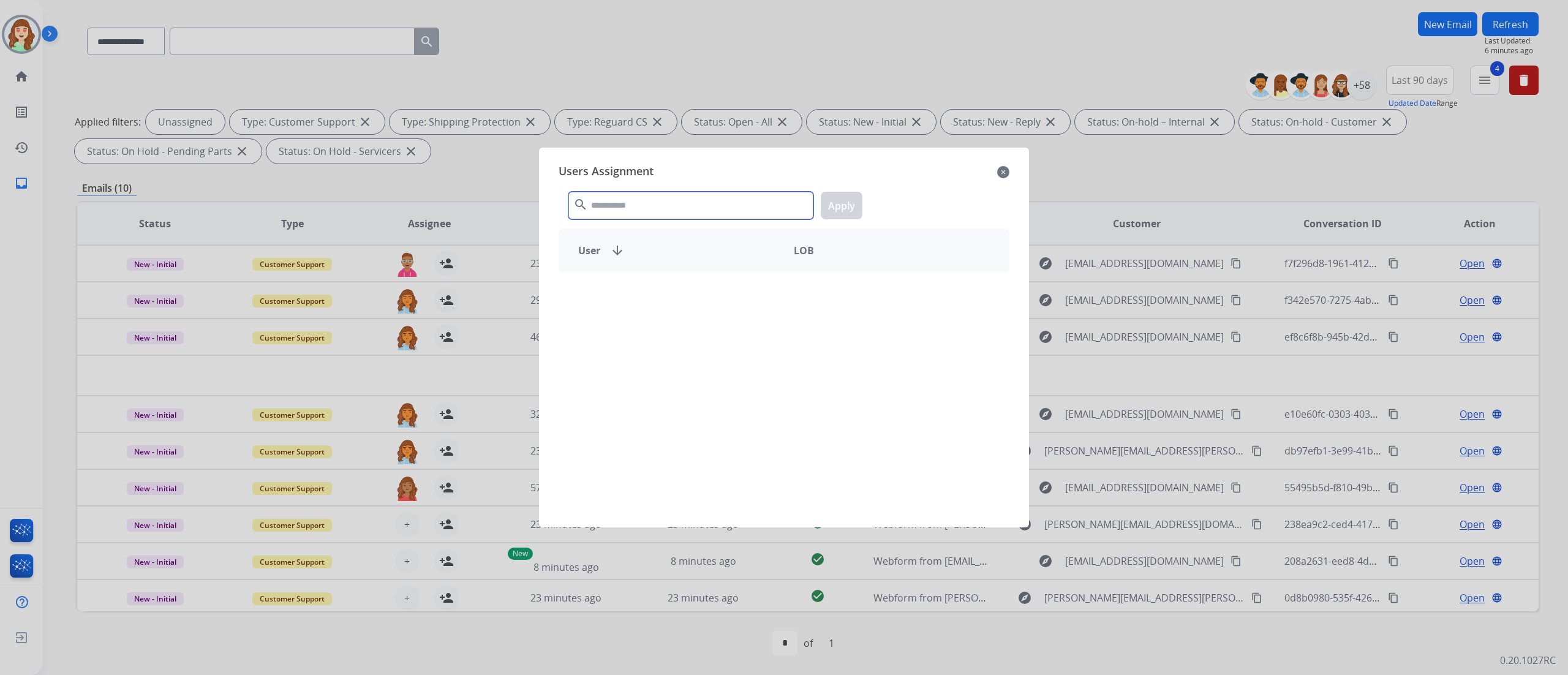
click at [667, 201] on input "text" at bounding box center [691, 205] width 245 height 28
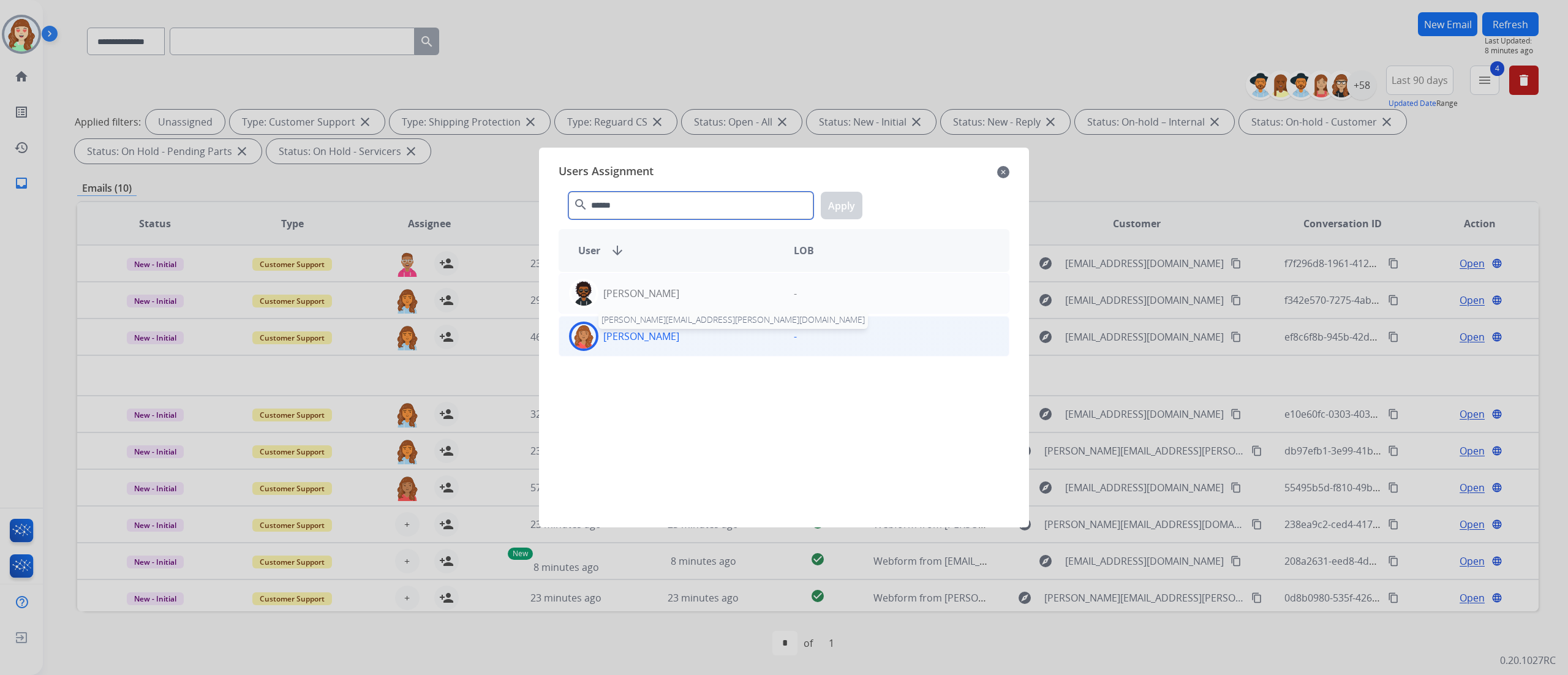
type input "******"
click at [654, 335] on p "[PERSON_NAME]" at bounding box center [641, 336] width 76 height 15
click at [855, 195] on button "Apply" at bounding box center [842, 205] width 42 height 28
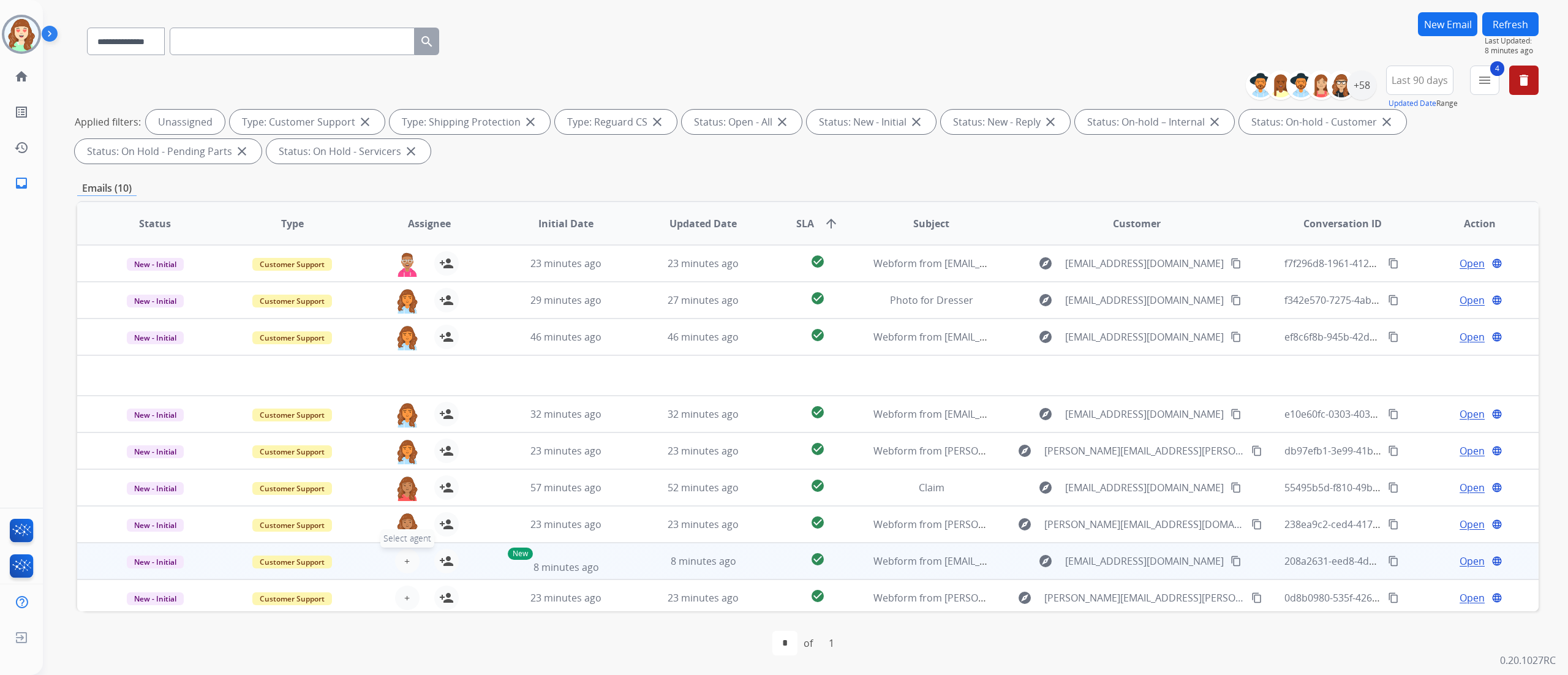
click at [405, 554] on span "+" at bounding box center [407, 561] width 6 height 15
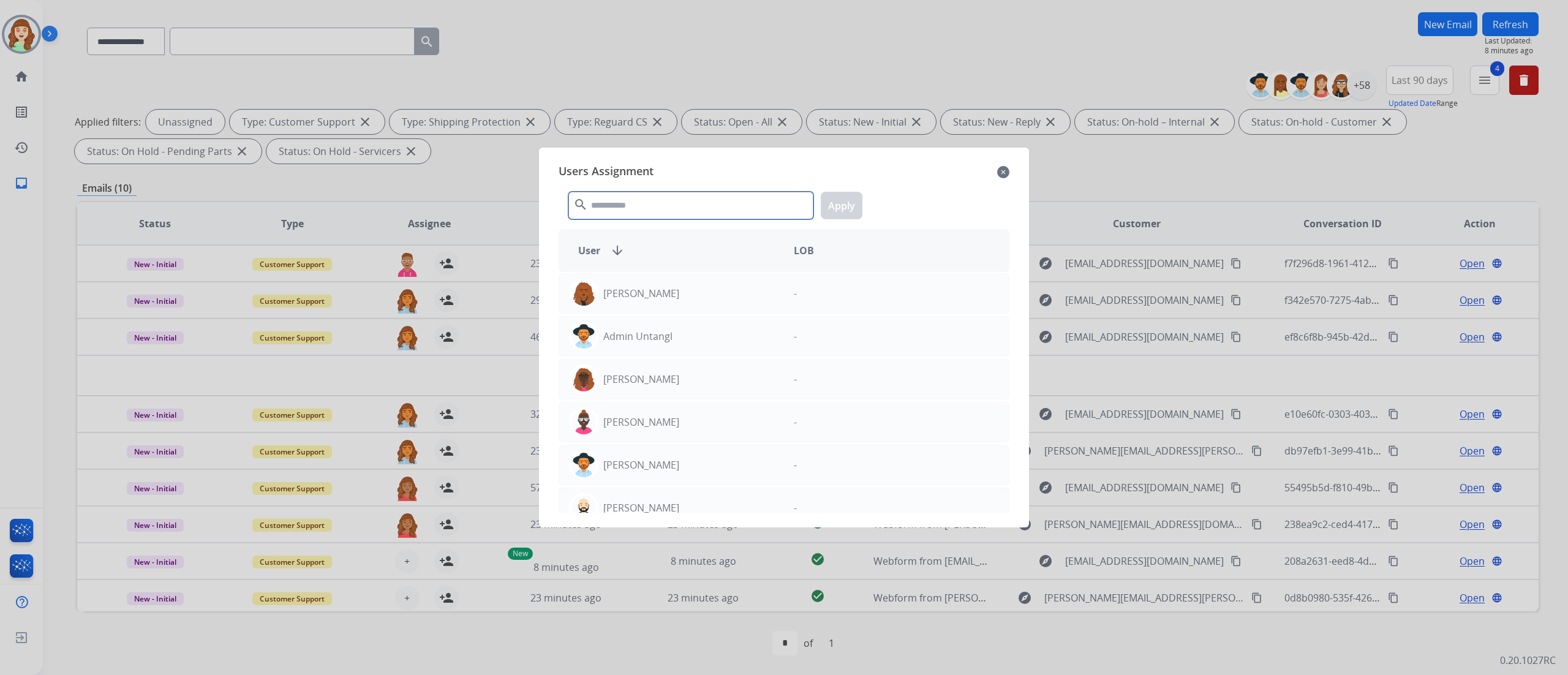
click at [684, 207] on input "text" at bounding box center [691, 205] width 245 height 28
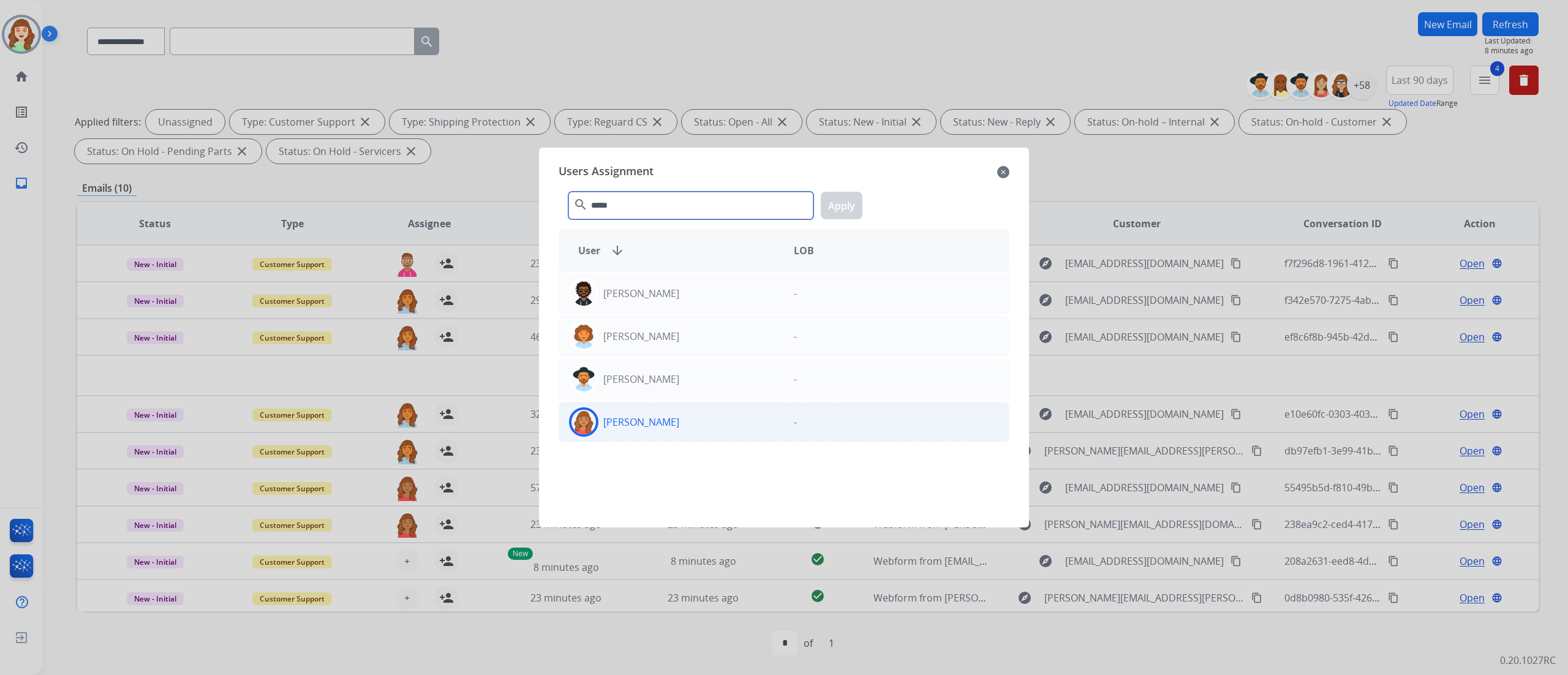
type input "*****"
click at [645, 436] on div "[PERSON_NAME]" at bounding box center [672, 421] width 225 height 29
click at [848, 201] on button "Apply" at bounding box center [842, 205] width 42 height 28
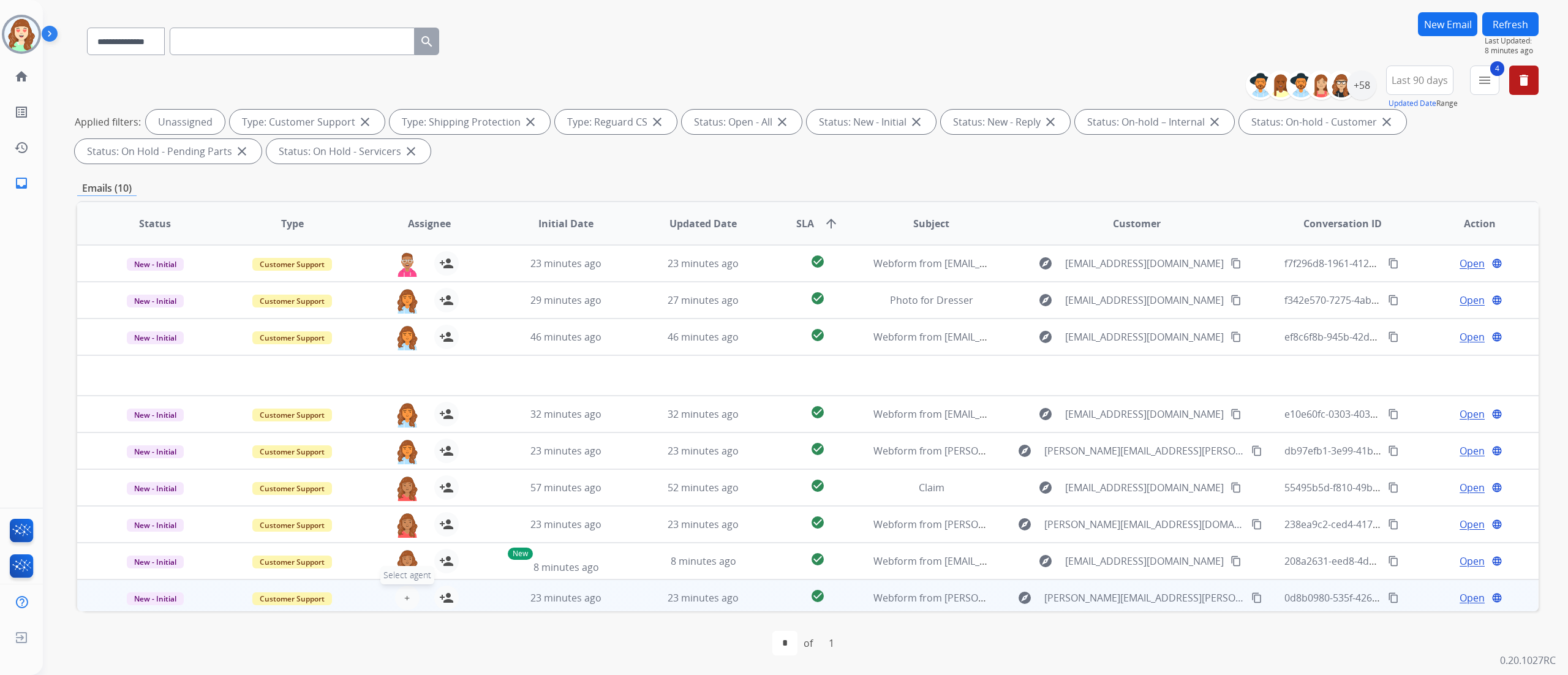
click at [405, 600] on span "+" at bounding box center [407, 598] width 6 height 15
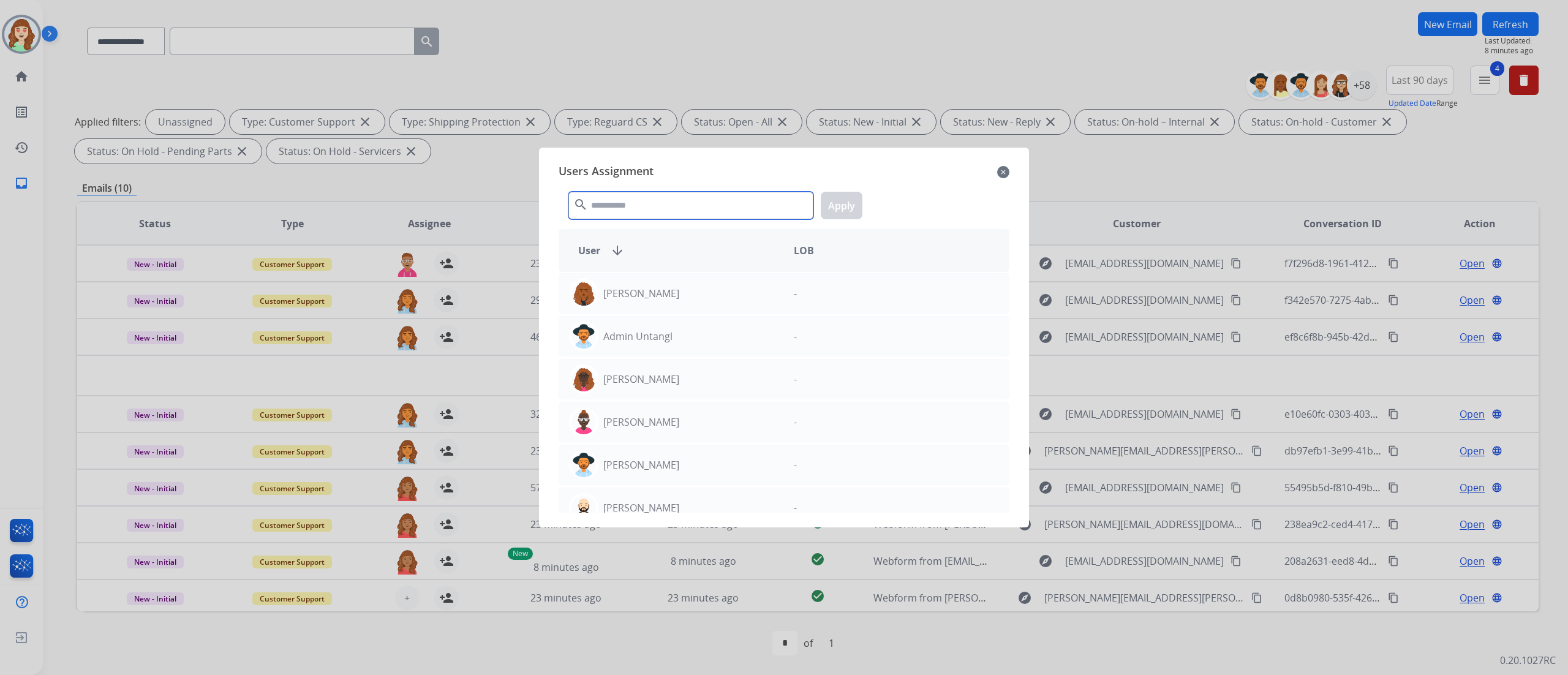
click at [724, 208] on input "text" at bounding box center [691, 205] width 245 height 28
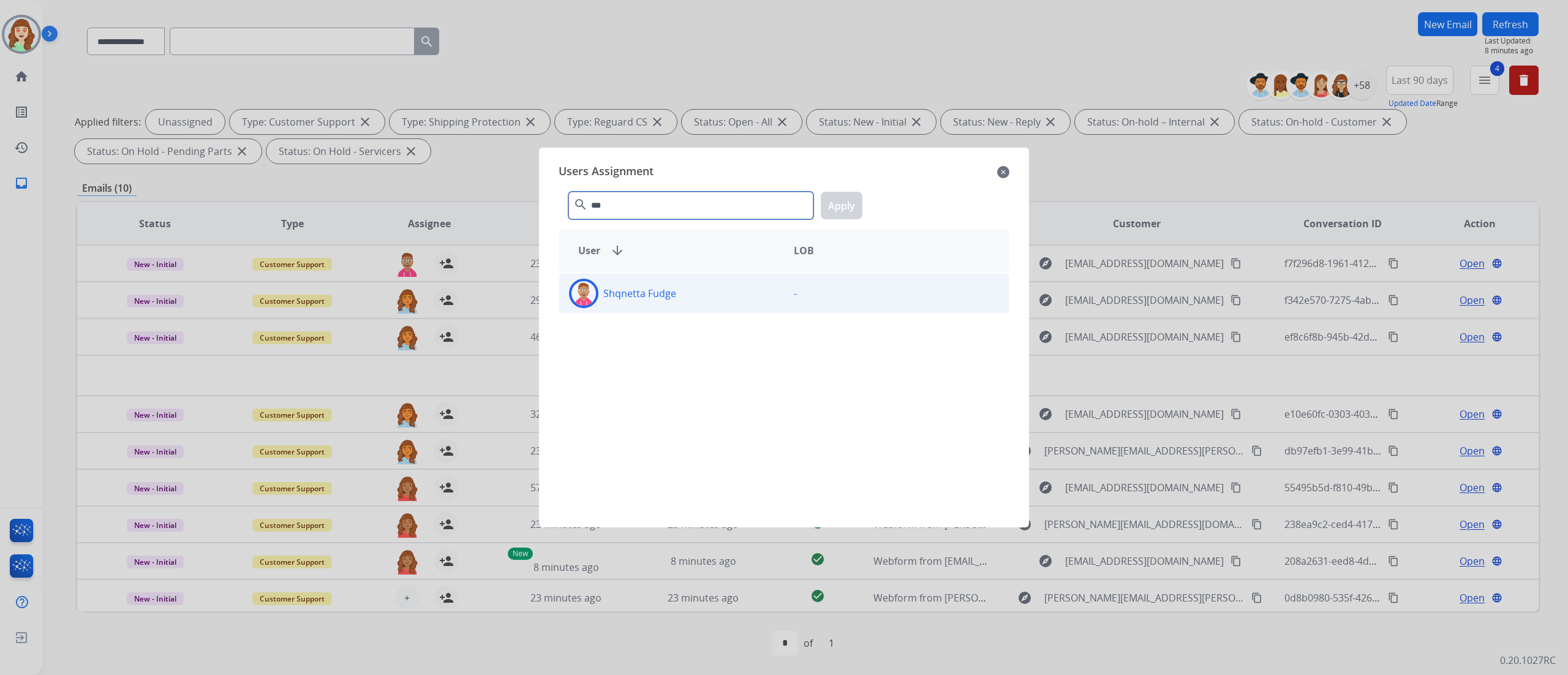
type input "***"
click at [709, 276] on div "Shqnetta Fudge -" at bounding box center [784, 293] width 451 height 40
click at [838, 207] on button "Apply" at bounding box center [842, 205] width 42 height 28
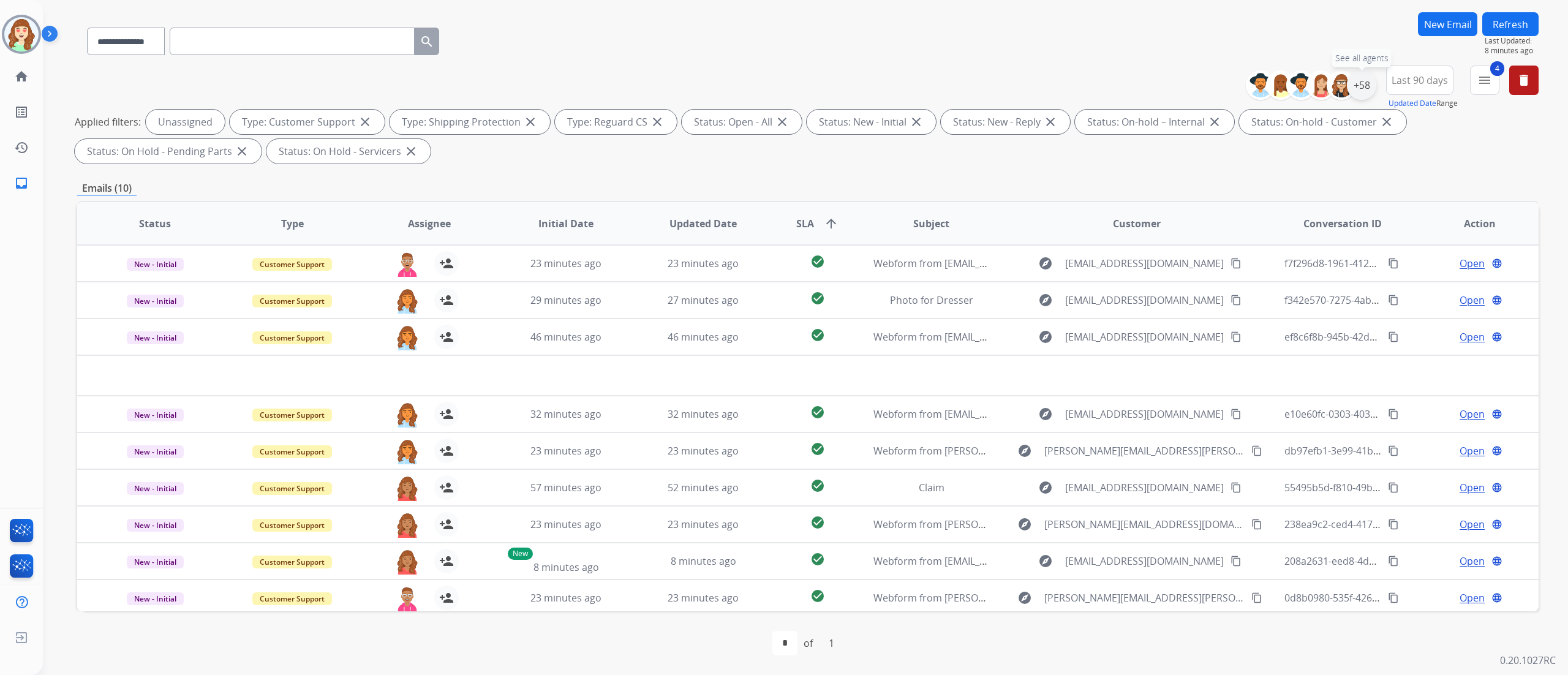
click at [1368, 83] on div "+58" at bounding box center [1361, 85] width 29 height 29
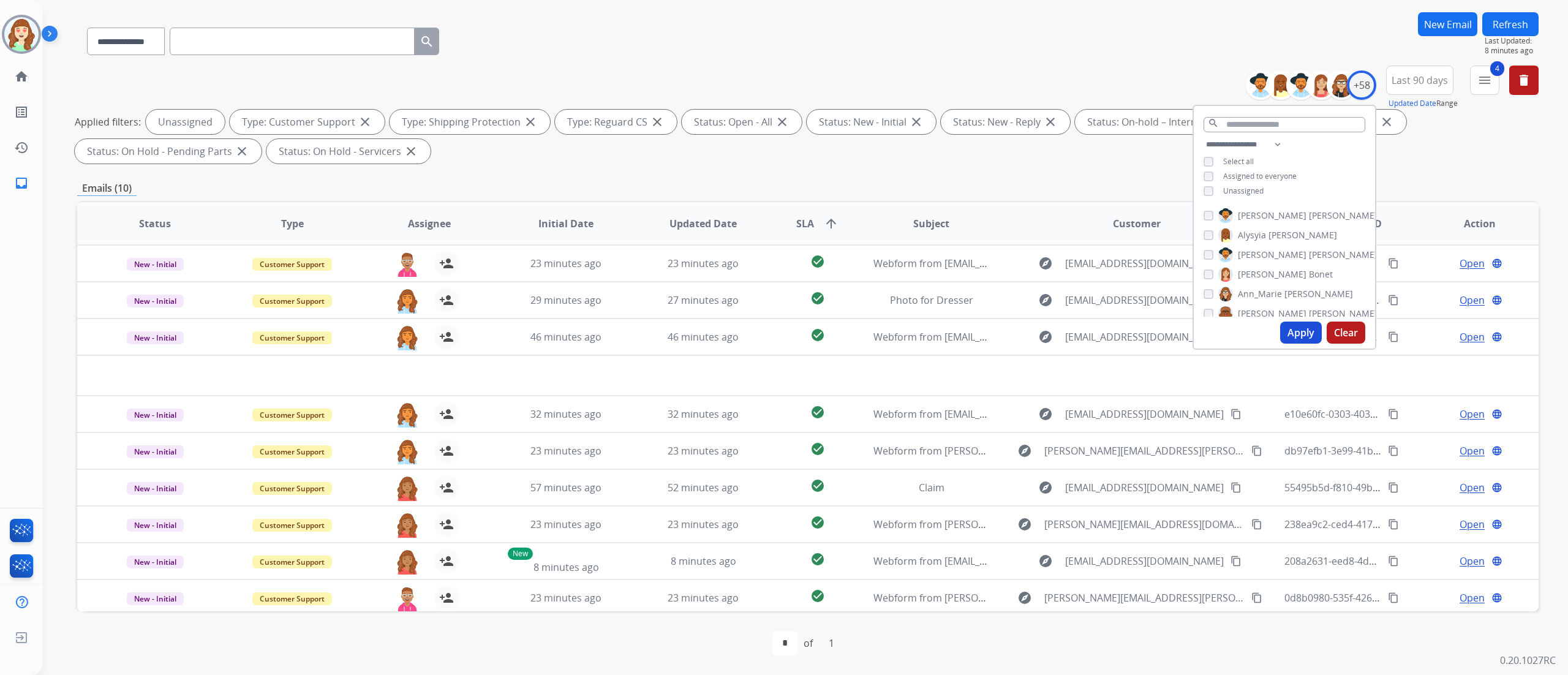
click at [1292, 333] on button "Apply" at bounding box center [1301, 332] width 42 height 22
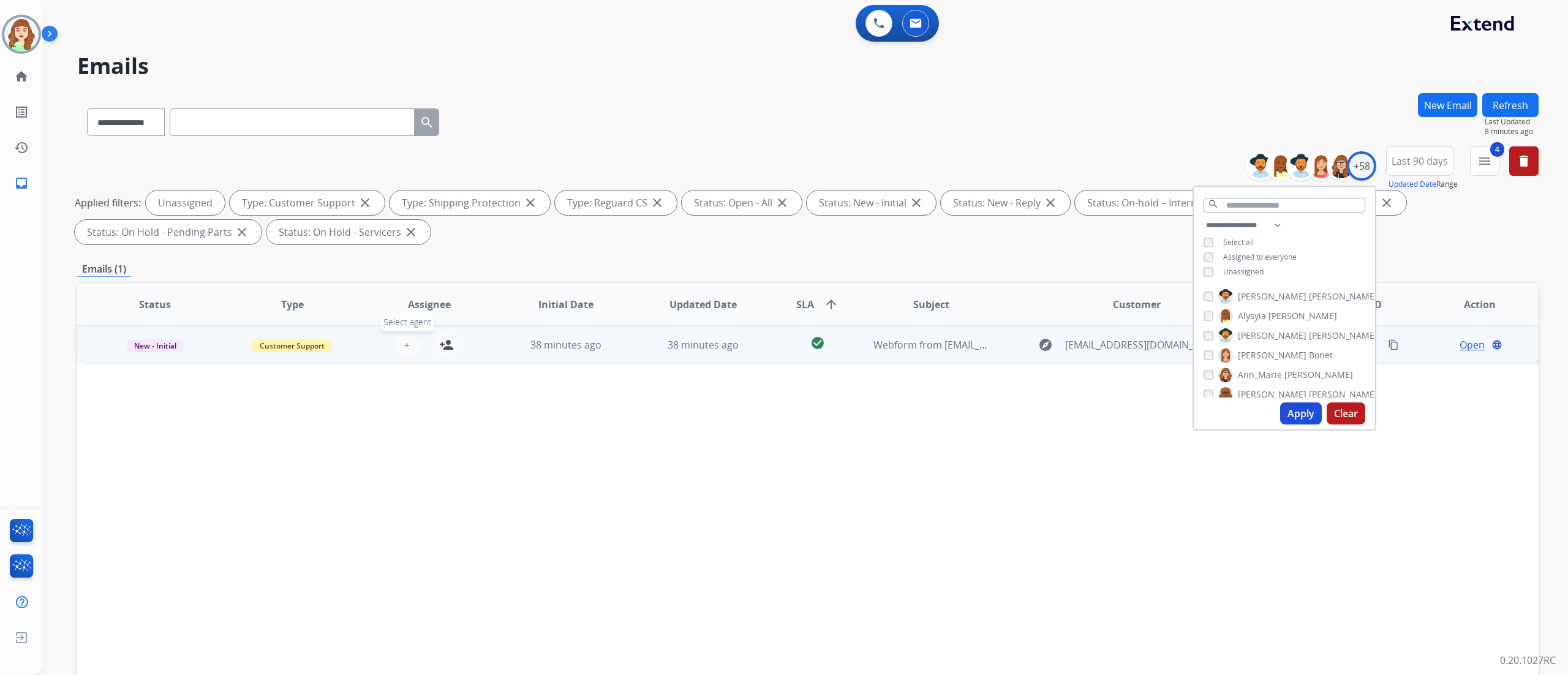
click at [407, 339] on span "+" at bounding box center [407, 345] width 6 height 15
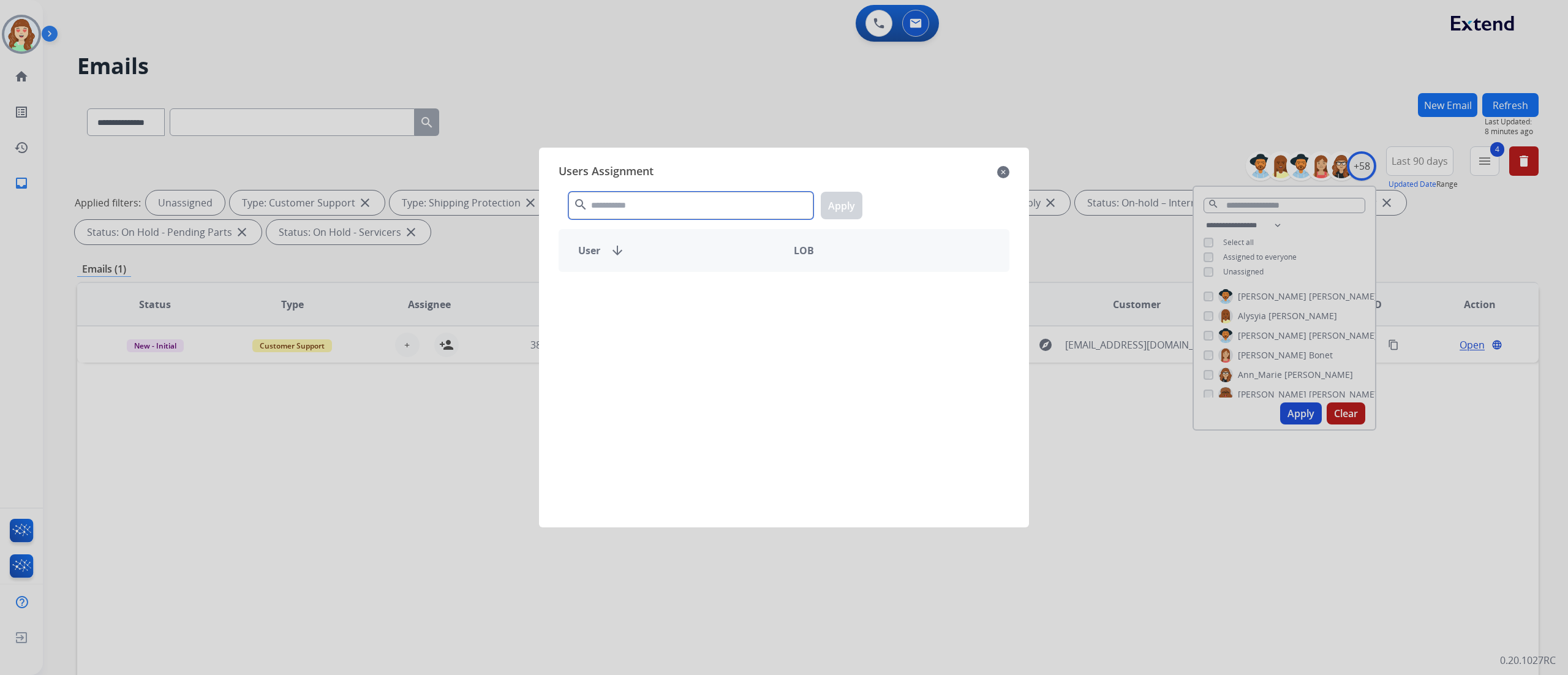
click at [689, 207] on input "text" at bounding box center [691, 205] width 245 height 28
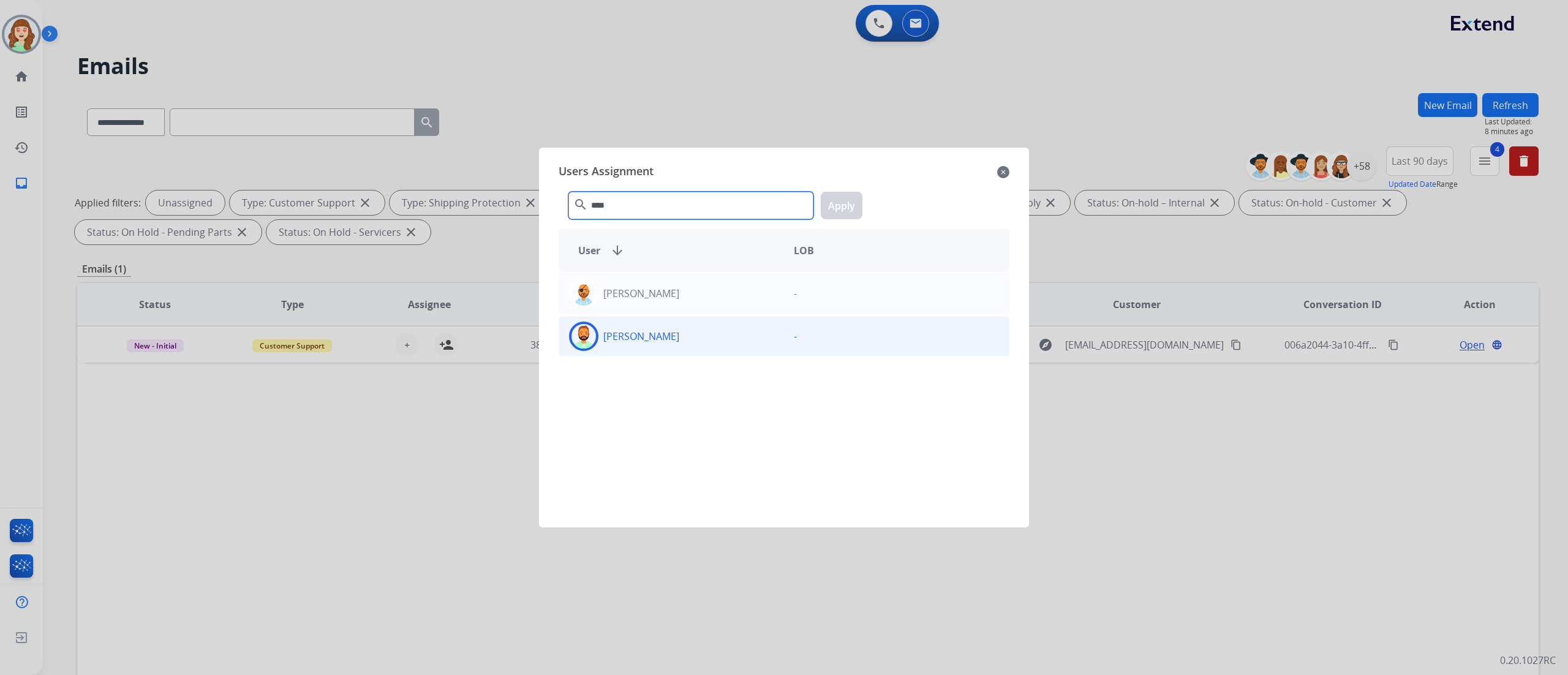
type input "****"
click at [723, 338] on div "[PERSON_NAME]" at bounding box center [672, 335] width 225 height 29
click at [832, 206] on button "Apply" at bounding box center [842, 205] width 42 height 28
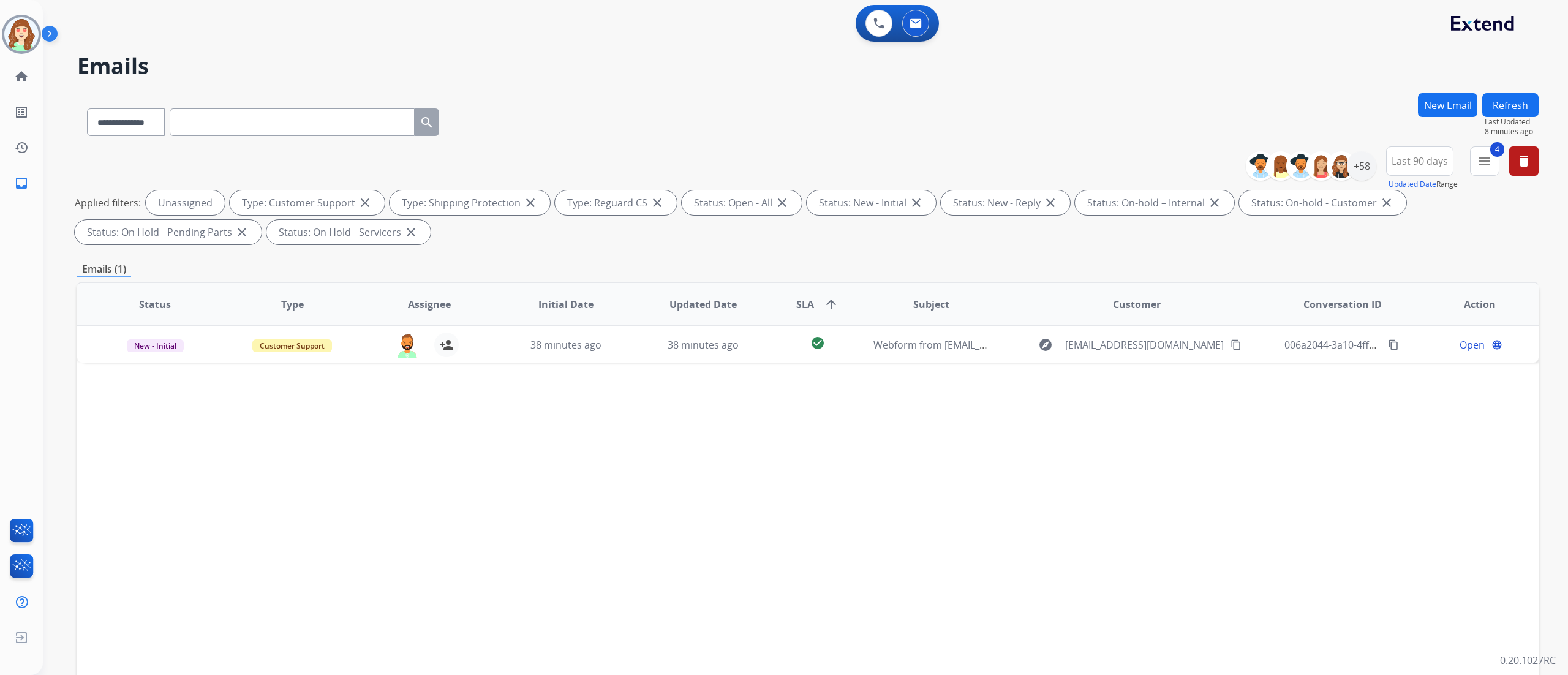
click at [1553, 489] on div "**********" at bounding box center [805, 338] width 1525 height 675
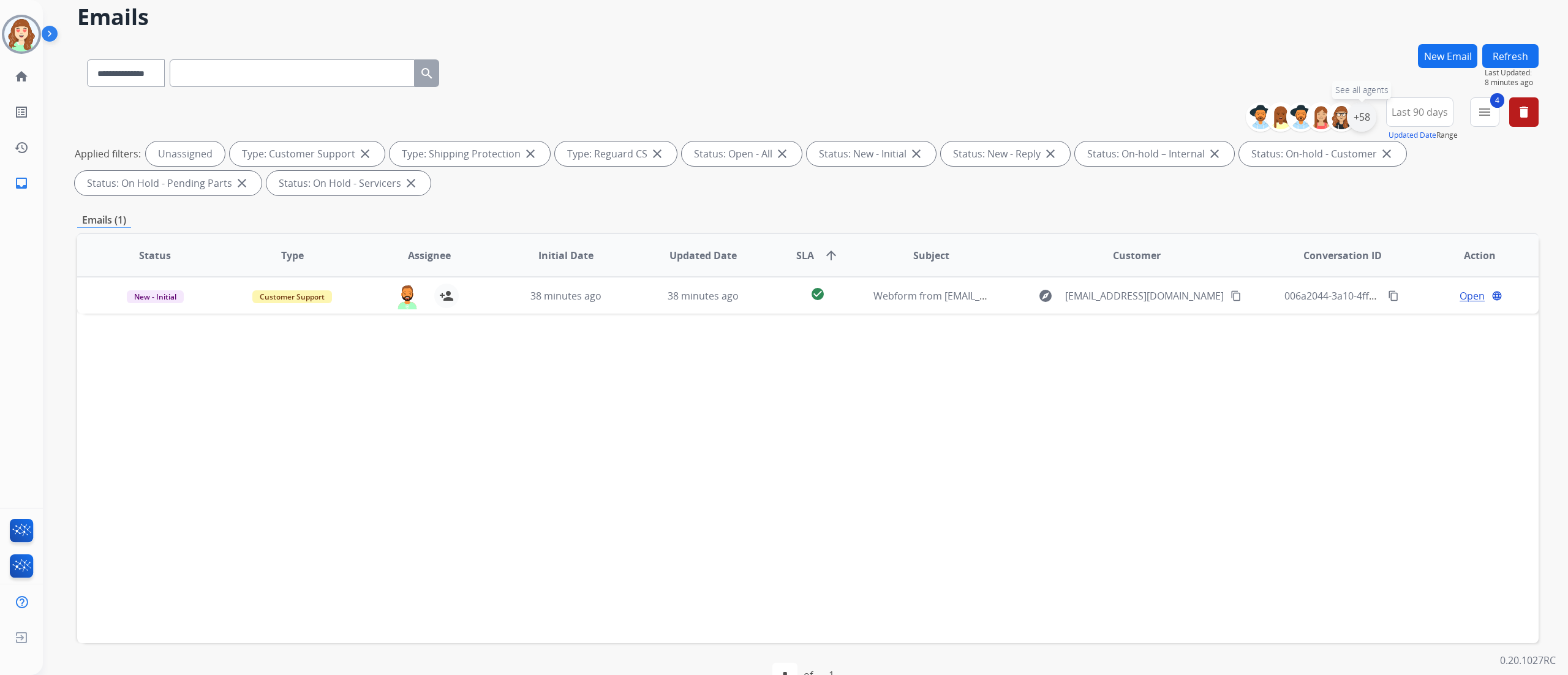
click at [1360, 117] on div "+58" at bounding box center [1361, 117] width 29 height 29
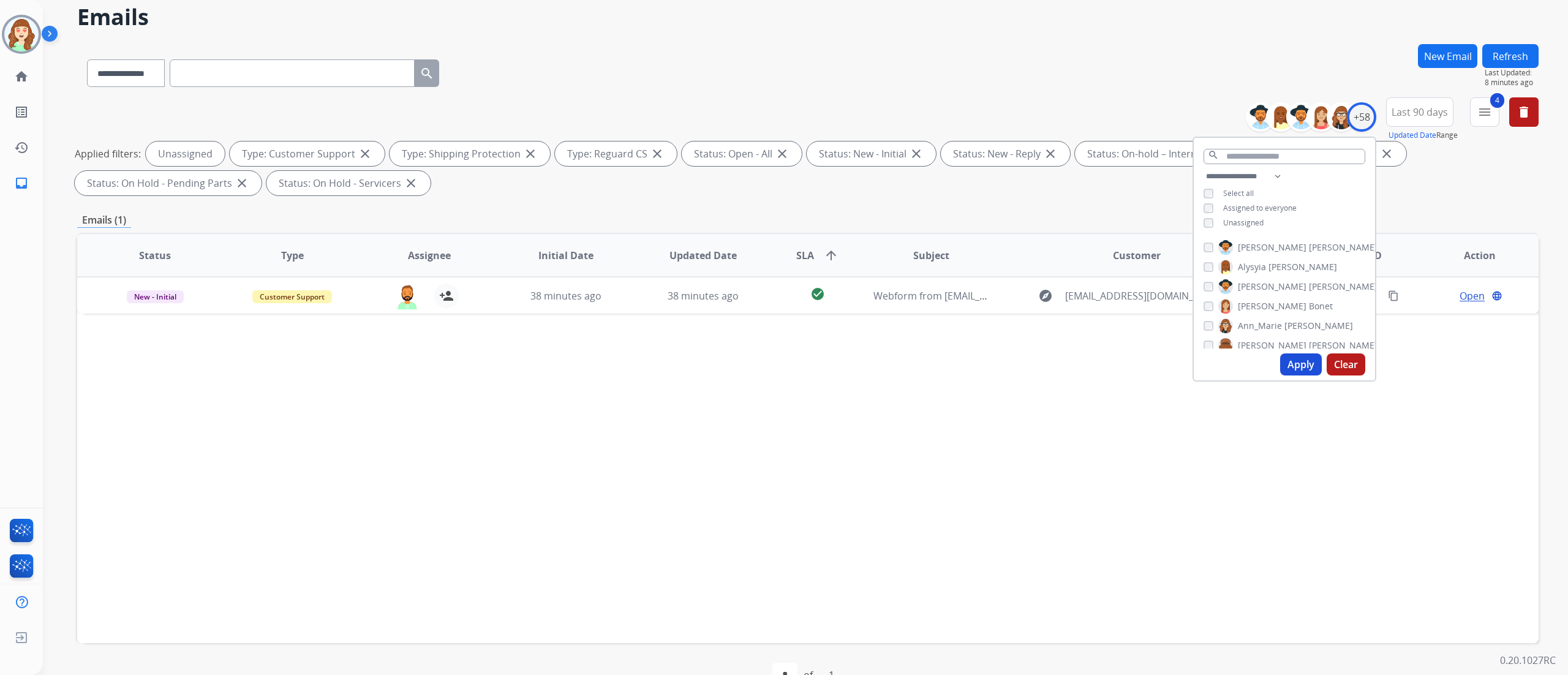
click at [1299, 365] on button "Apply" at bounding box center [1301, 364] width 42 height 22
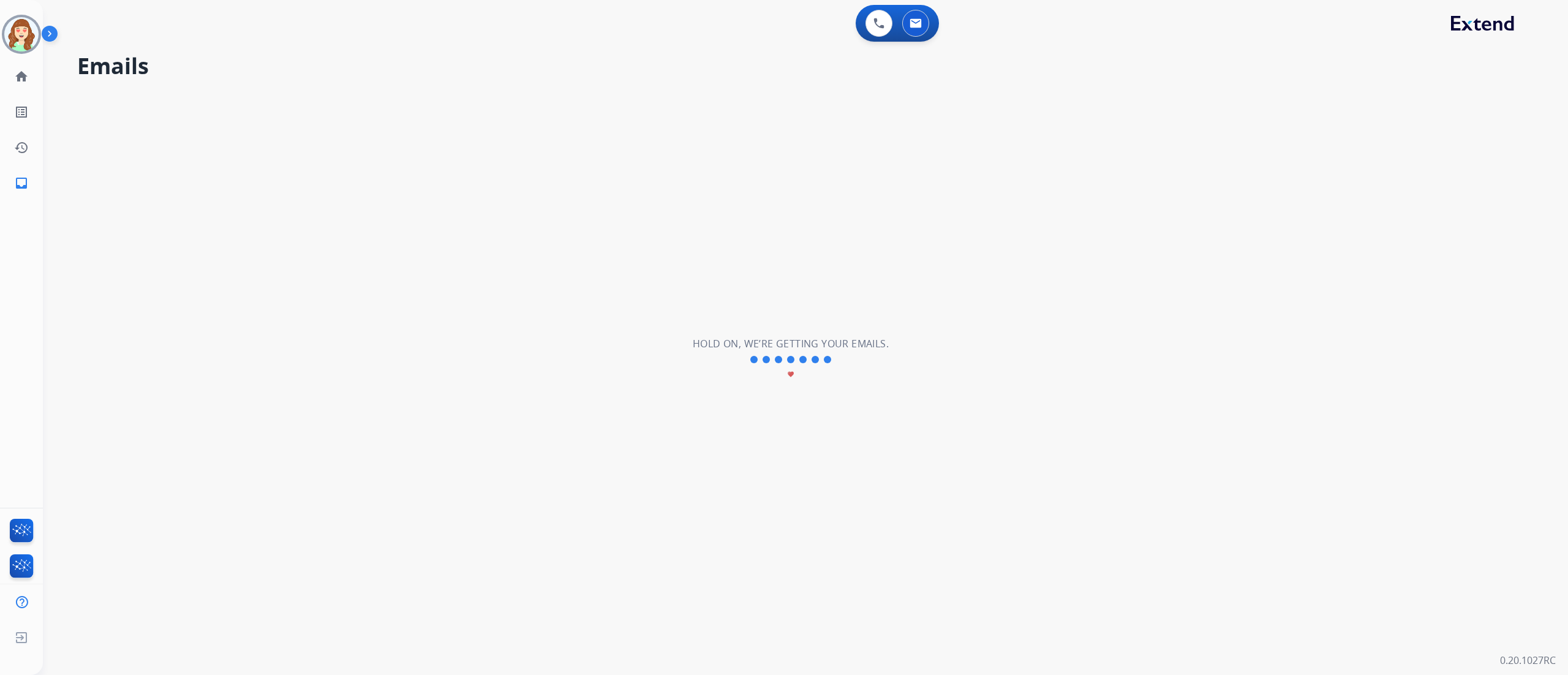
scroll to position [0, 0]
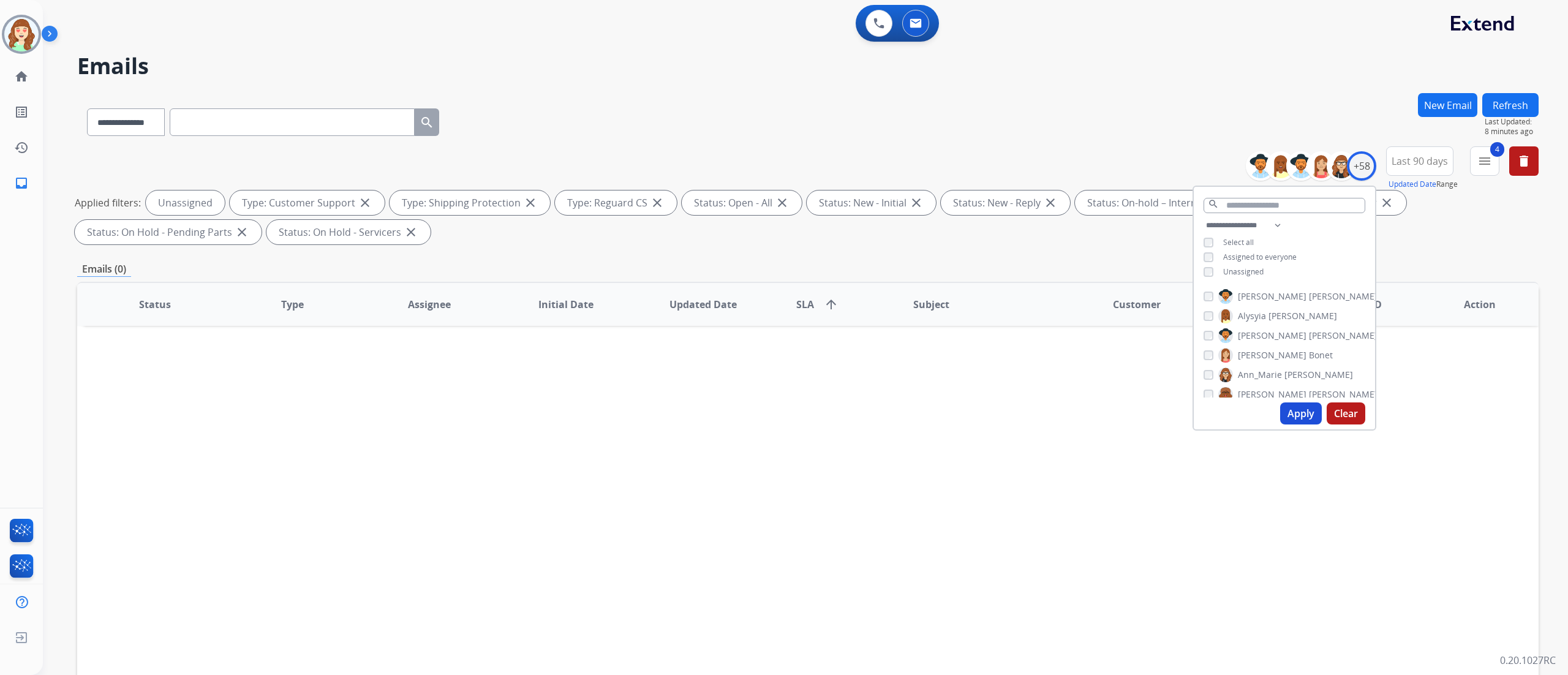
click at [1326, 26] on div "0 Voice Interactions 0 Email Interactions" at bounding box center [798, 24] width 1481 height 39
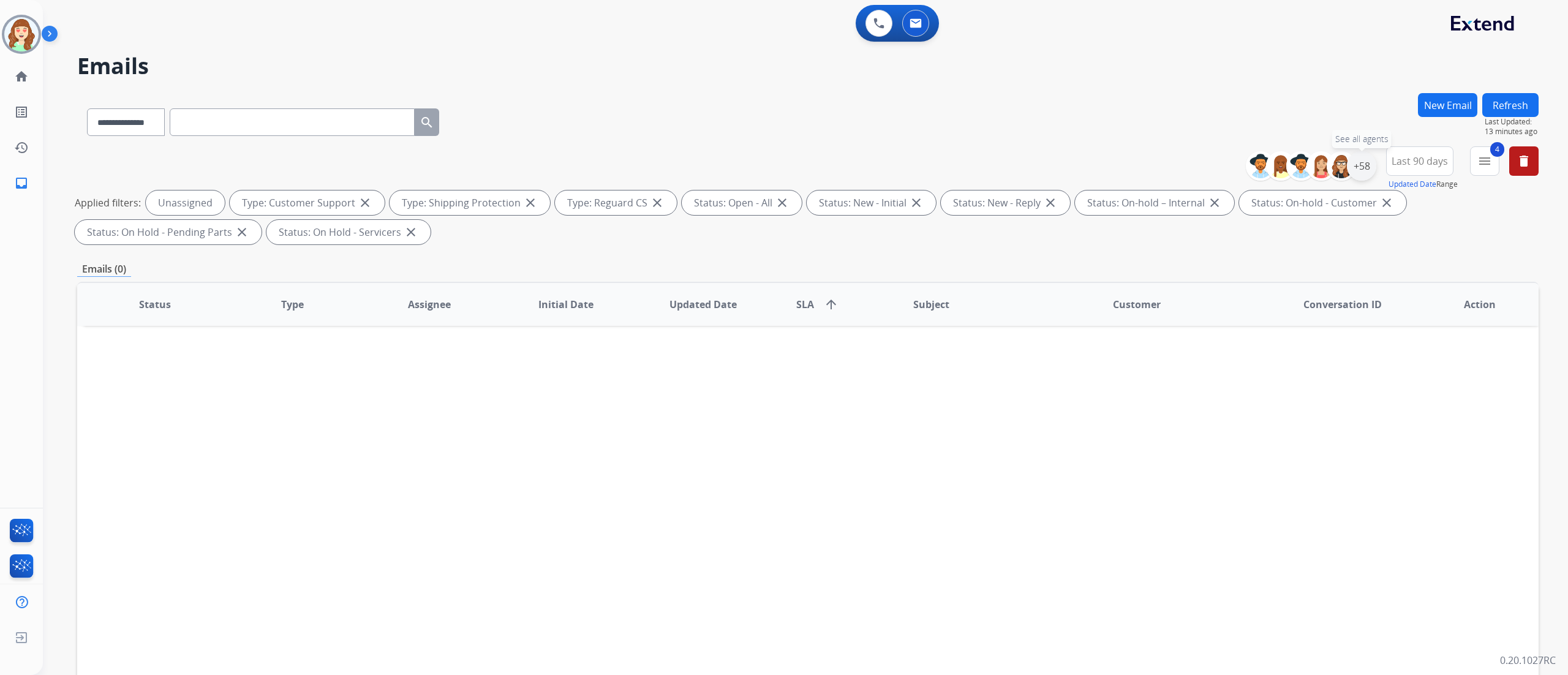
click at [1361, 168] on div "+58" at bounding box center [1361, 166] width 29 height 29
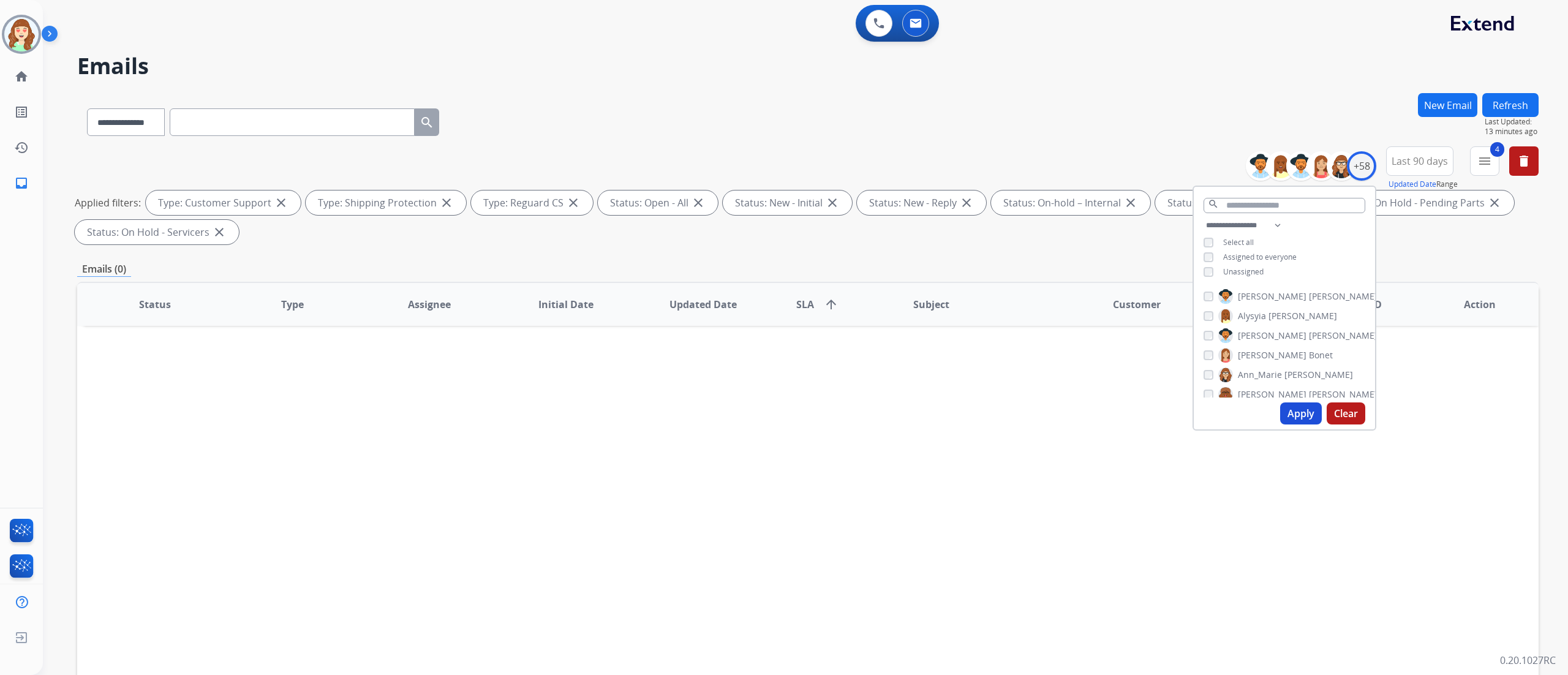
click at [1202, 264] on div "**********" at bounding box center [1284, 250] width 181 height 64
click at [1306, 413] on button "Apply" at bounding box center [1301, 413] width 42 height 22
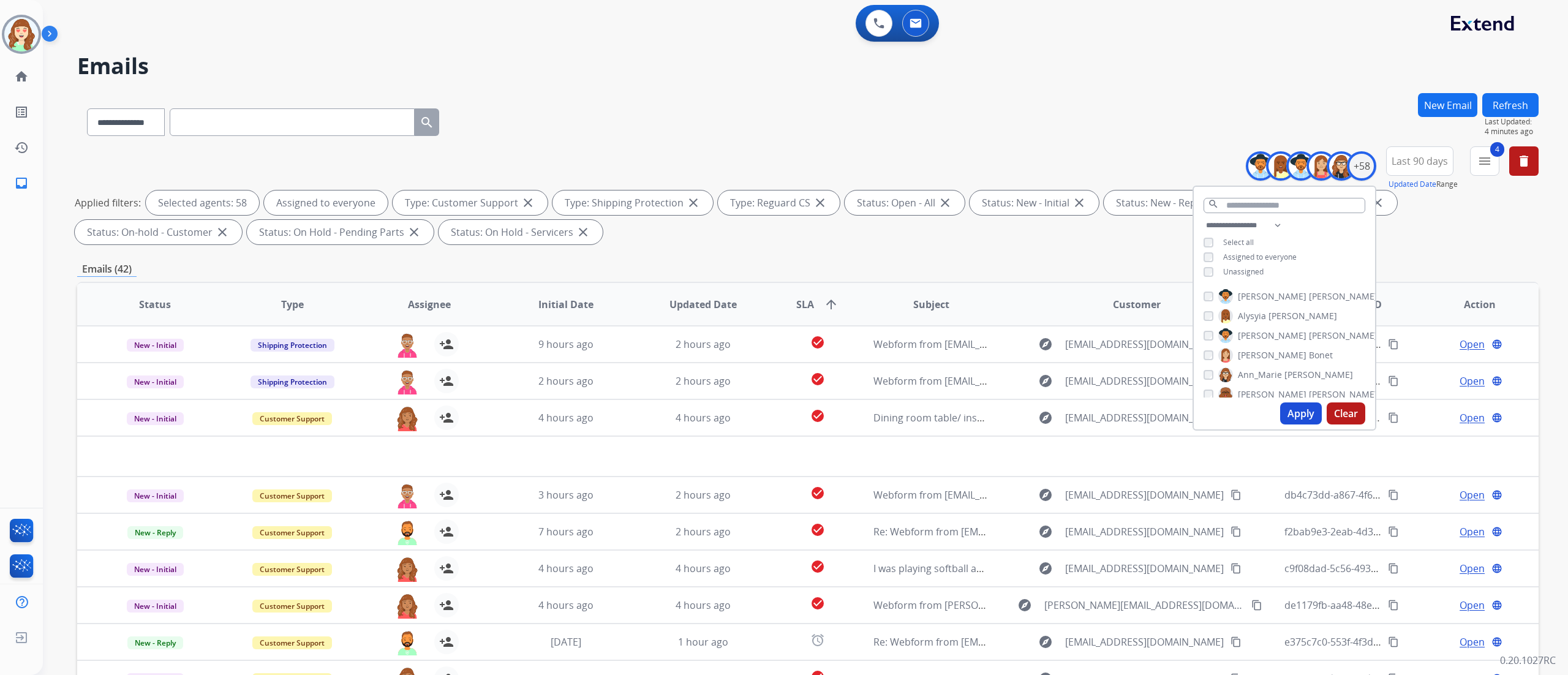
click at [1309, 411] on button "Apply" at bounding box center [1301, 413] width 42 height 22
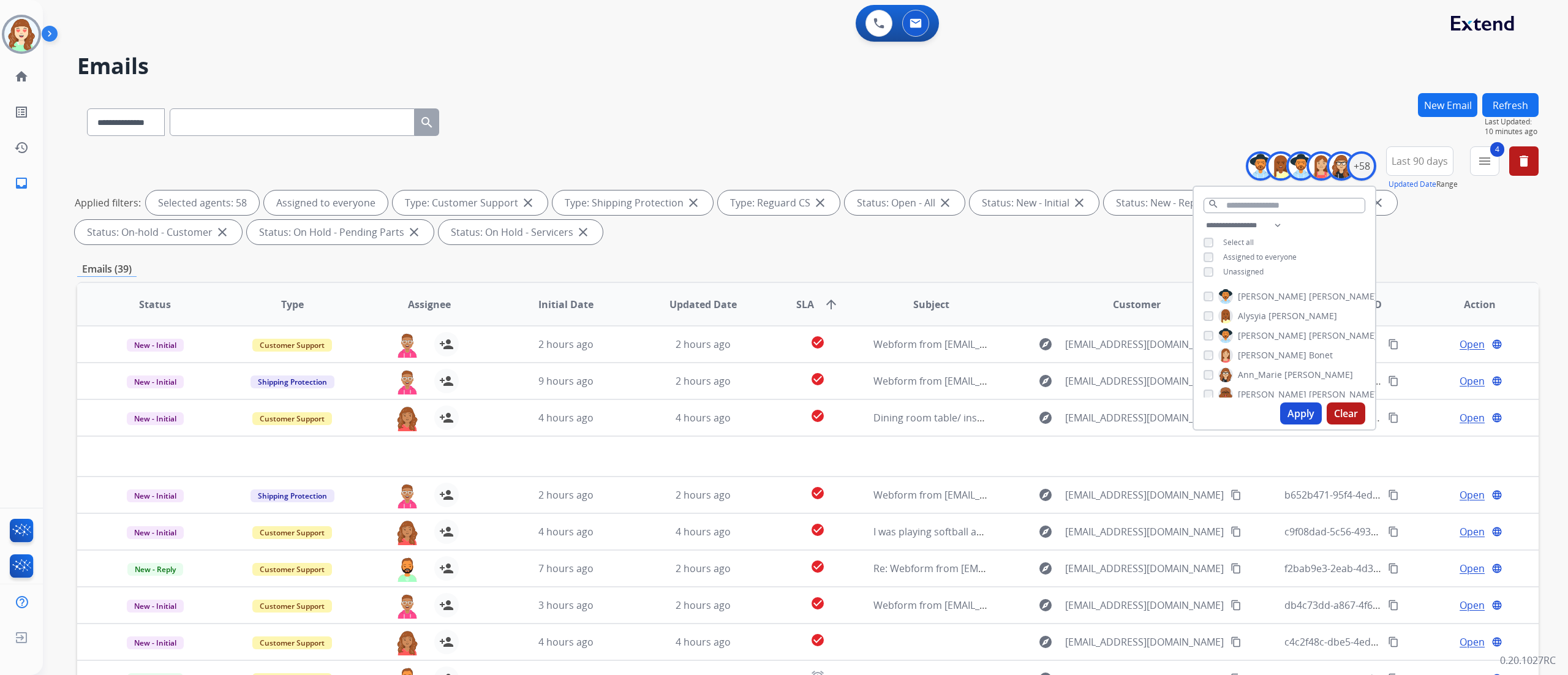
click at [1301, 406] on button "Apply" at bounding box center [1301, 413] width 42 height 22
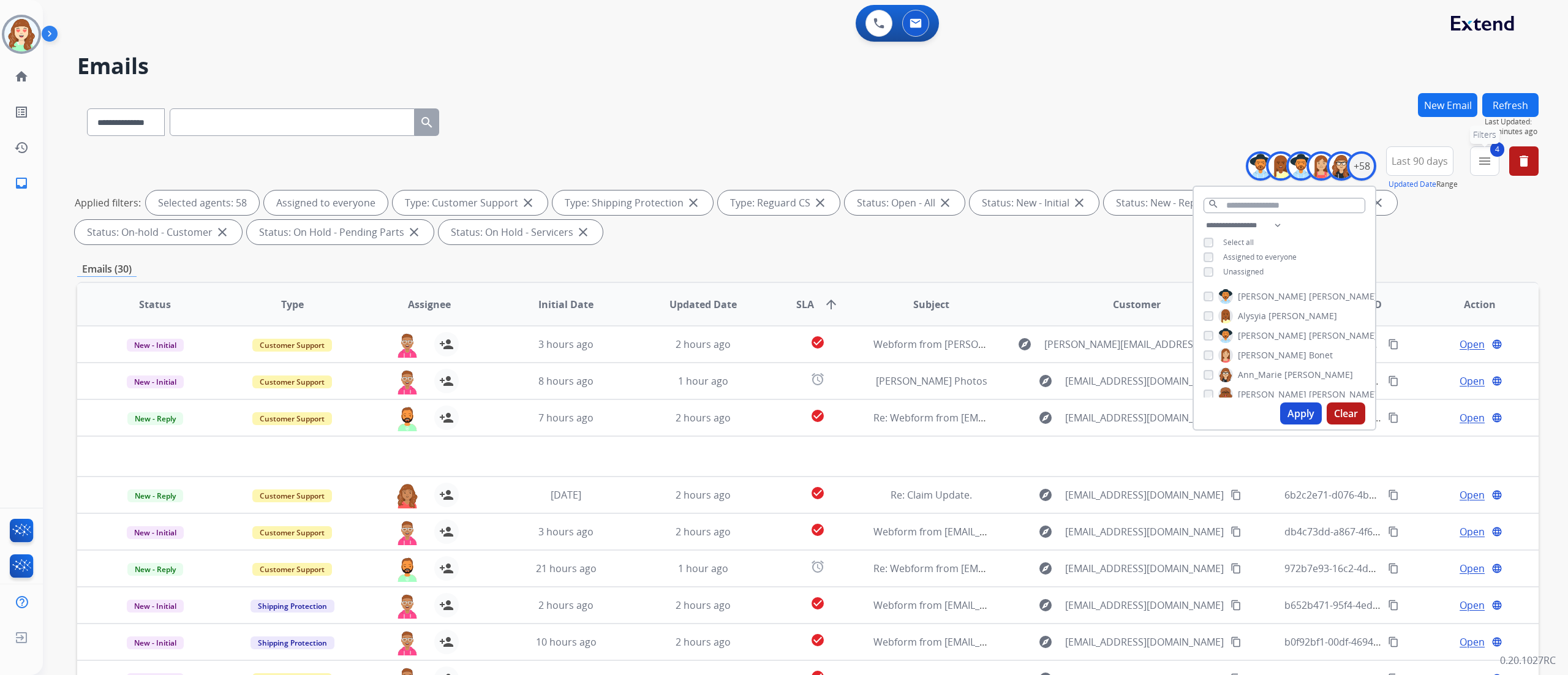
click at [1485, 166] on mat-icon "menu" at bounding box center [1484, 161] width 15 height 15
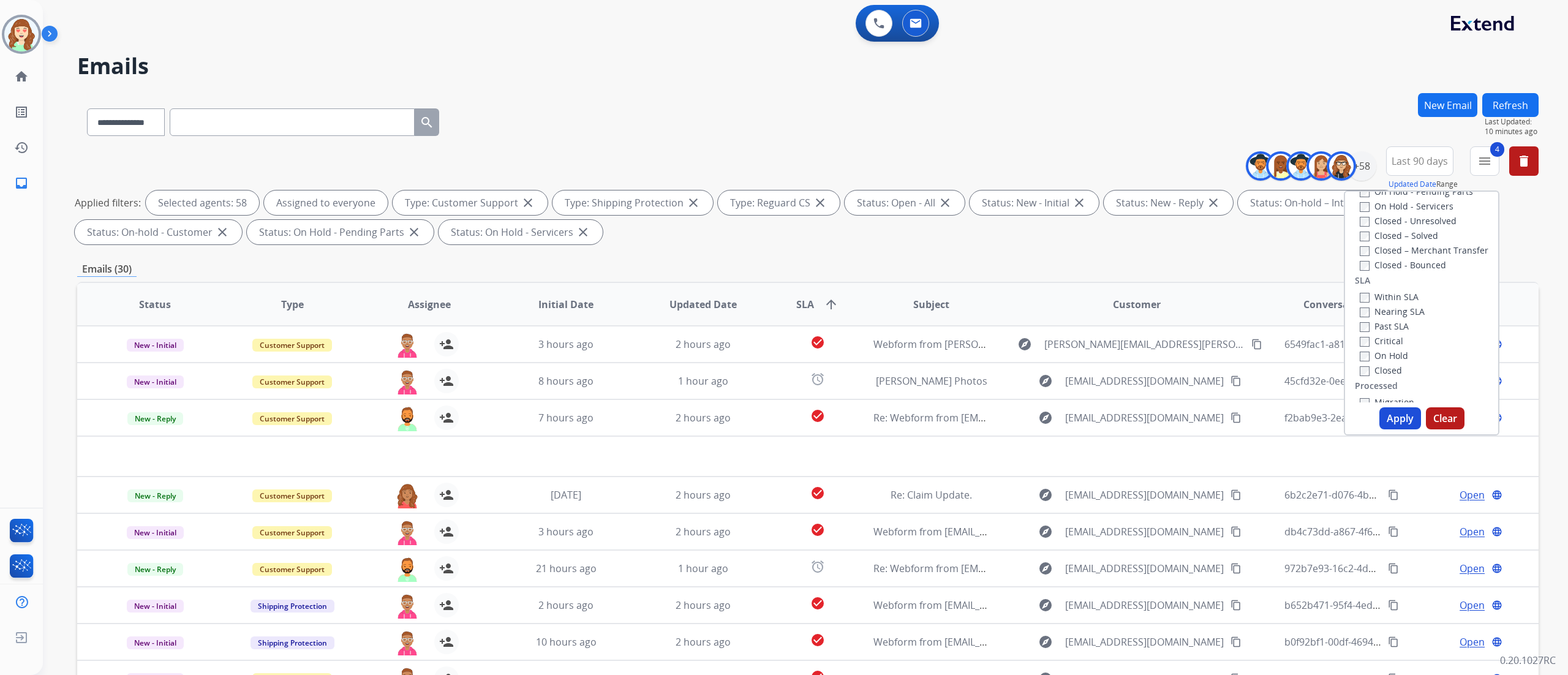
scroll to position [267, 0]
click at [1380, 423] on button "Apply" at bounding box center [1400, 418] width 42 height 22
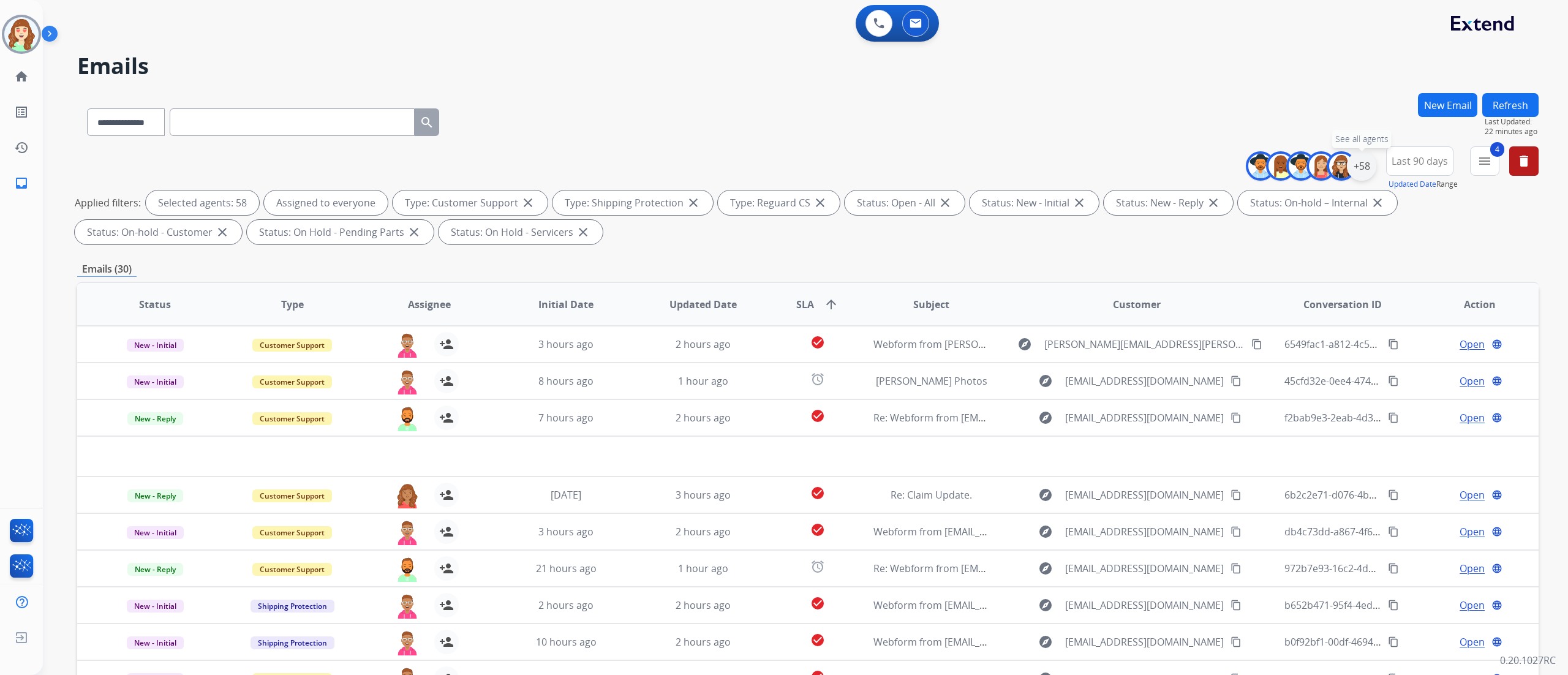
click at [1353, 163] on div "+58" at bounding box center [1361, 166] width 29 height 29
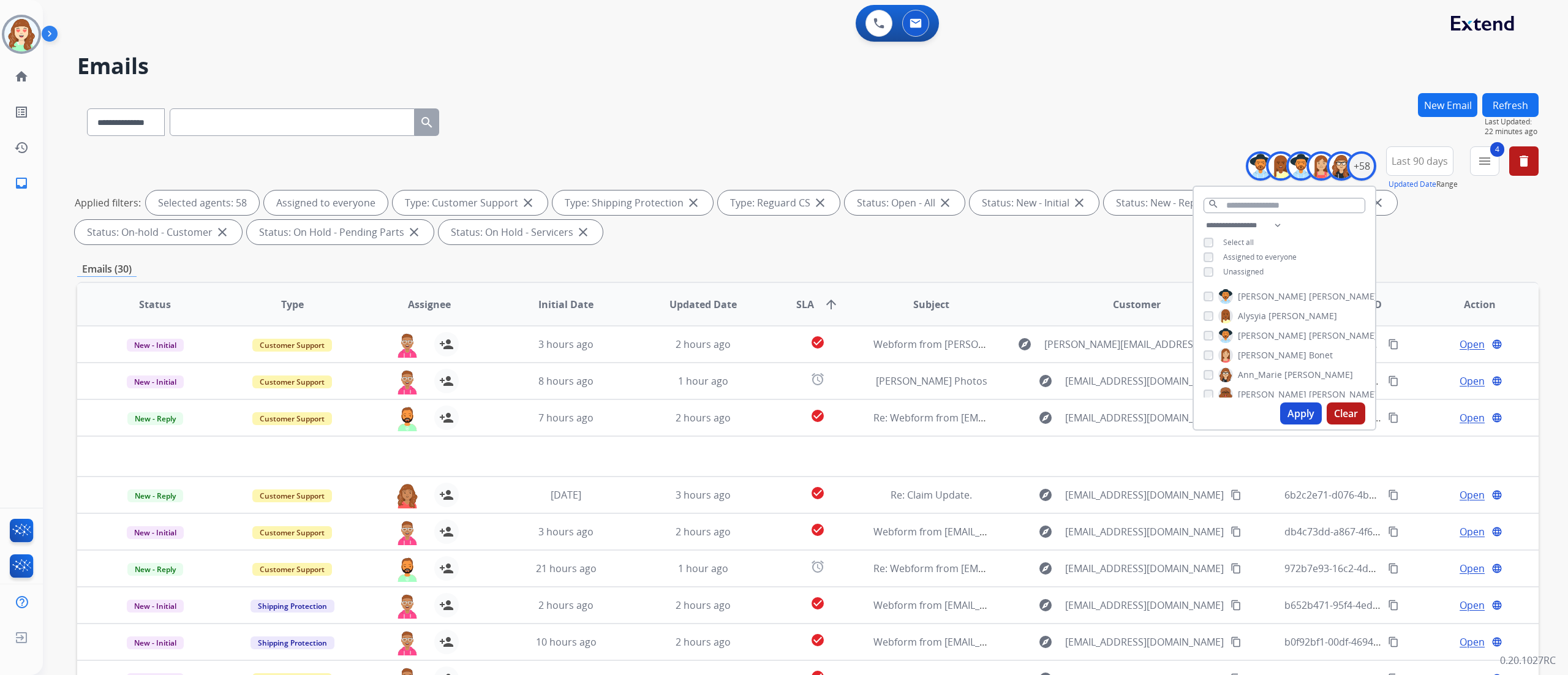
click at [1292, 415] on button "Apply" at bounding box center [1301, 413] width 42 height 22
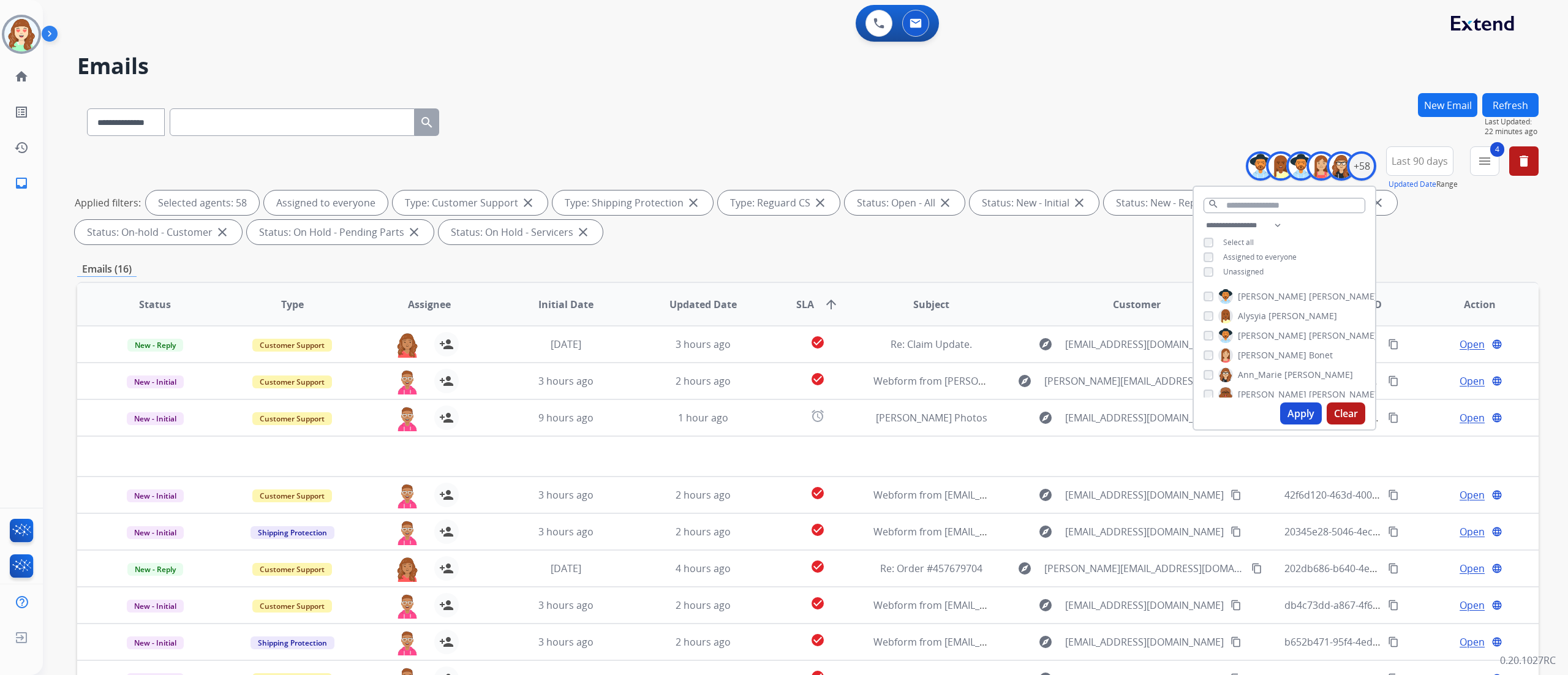
click at [1290, 410] on button "Apply" at bounding box center [1301, 413] width 42 height 22
click at [1302, 425] on div "Apply Clear" at bounding box center [1284, 413] width 181 height 32
click at [1277, 409] on div "Apply Clear" at bounding box center [1284, 413] width 181 height 32
click at [1297, 408] on button "Apply" at bounding box center [1301, 413] width 42 height 22
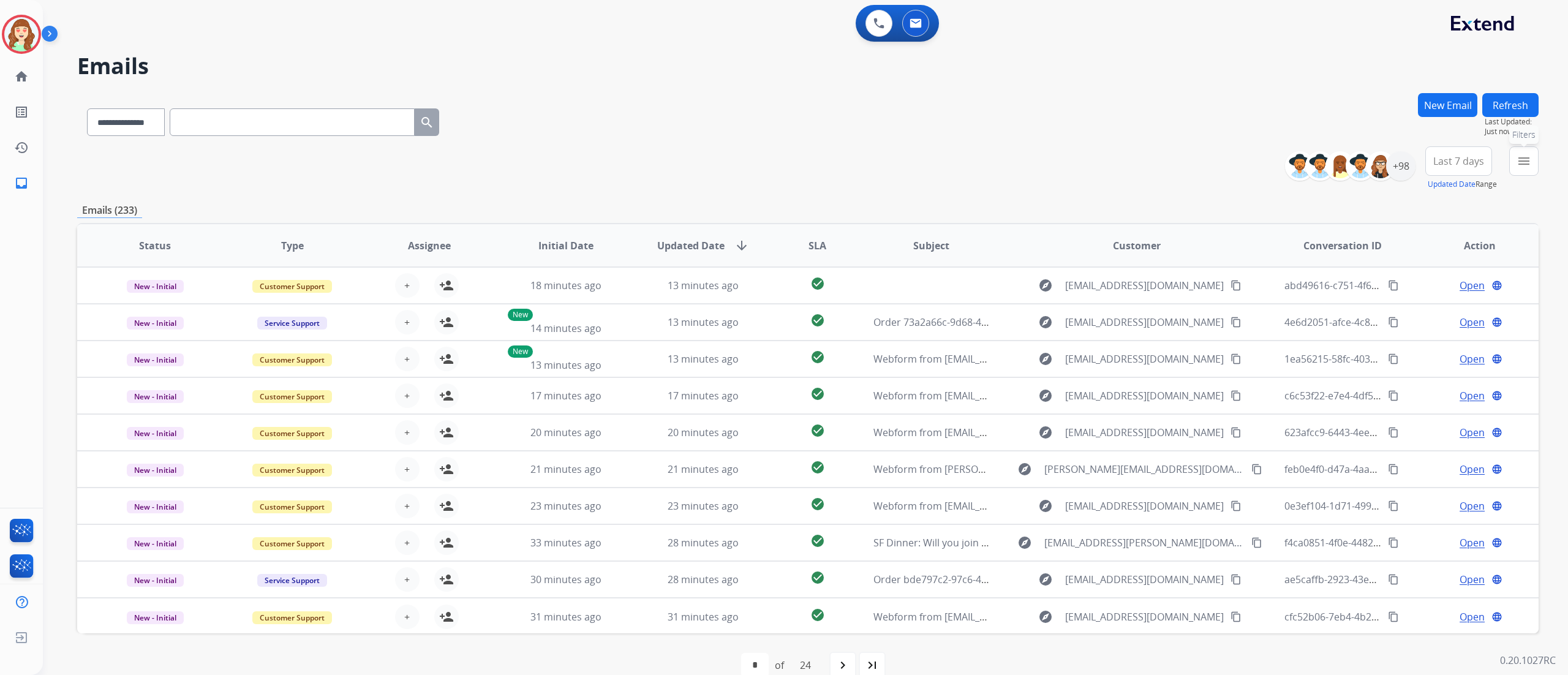
click at [1525, 159] on mat-icon "menu" at bounding box center [1524, 161] width 15 height 15
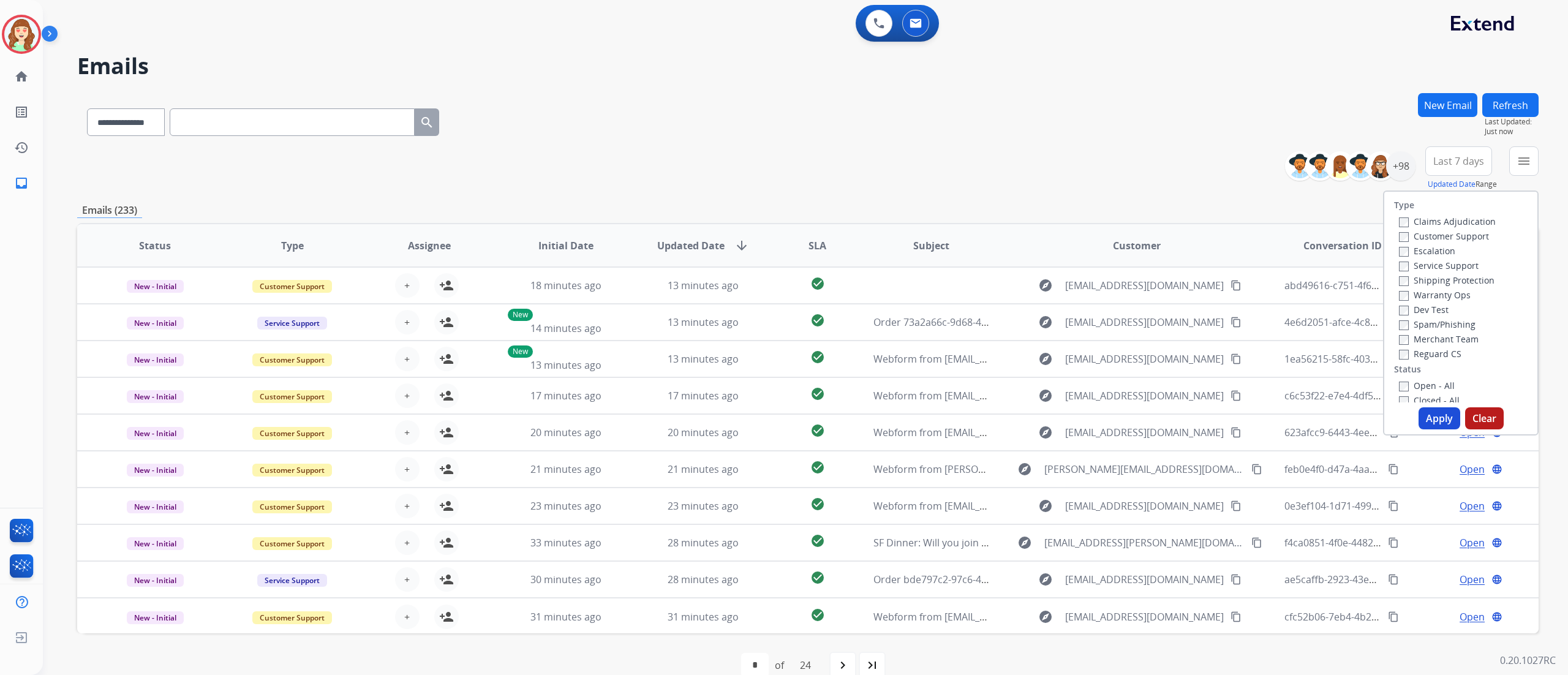
click at [1399, 230] on label "Customer Support" at bounding box center [1444, 236] width 90 height 11
click at [1402, 355] on label "Reguard CS" at bounding box center [1430, 353] width 63 height 11
click at [1429, 418] on button "Apply" at bounding box center [1439, 418] width 42 height 22
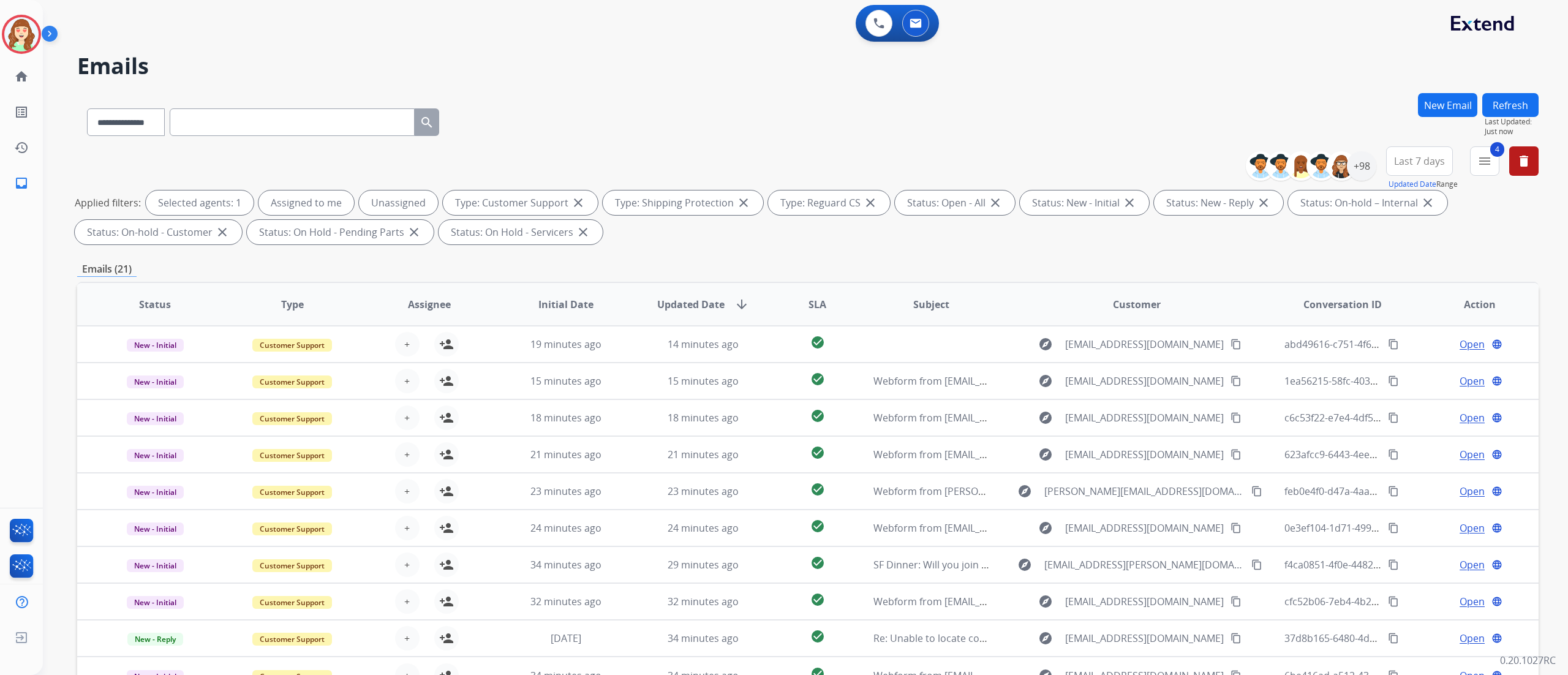
click at [1421, 163] on span "Last 7 days" at bounding box center [1419, 161] width 51 height 5
click at [1392, 318] on div "Last 90 days" at bounding box center [1415, 310] width 68 height 18
click at [1373, 161] on div "+147" at bounding box center [1361, 166] width 29 height 29
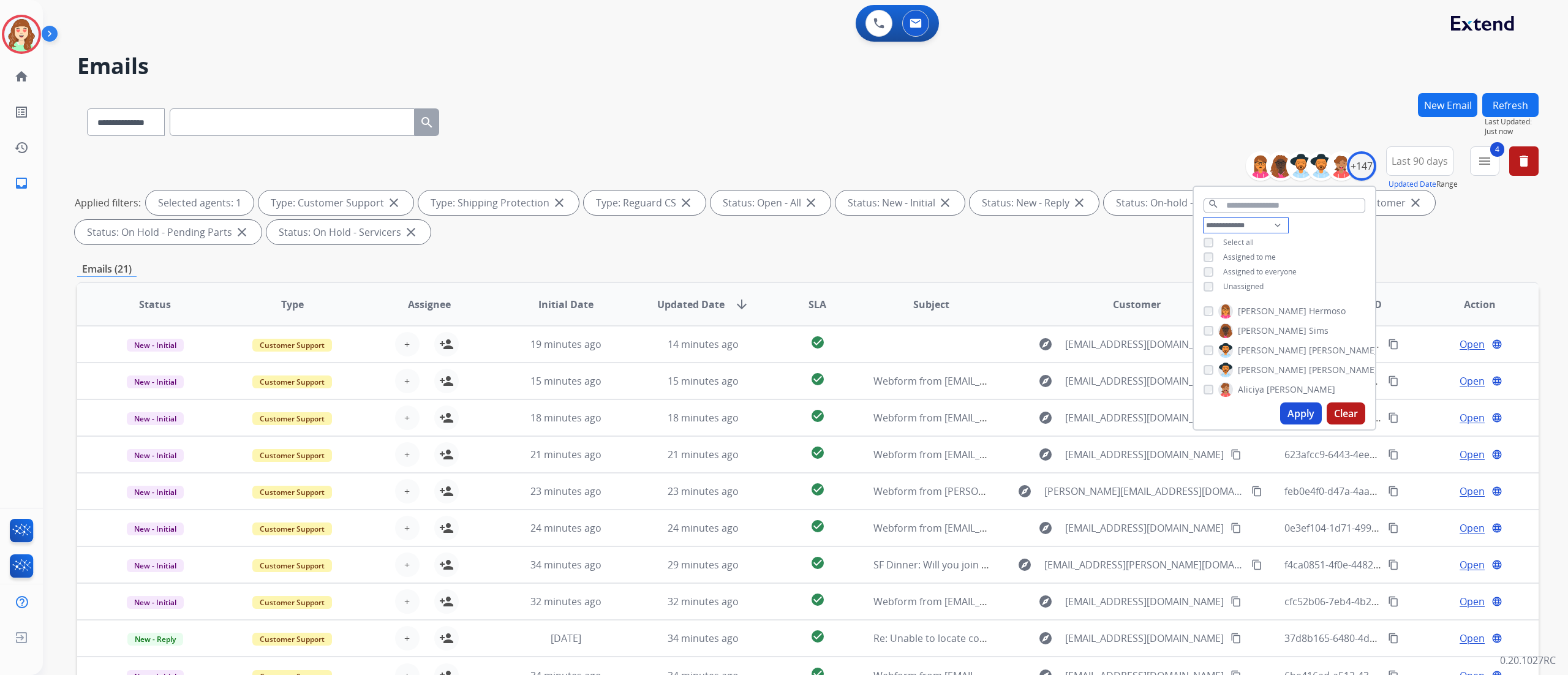
click at [1213, 228] on select "**********" at bounding box center [1245, 225] width 85 height 15
select select "**********"
click at [1203, 218] on select "**********" at bounding box center [1245, 225] width 85 height 15
click at [1290, 399] on div "Apply Clear" at bounding box center [1284, 413] width 181 height 32
click at [1290, 409] on button "Apply" at bounding box center [1301, 413] width 42 height 22
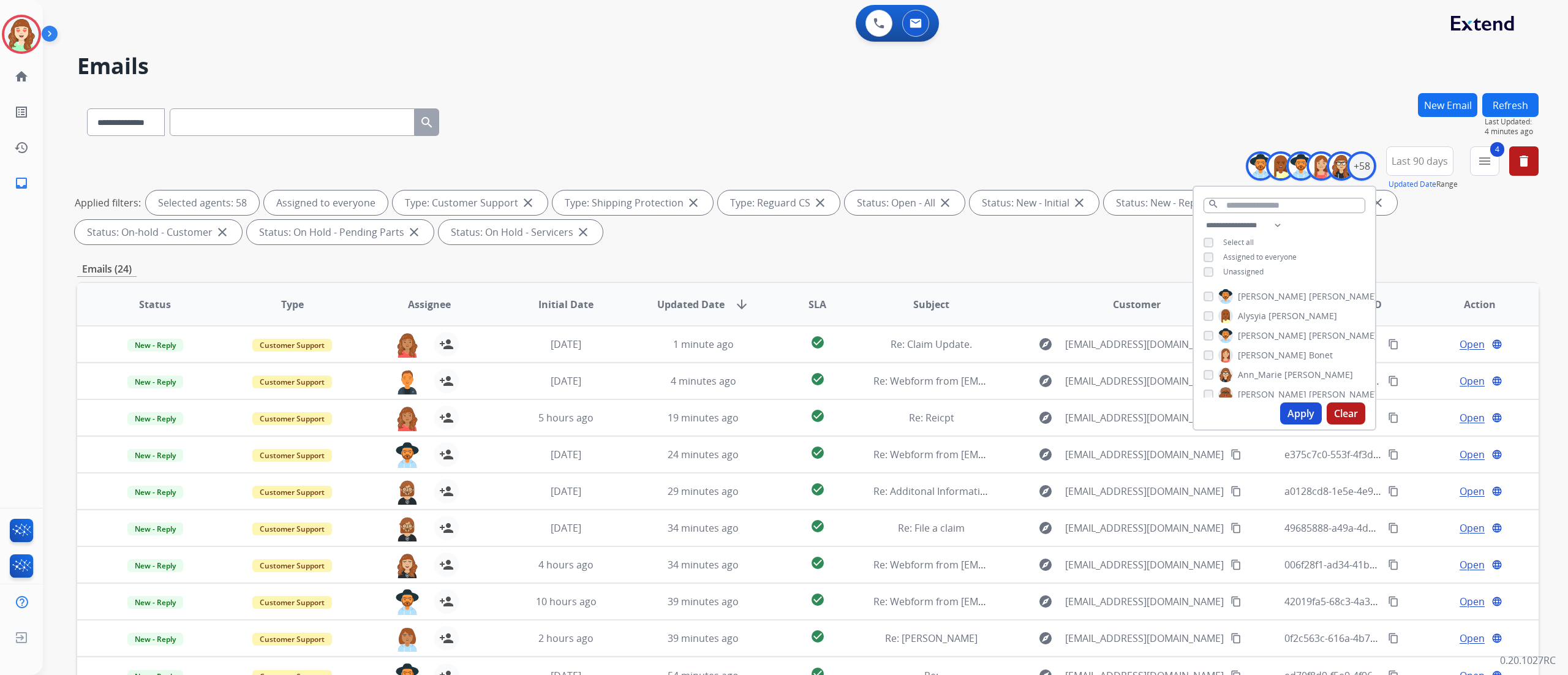
click at [1304, 406] on button "Apply" at bounding box center [1301, 413] width 42 height 22
click at [808, 308] on span "SLA" at bounding box center [817, 304] width 18 height 15
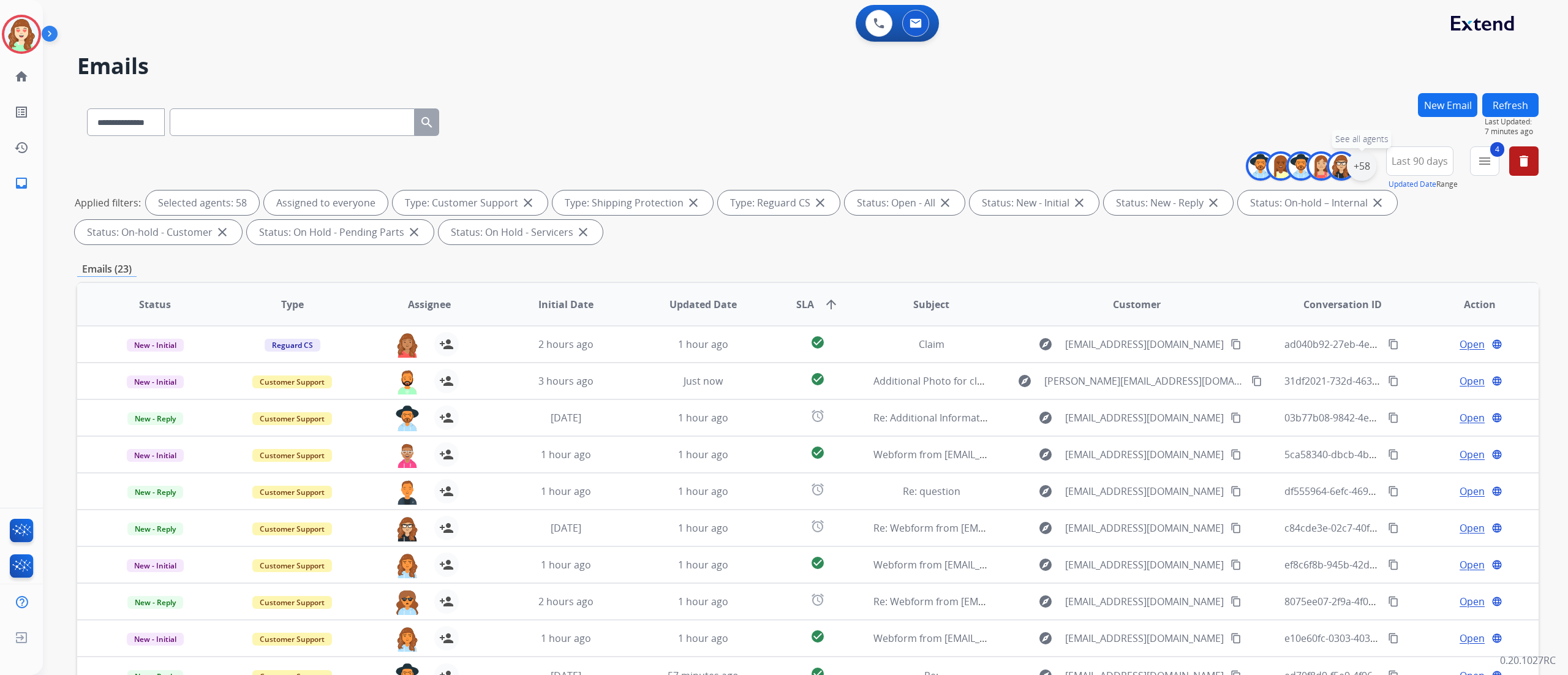
click at [1363, 168] on div "+58" at bounding box center [1361, 166] width 29 height 29
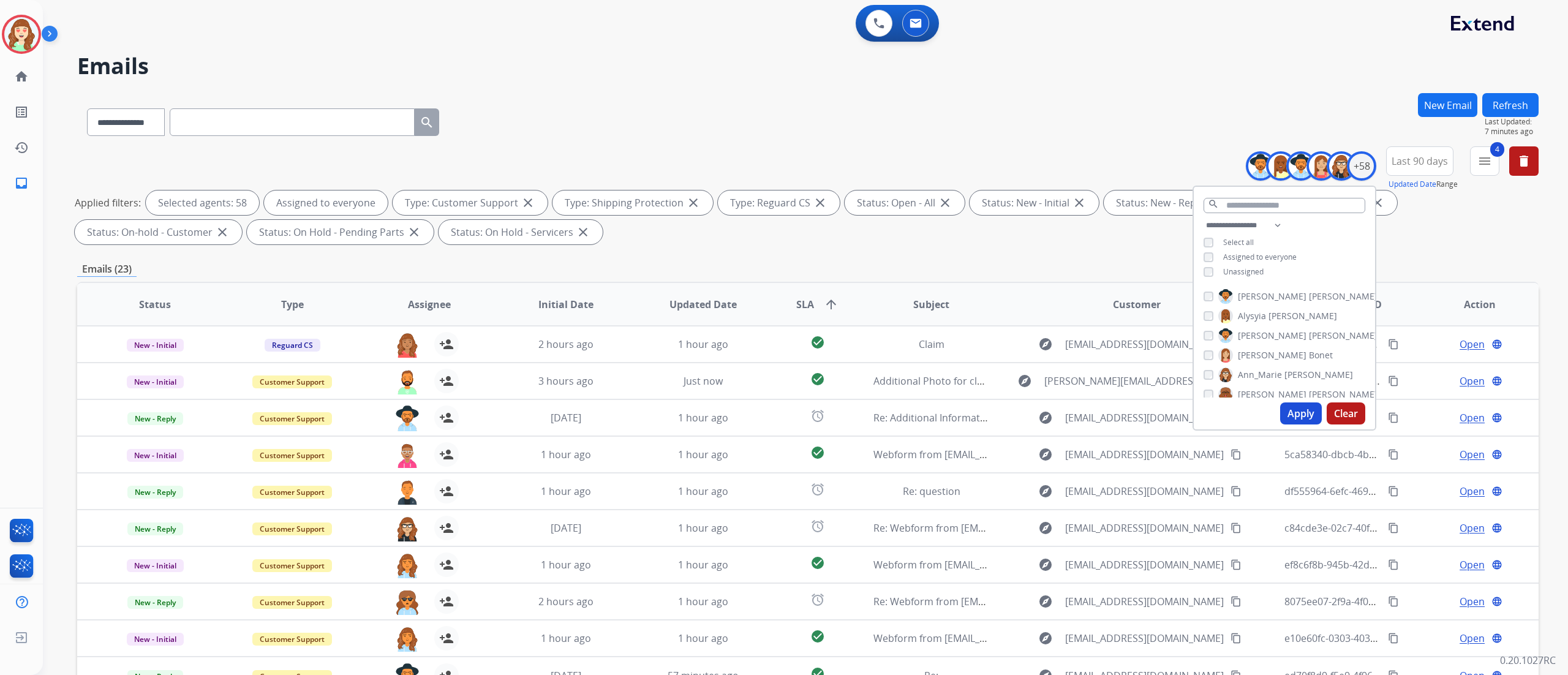
click at [1284, 414] on button "Apply" at bounding box center [1301, 413] width 42 height 22
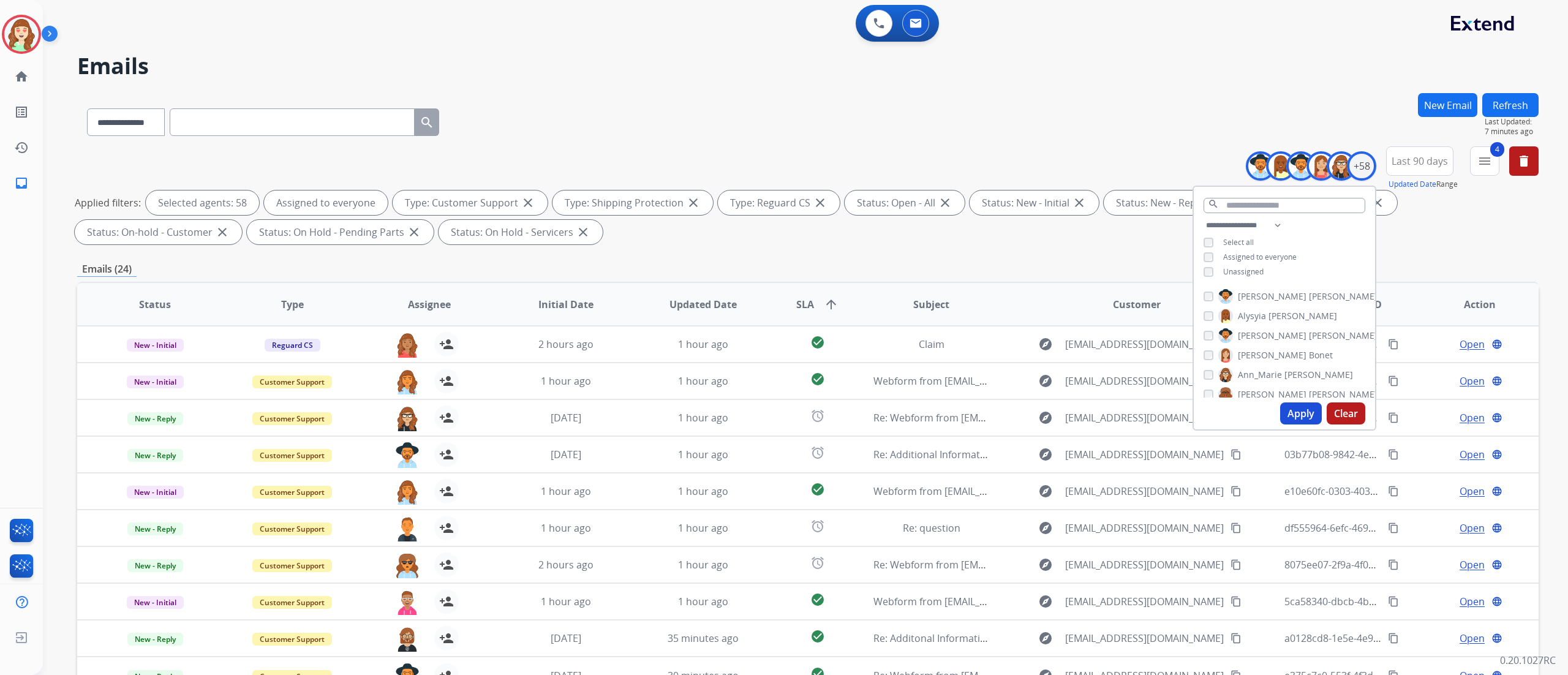
click at [1284, 414] on button "Apply" at bounding box center [1301, 413] width 42 height 22
click at [1559, 393] on div "**********" at bounding box center [805, 338] width 1525 height 675
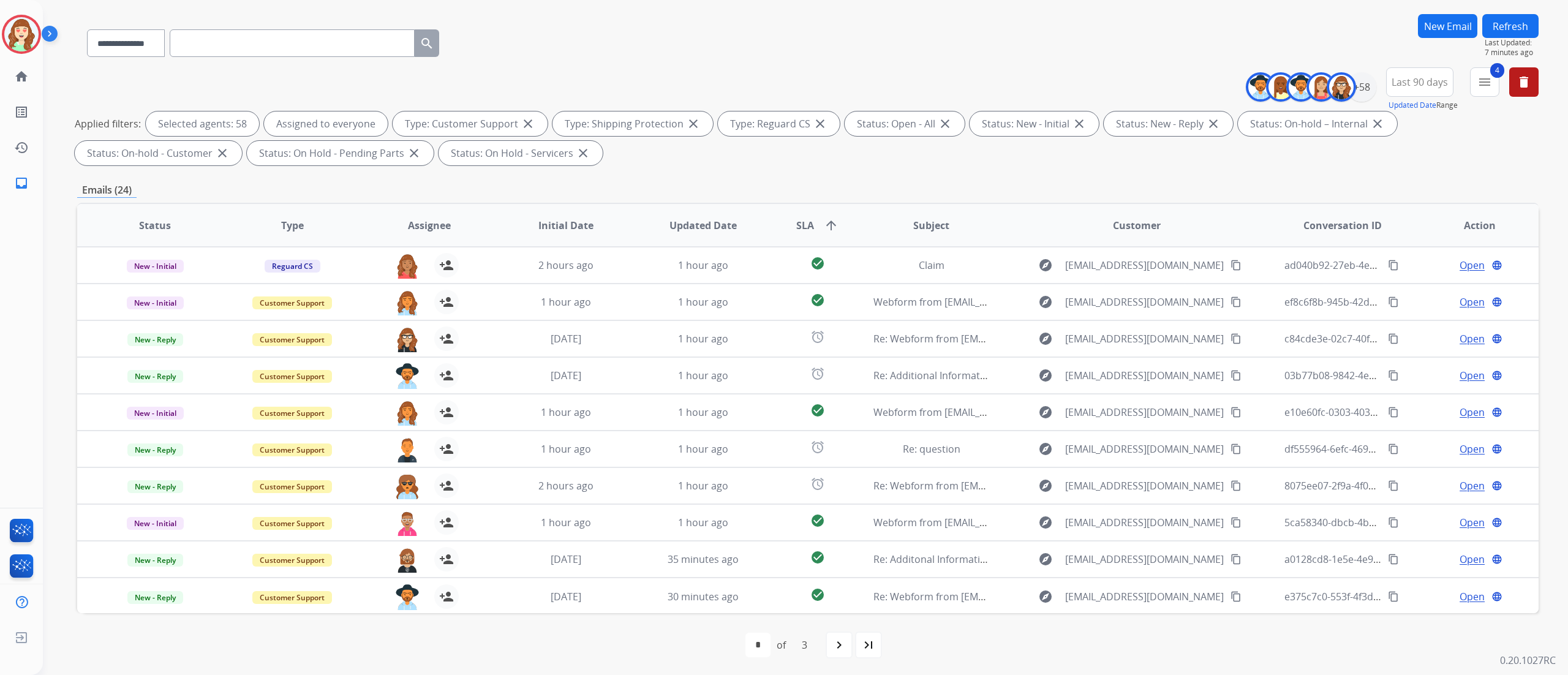
scroll to position [81, 0]
click at [837, 636] on mat-icon "navigate_next" at bounding box center [839, 642] width 15 height 15
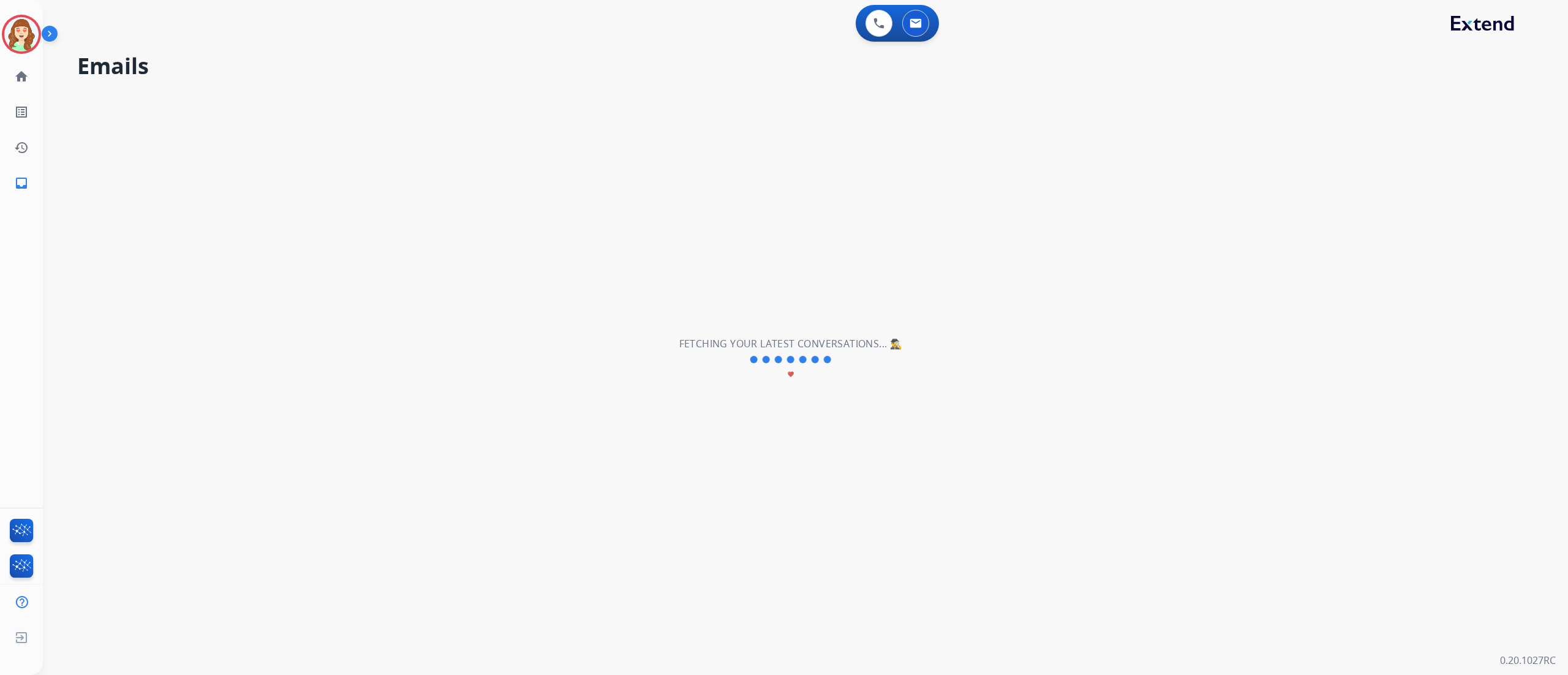
scroll to position [0, 0]
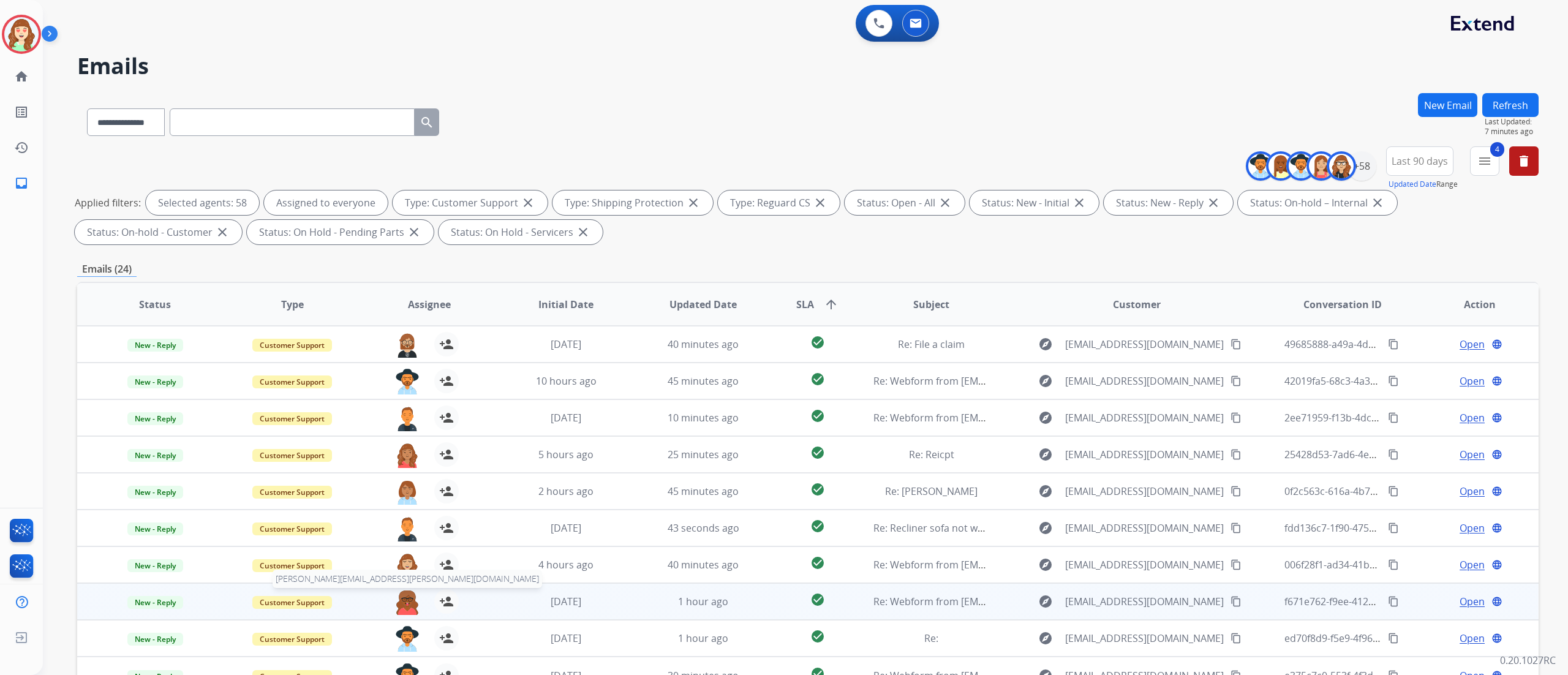
click at [412, 605] on img at bounding box center [407, 602] width 24 height 26
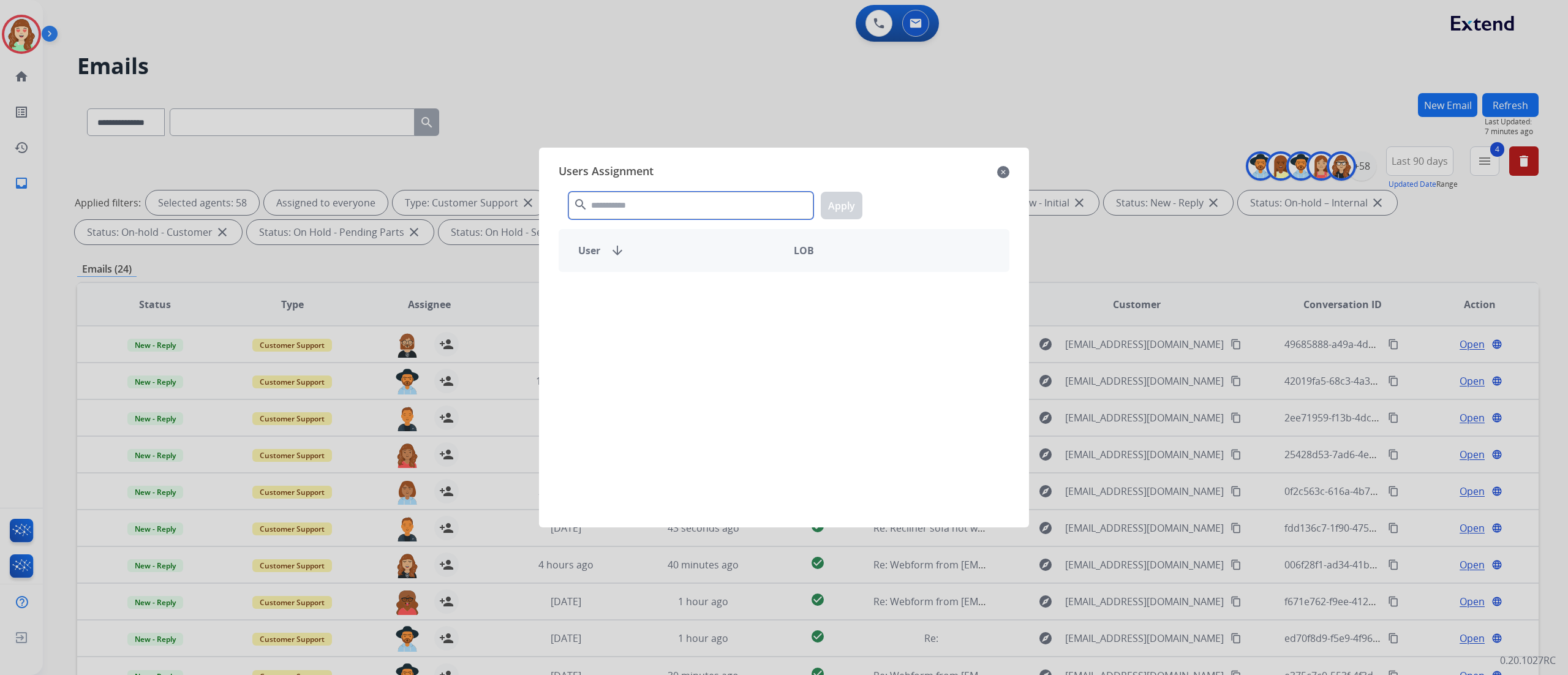
click at [675, 201] on input "text" at bounding box center [691, 205] width 245 height 28
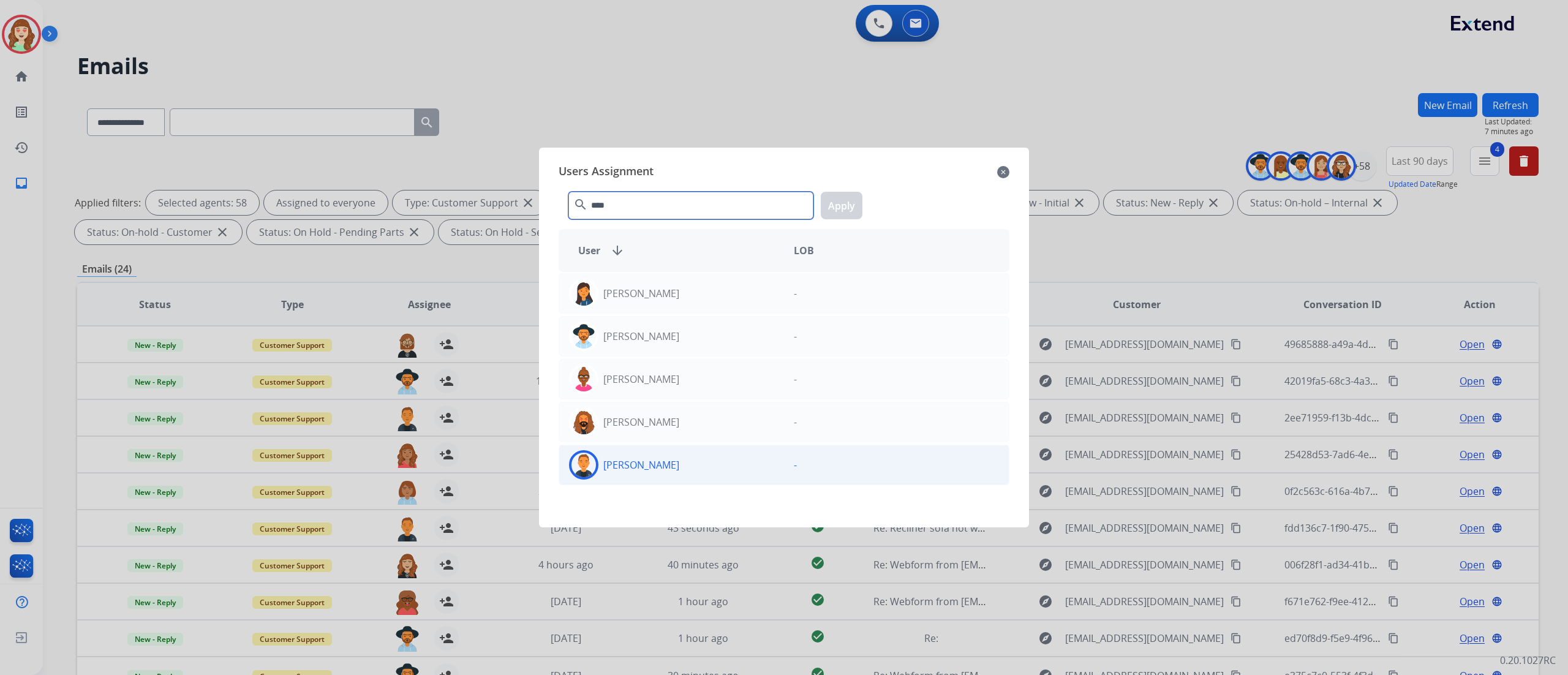
type input "****"
click at [640, 457] on div "[PERSON_NAME]" at bounding box center [672, 464] width 225 height 29
click at [853, 198] on button "Apply" at bounding box center [842, 205] width 42 height 28
click at [711, 463] on div "[PERSON_NAME]" at bounding box center [672, 464] width 225 height 29
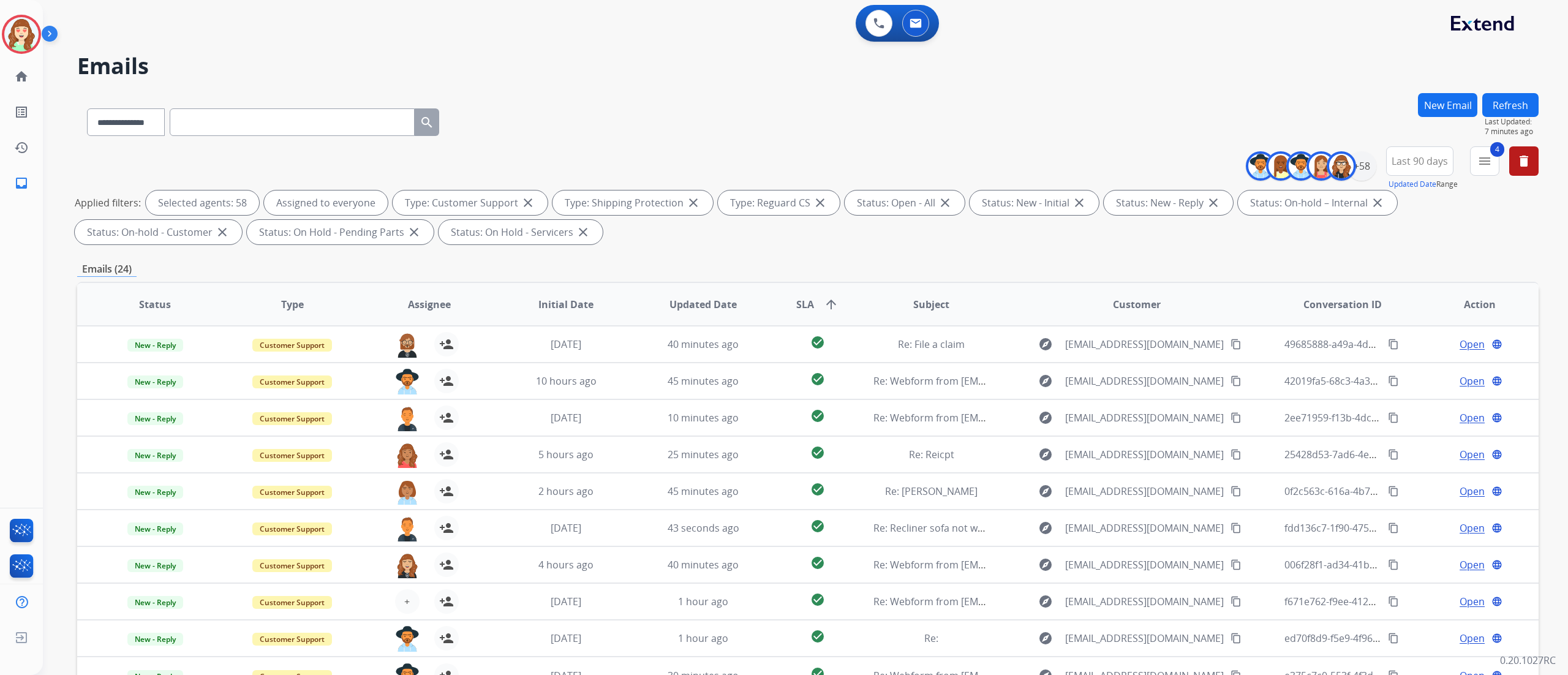
click at [844, 205] on div "Status: Open - All close" at bounding box center [904, 202] width 120 height 24
click at [1464, 252] on div "**********" at bounding box center [808, 424] width 1461 height 662
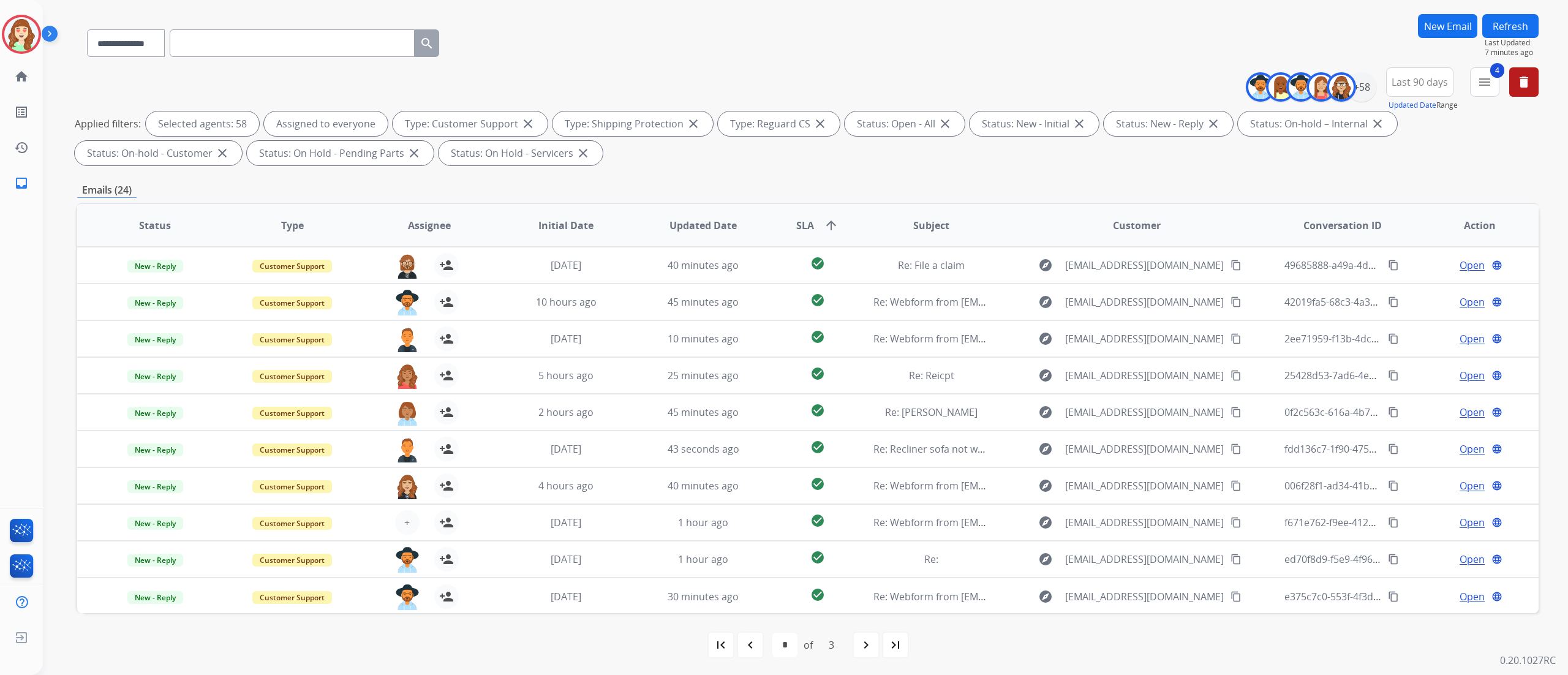
scroll to position [81, 0]
click at [859, 644] on mat-icon "navigate_next" at bounding box center [866, 642] width 15 height 15
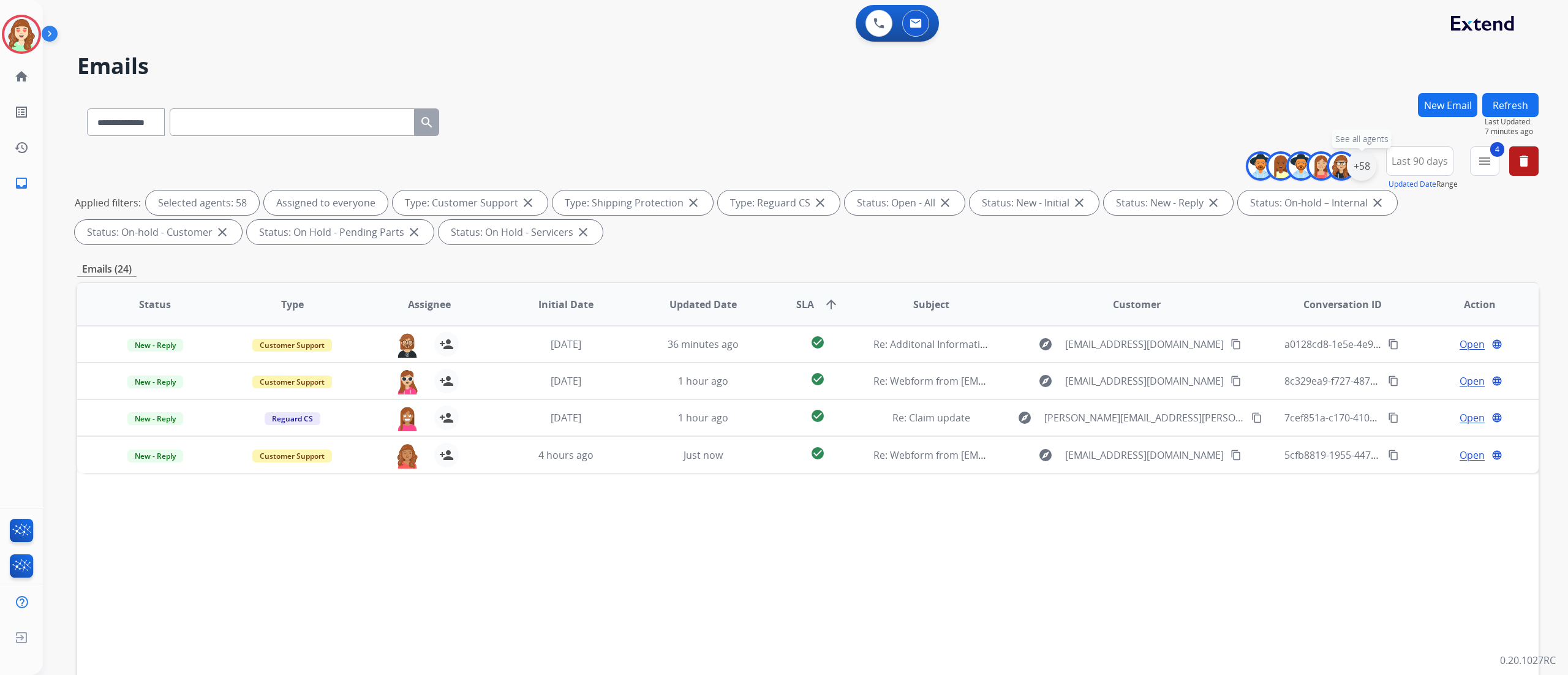
click at [1365, 176] on div "+58" at bounding box center [1361, 166] width 29 height 29
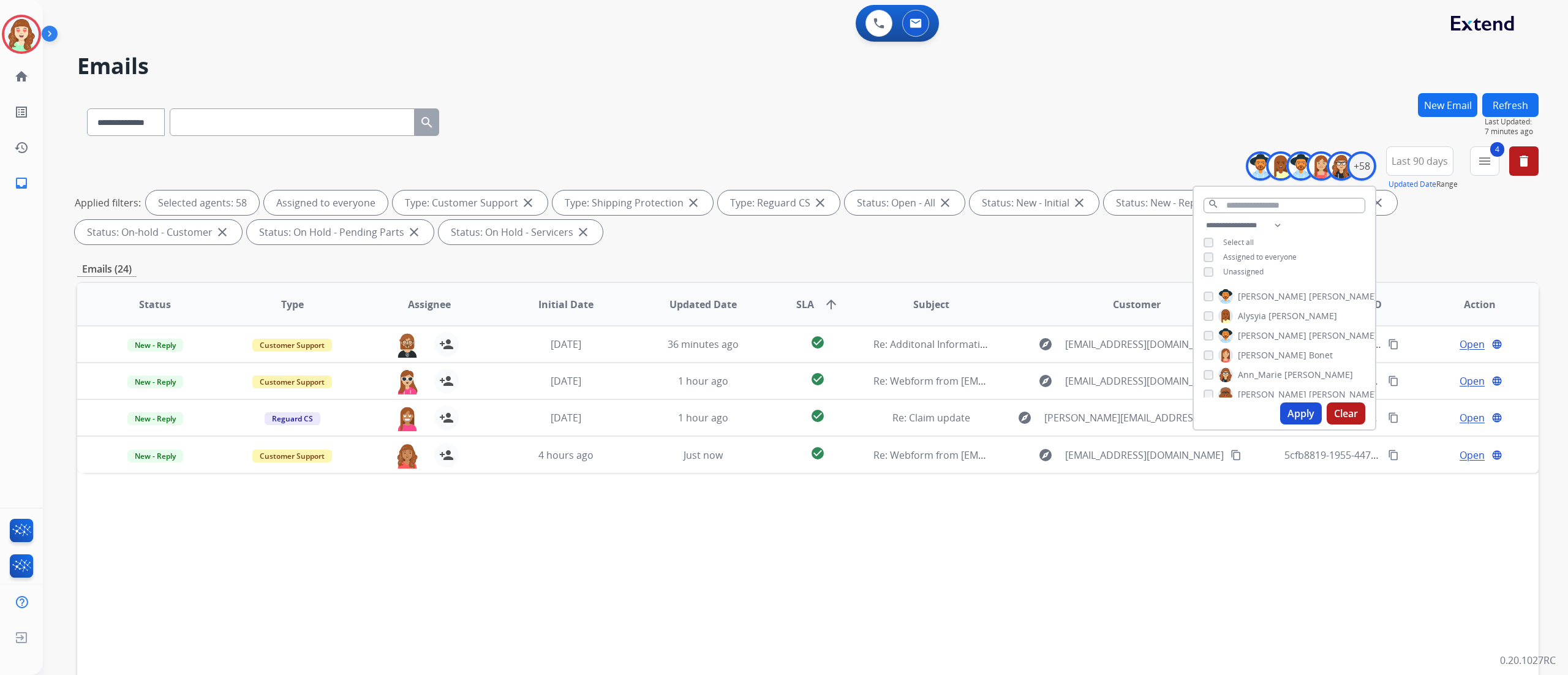
click at [1294, 411] on button "Apply" at bounding box center [1301, 413] width 42 height 22
select select "*"
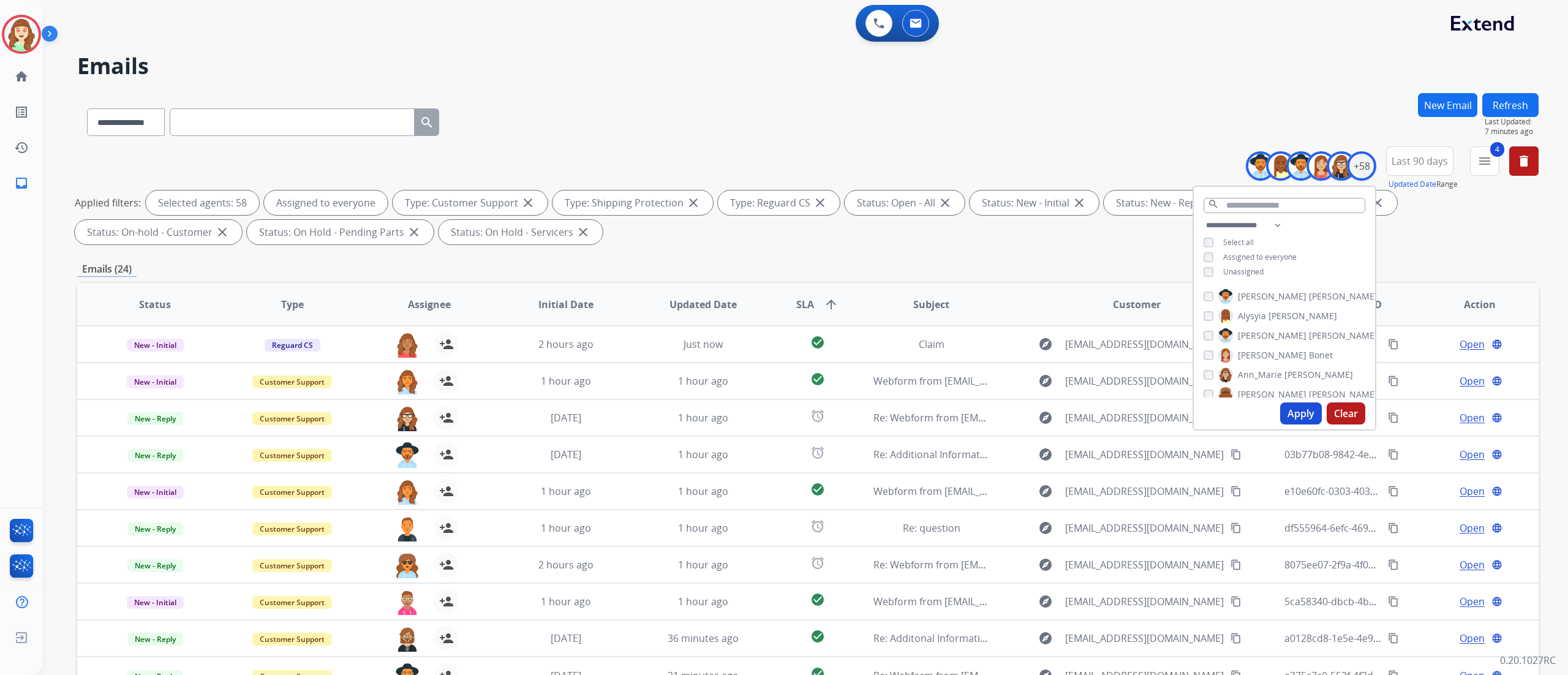
click at [1564, 421] on div "**********" at bounding box center [805, 338] width 1525 height 675
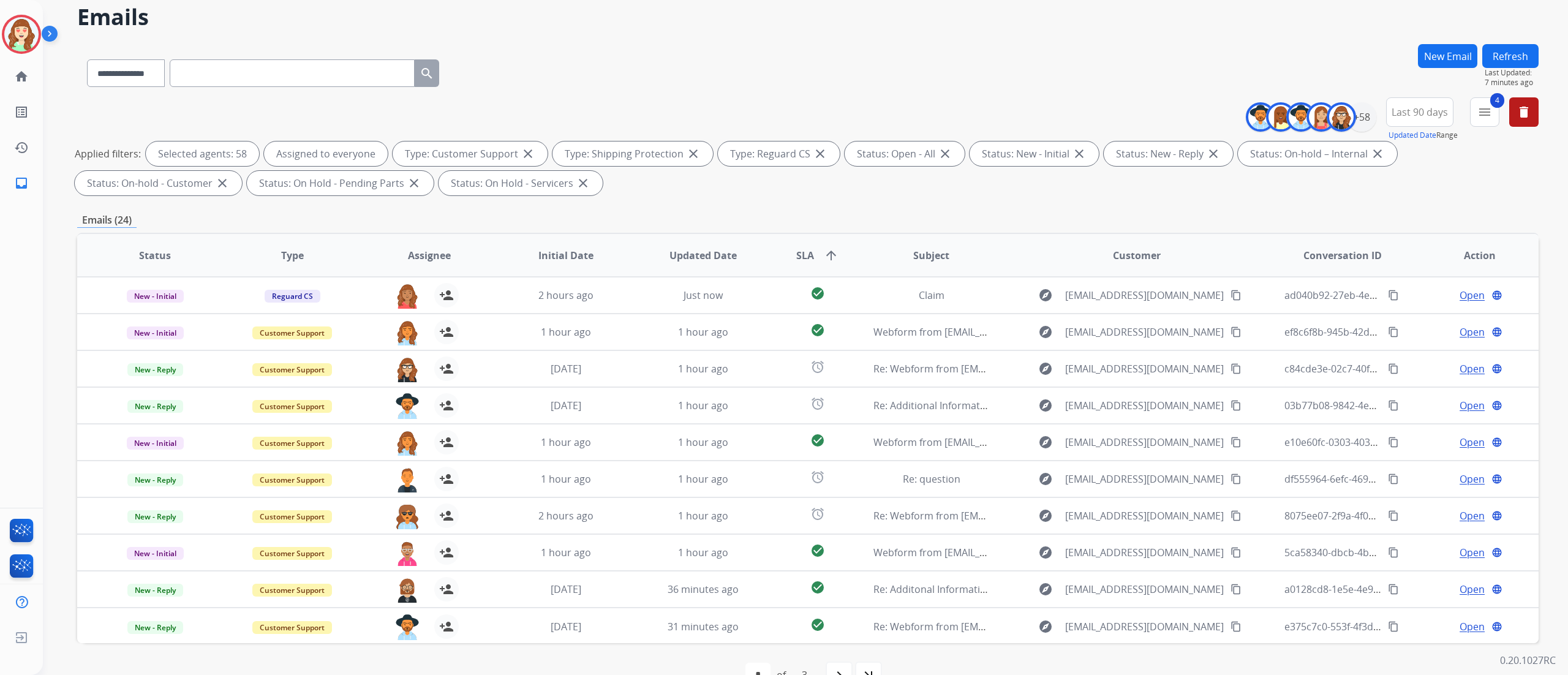
scroll to position [81, 0]
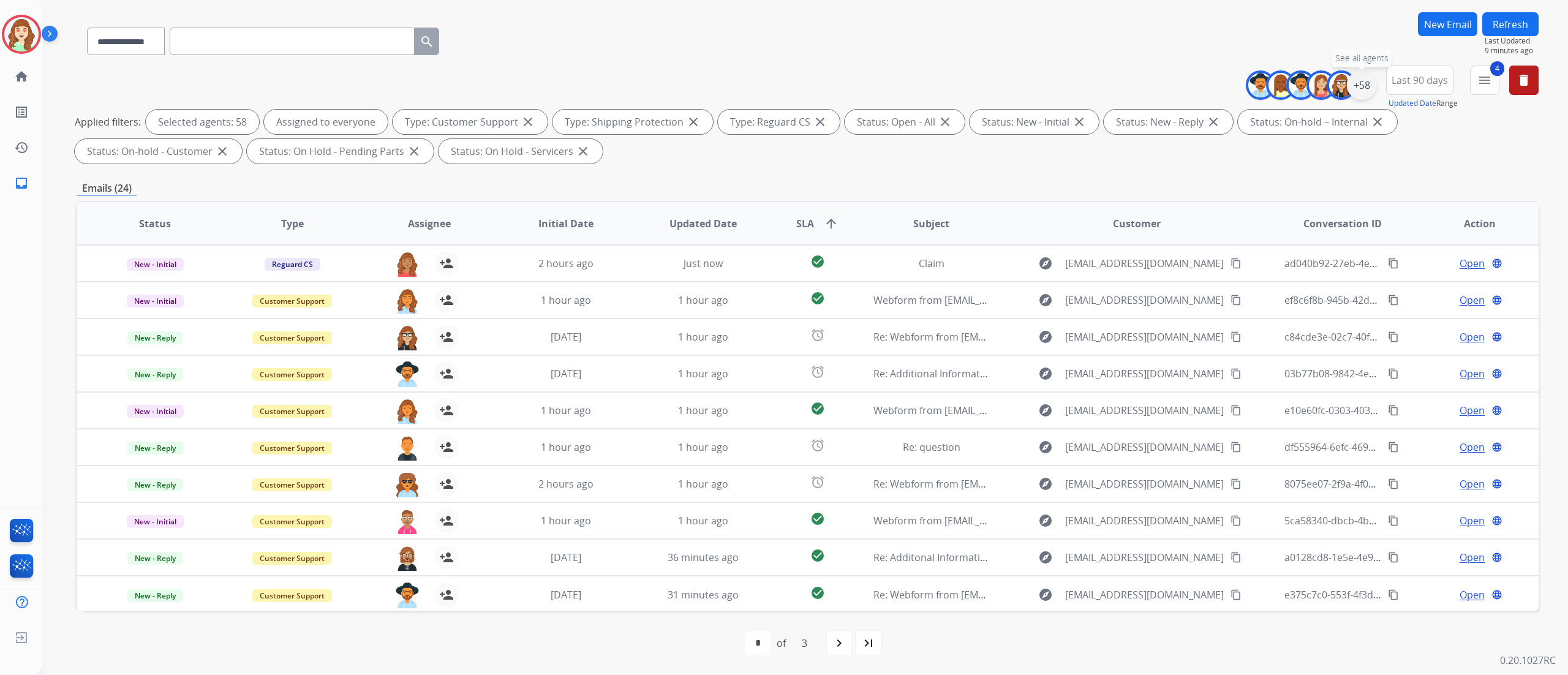
click at [1363, 80] on div "+58" at bounding box center [1361, 85] width 29 height 29
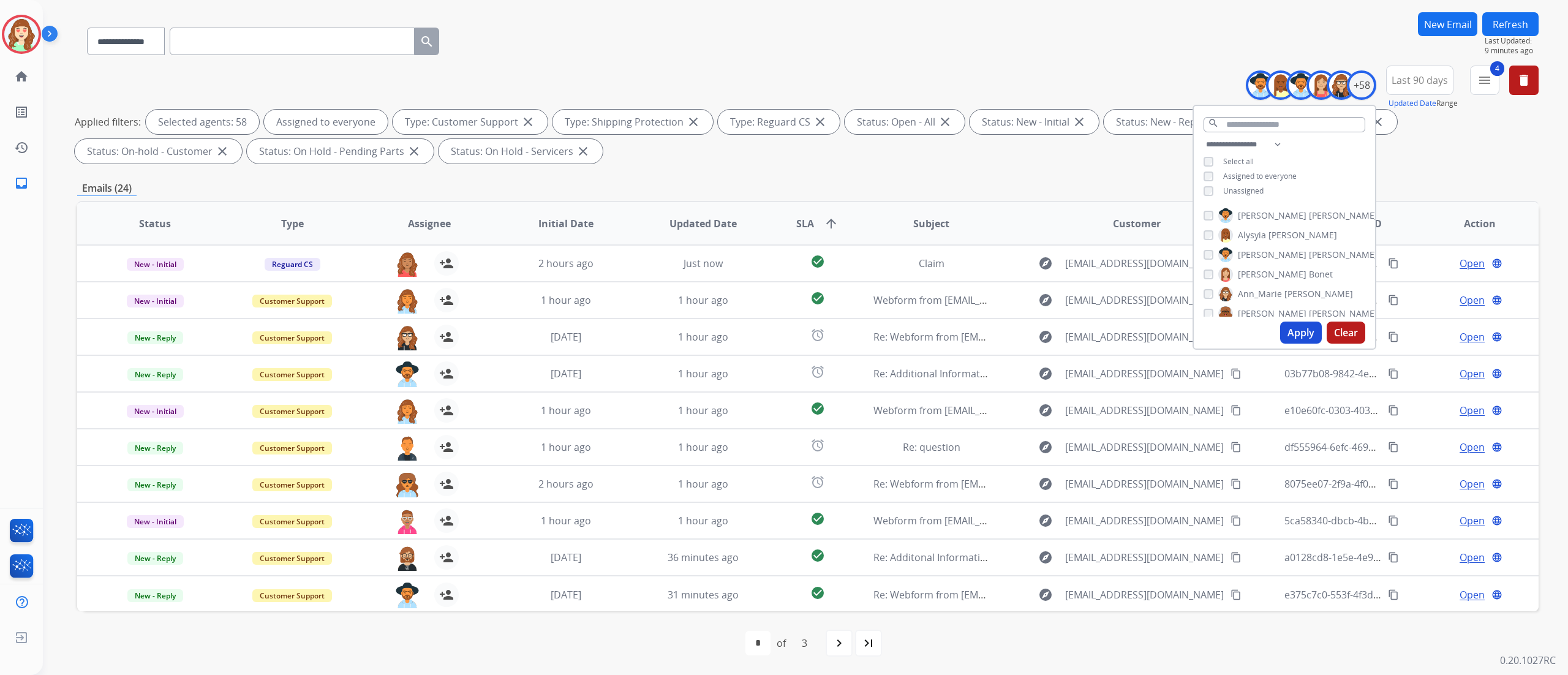
click at [1300, 330] on button "Apply" at bounding box center [1301, 332] width 42 height 22
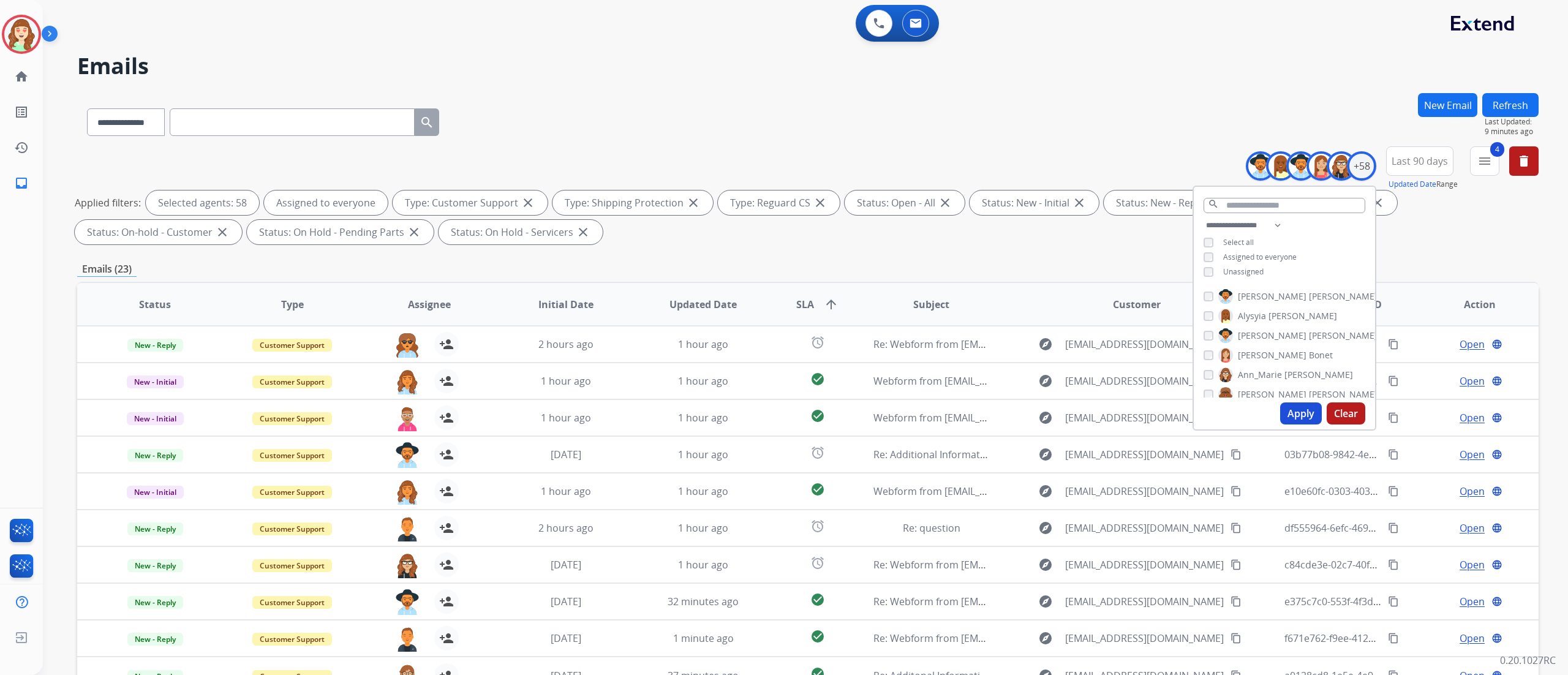
click at [1294, 414] on button "Apply" at bounding box center [1301, 413] width 42 height 22
click at [1296, 416] on button "Apply" at bounding box center [1301, 413] width 42 height 22
click at [1240, 87] on div "**********" at bounding box center [790, 382] width 1495 height 675
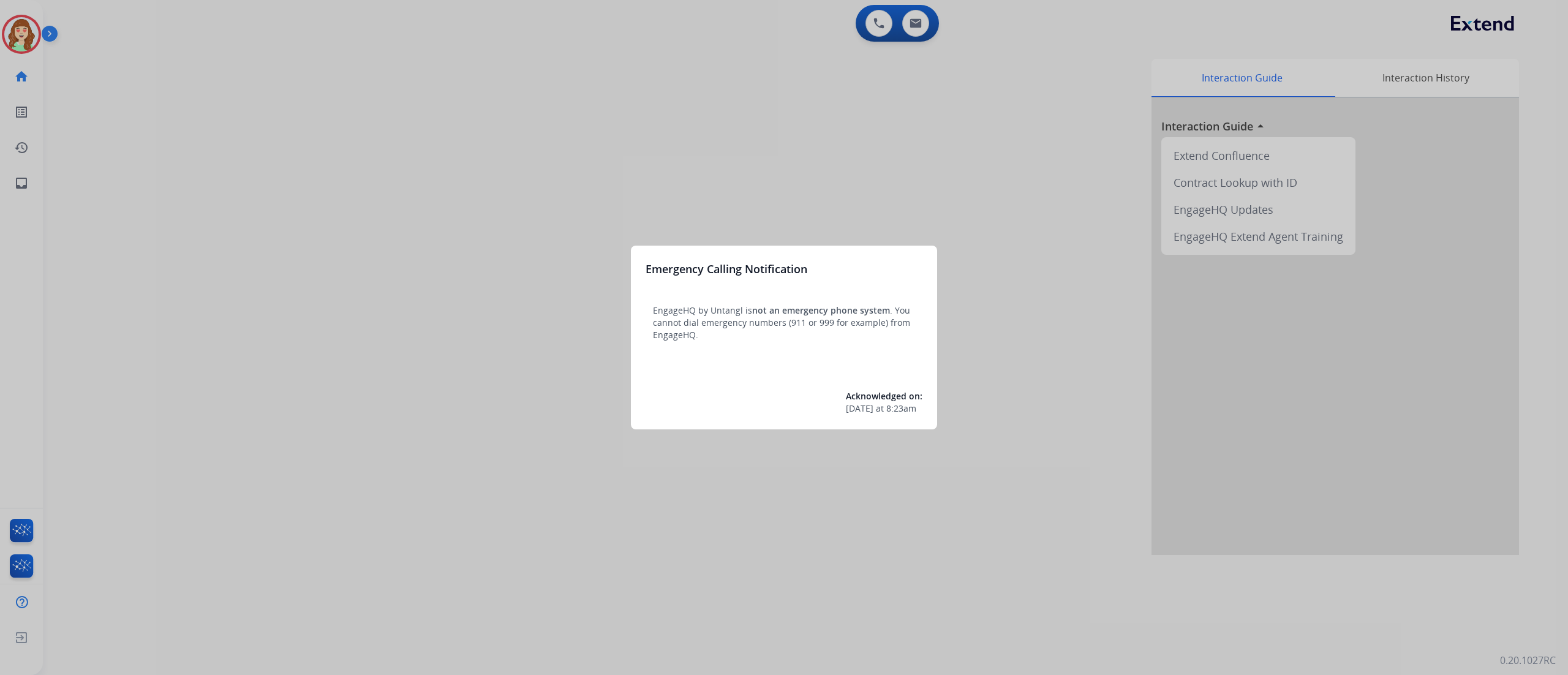
click at [581, 129] on div at bounding box center [784, 338] width 1568 height 675
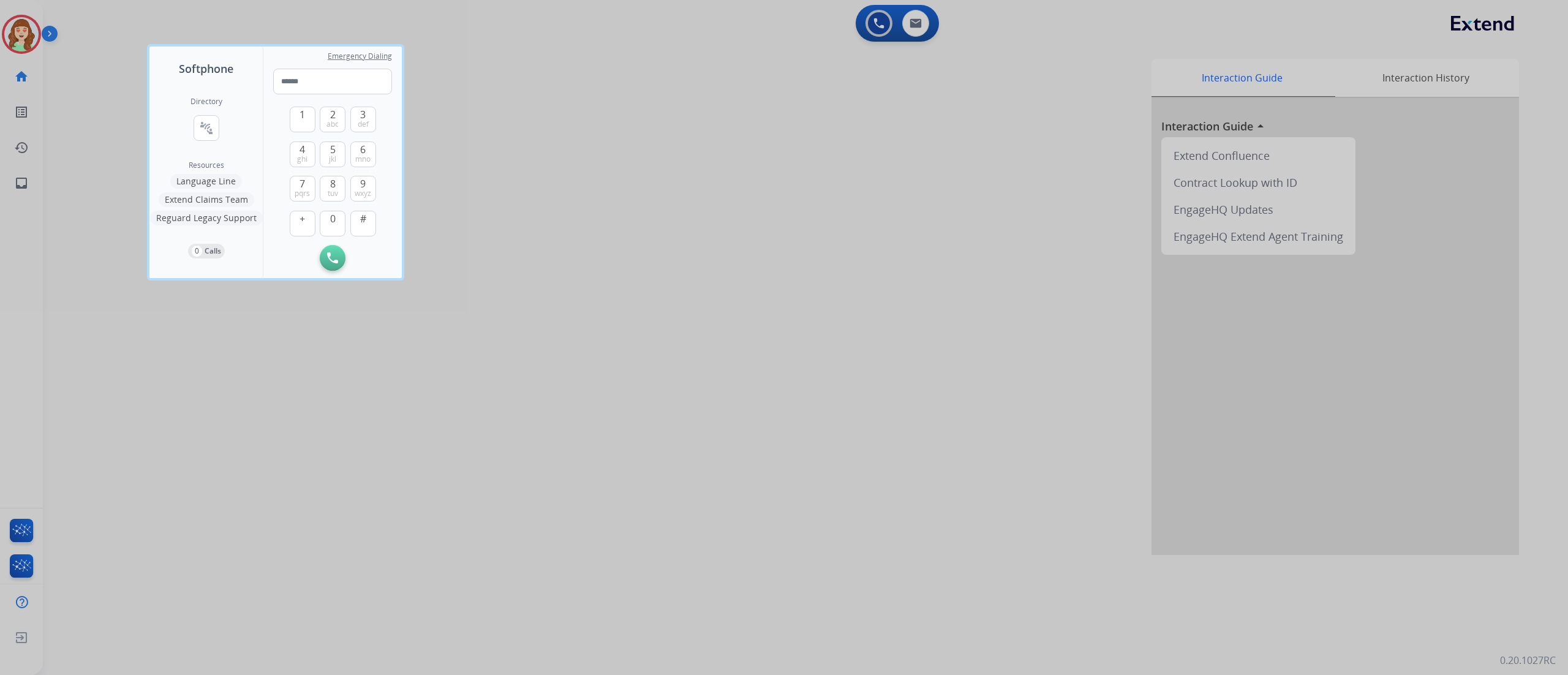
click at [18, 24] on div at bounding box center [784, 338] width 1568 height 675
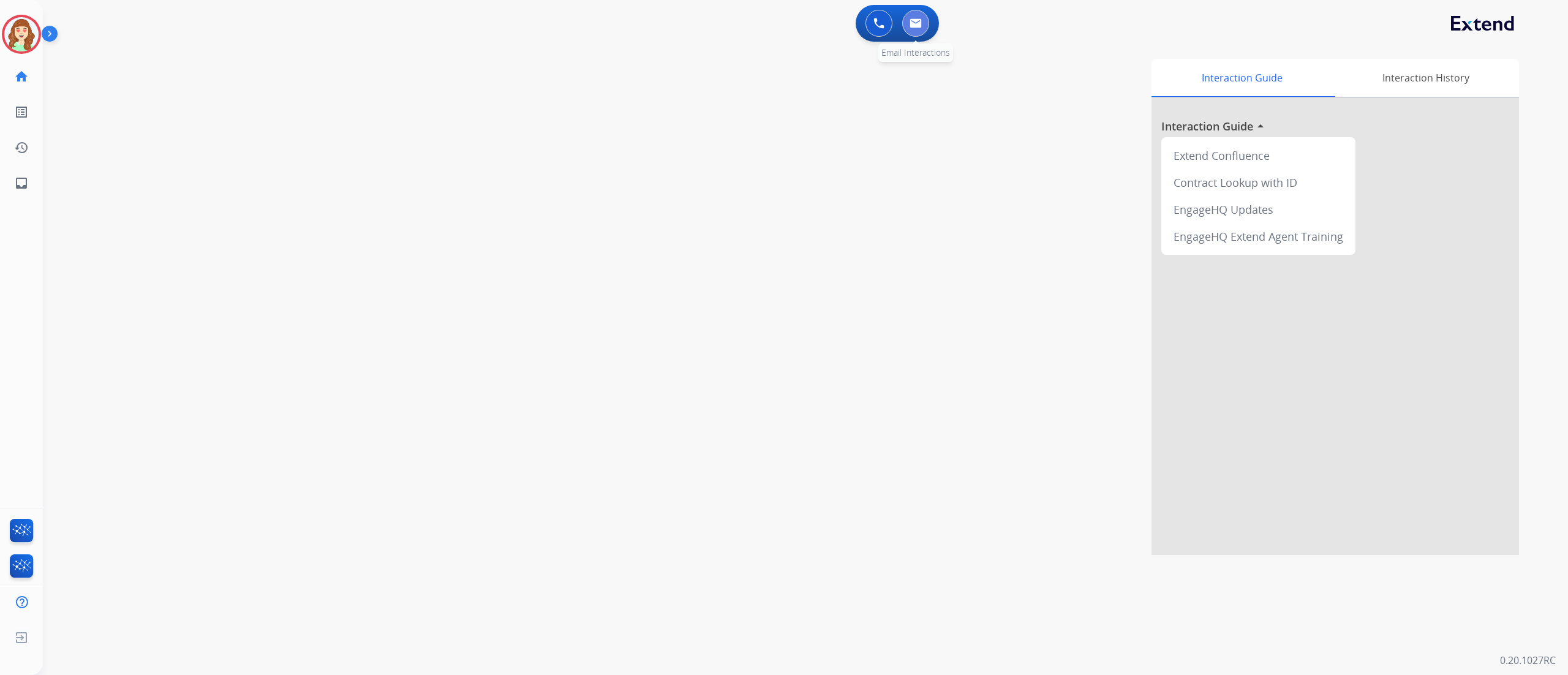
click at [914, 24] on img at bounding box center [915, 23] width 12 height 10
select select "**********"
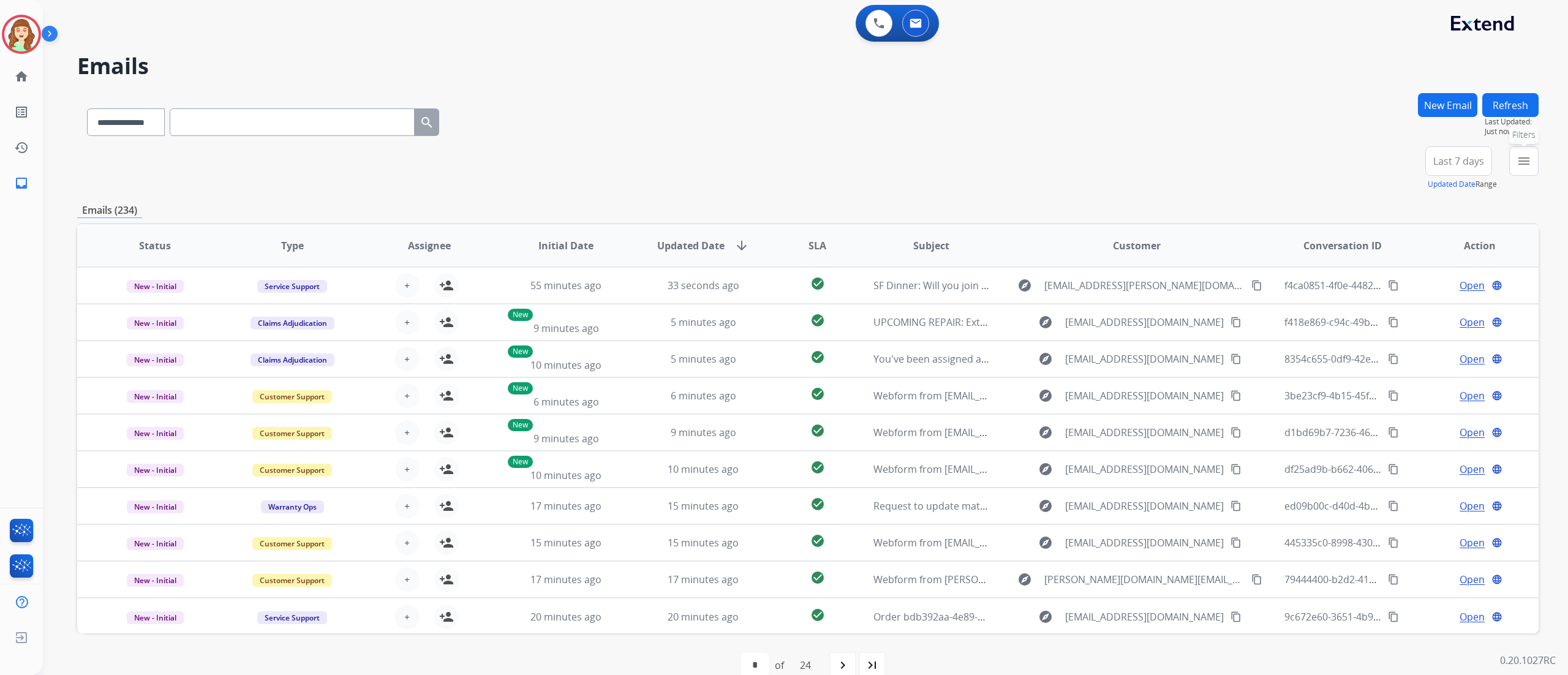
click at [1522, 171] on button "menu Filters" at bounding box center [1523, 161] width 29 height 29
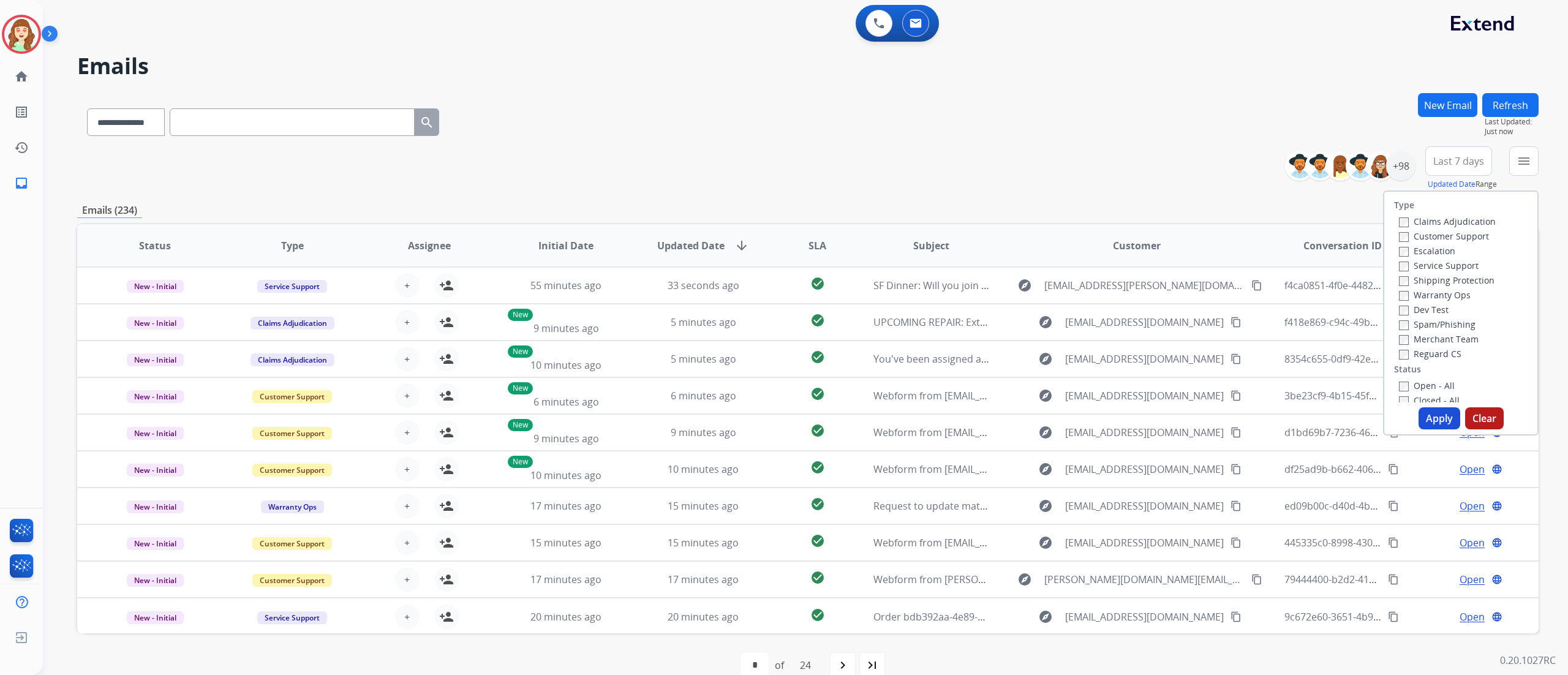
click at [1405, 232] on label "Customer Support" at bounding box center [1444, 236] width 90 height 11
click at [1399, 359] on div "Reguard CS" at bounding box center [1447, 353] width 97 height 15
click at [1402, 387] on label "Open - All" at bounding box center [1427, 385] width 55 height 11
click at [1439, 423] on button "Apply" at bounding box center [1439, 418] width 42 height 22
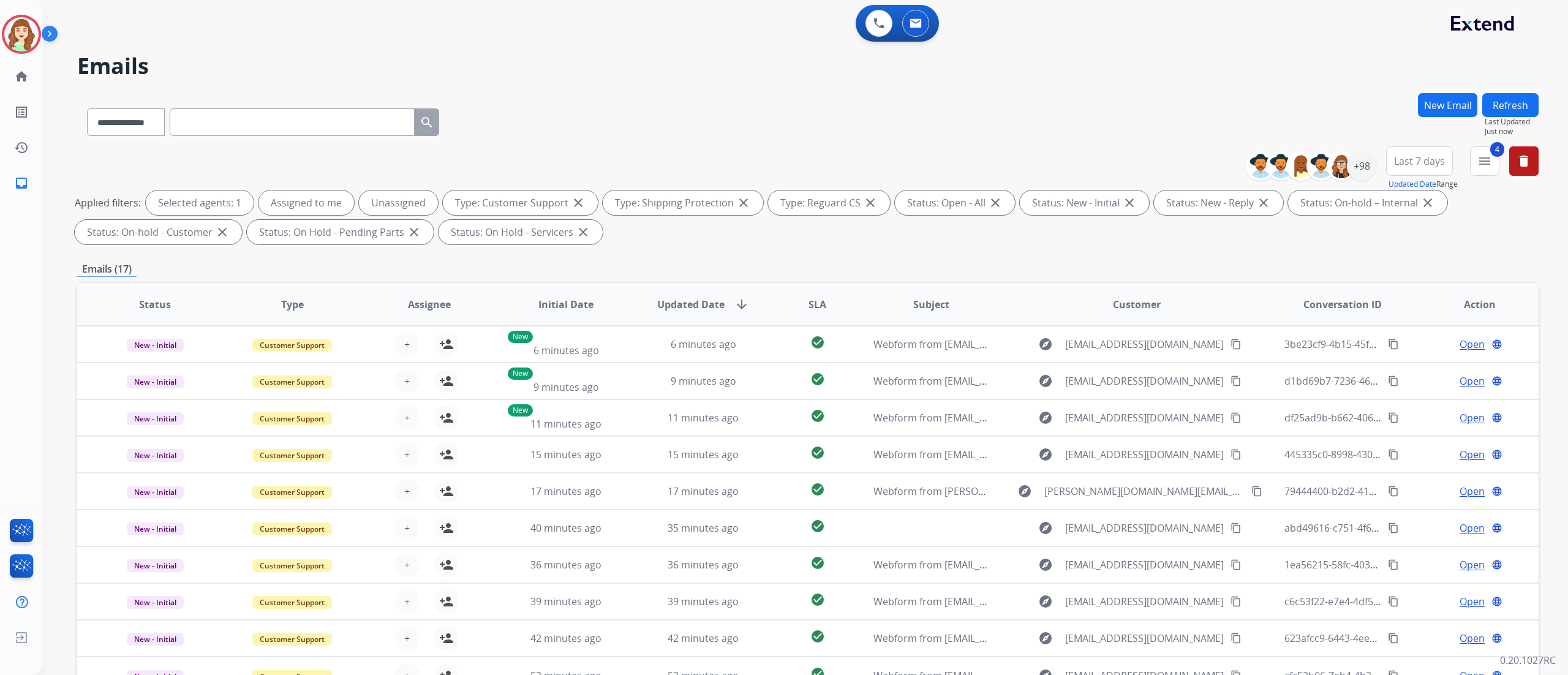
click at [1414, 163] on span "Last 7 days" at bounding box center [1419, 161] width 51 height 5
click at [1390, 305] on div "Last 90 days" at bounding box center [1415, 310] width 68 height 18
click at [1356, 169] on div "+147" at bounding box center [1361, 166] width 29 height 29
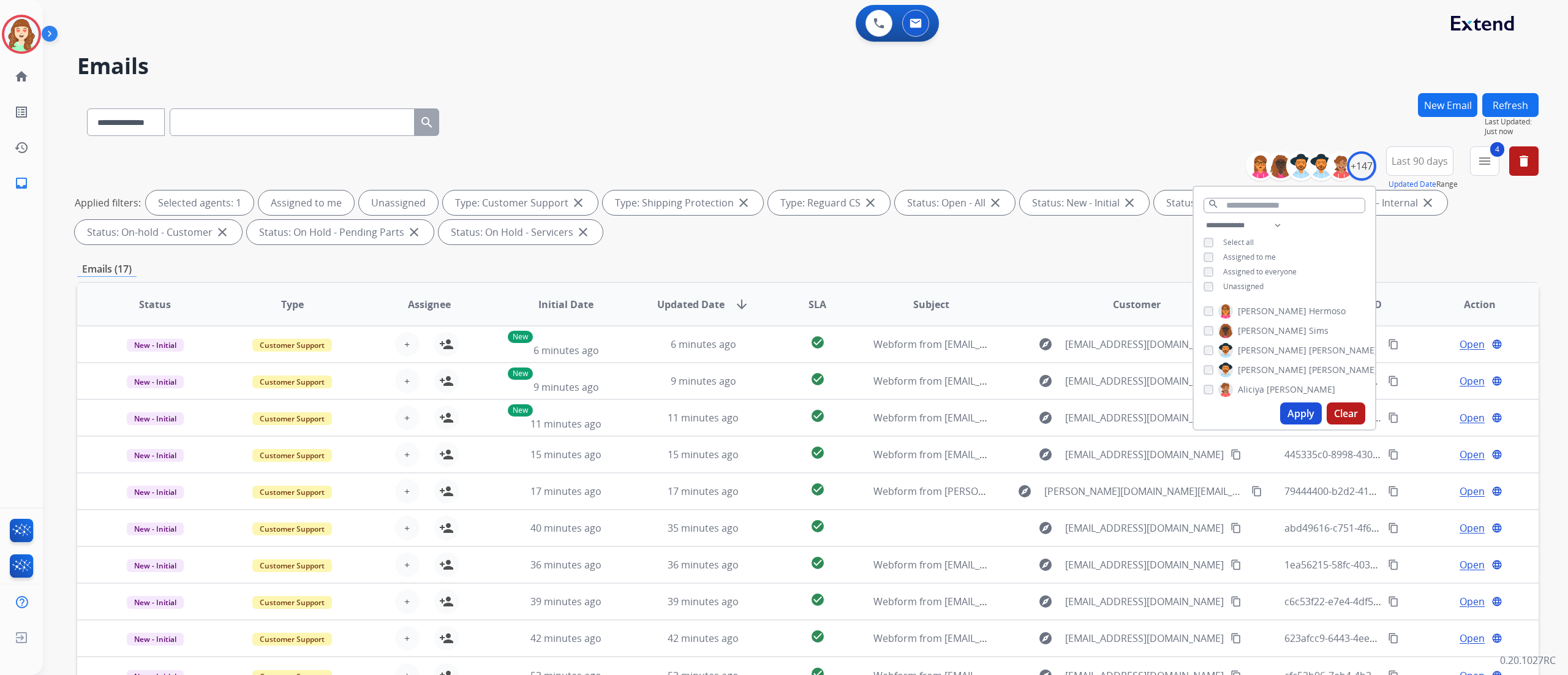
click at [1213, 252] on div "Assigned to me" at bounding box center [1240, 257] width 73 height 10
click at [1205, 278] on div "**********" at bounding box center [1284, 257] width 181 height 78
click at [1223, 230] on select "**********" at bounding box center [1245, 225] width 85 height 15
select select "**********"
click at [1203, 218] on select "**********" at bounding box center [1245, 225] width 85 height 15
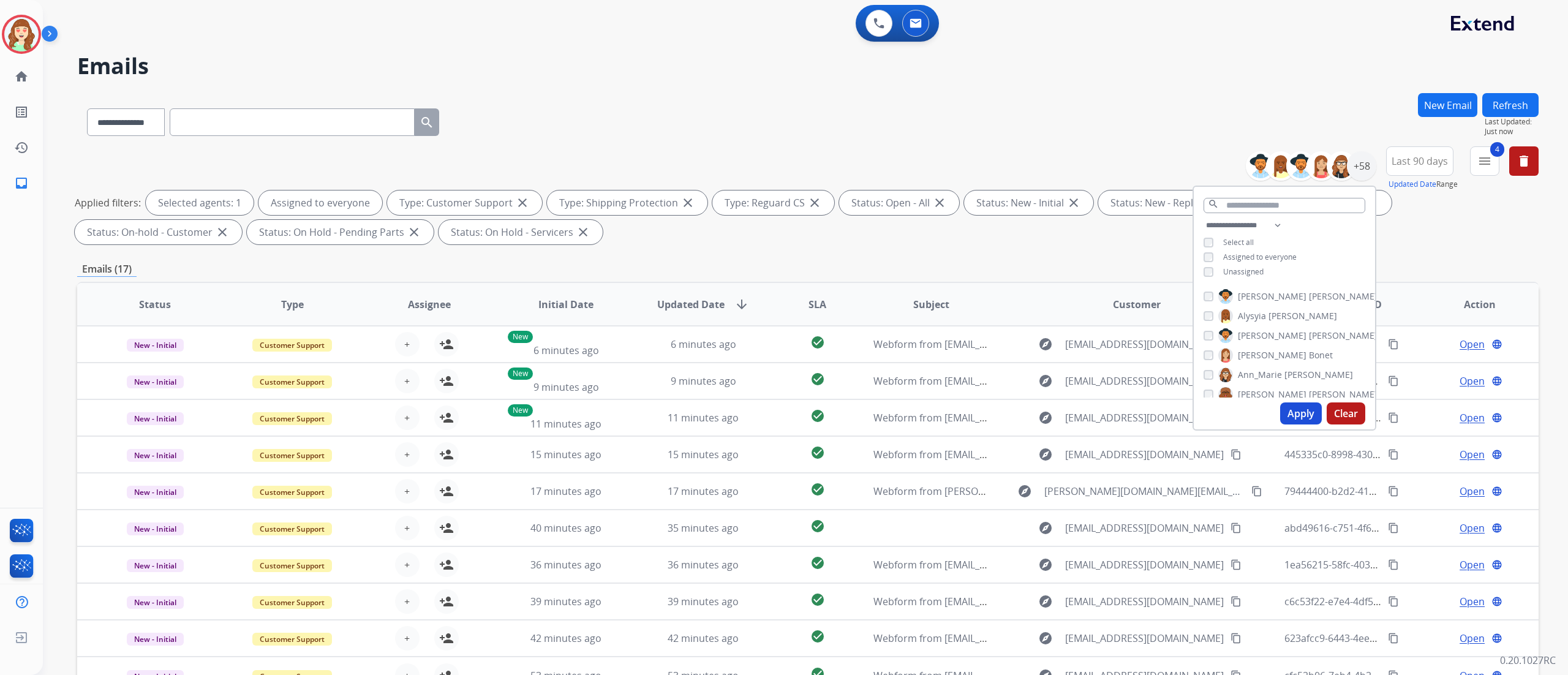
click at [1292, 411] on button "Apply" at bounding box center [1301, 413] width 42 height 22
